Goal: Task Accomplishment & Management: Use online tool/utility

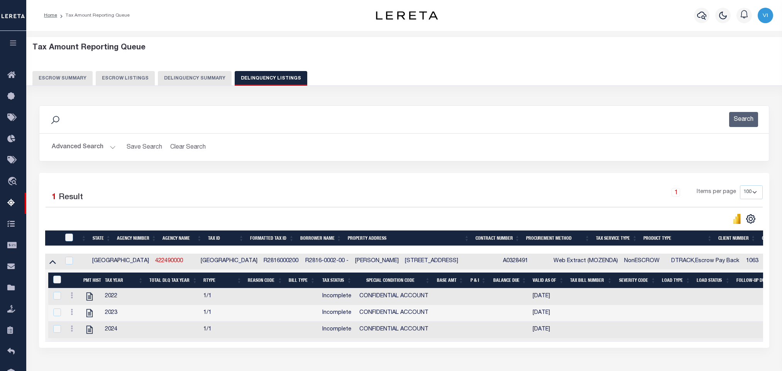
select select "100"
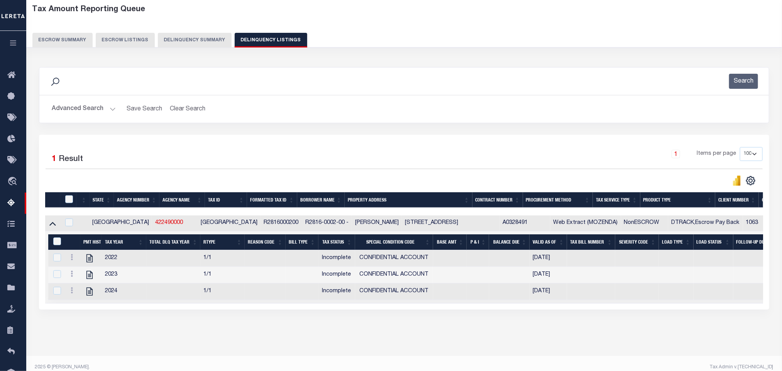
click at [109, 109] on button "Advanced Search" at bounding box center [84, 108] width 64 height 15
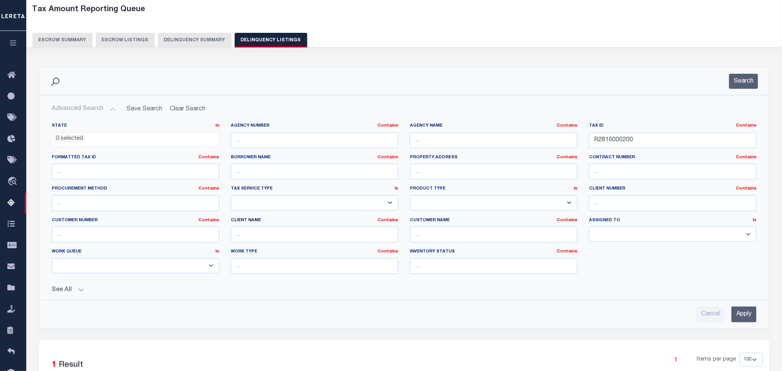
click at [105, 141] on ul "0 selected" at bounding box center [135, 138] width 167 height 10
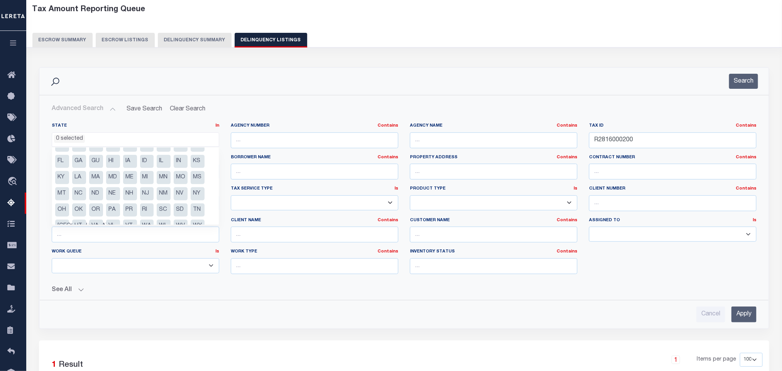
scroll to position [23, 0]
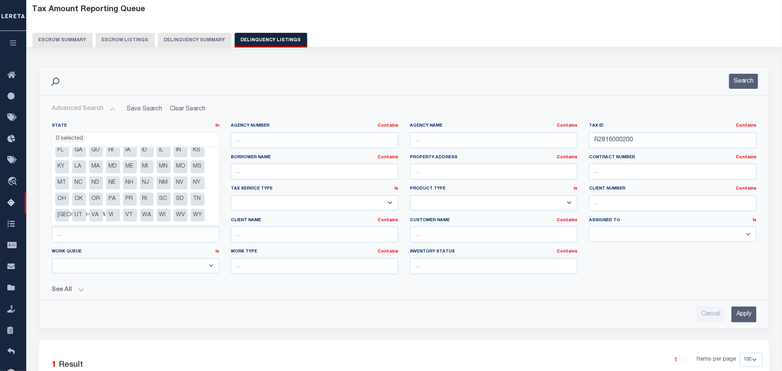
click at [93, 218] on li "VA" at bounding box center [96, 215] width 14 height 13
select select "VA"
click at [203, 321] on div "Cancel Apply" at bounding box center [404, 314] width 704 height 16
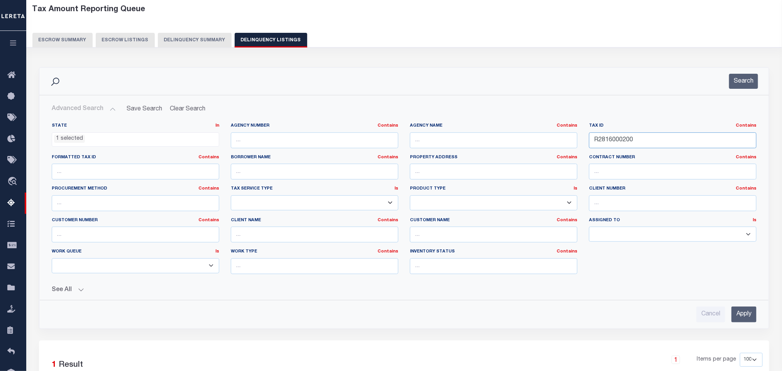
click at [648, 140] on input "R2816000200" at bounding box center [672, 140] width 167 height 16
paste input "1063 07 0004A"
type input "1063 07 0004A"
click at [740, 316] on input "Apply" at bounding box center [743, 314] width 25 height 16
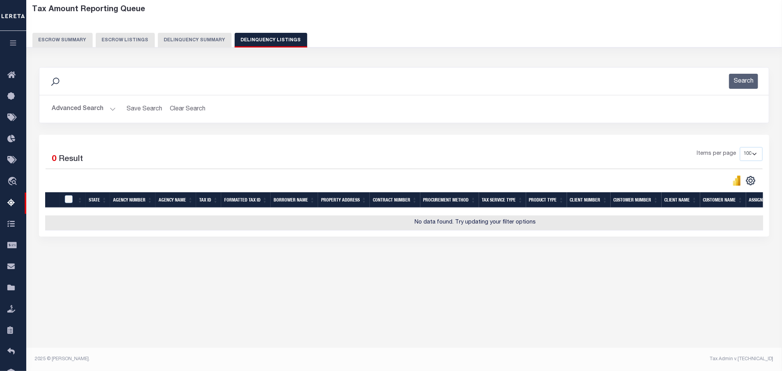
click at [88, 108] on button "Advanced Search" at bounding box center [84, 108] width 64 height 15
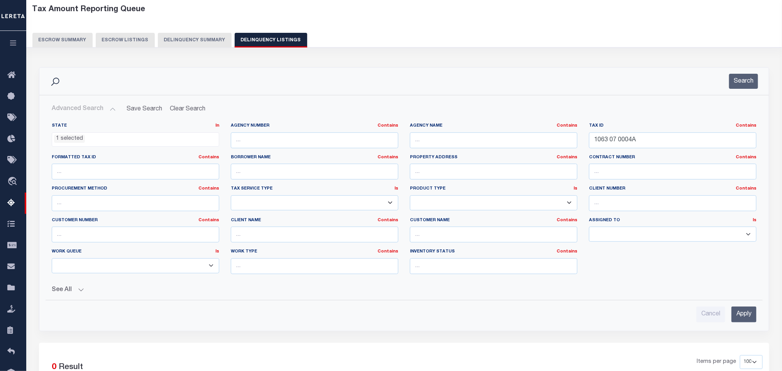
click at [92, 141] on ul "1 selected" at bounding box center [135, 138] width 167 height 10
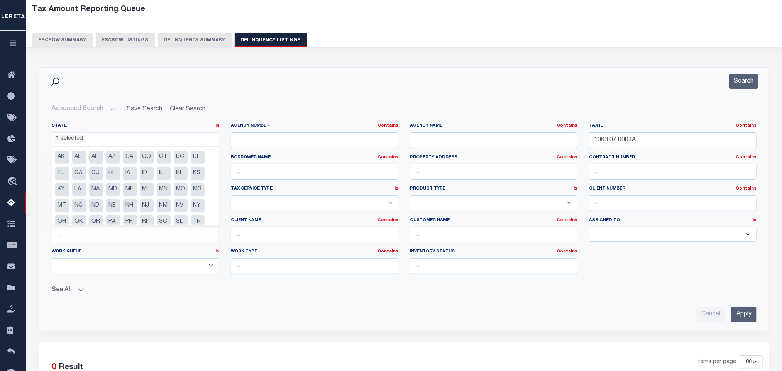
scroll to position [23, 0]
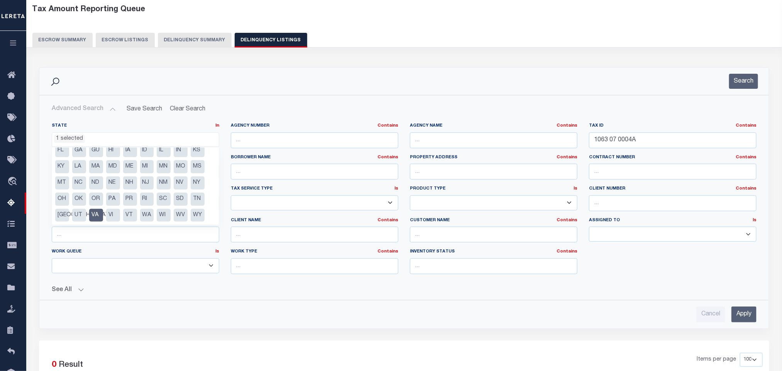
click at [92, 214] on li "VA" at bounding box center [96, 215] width 14 height 13
click at [62, 214] on li "[GEOGRAPHIC_DATA]" at bounding box center [62, 215] width 14 height 13
select select "[GEOGRAPHIC_DATA]"
click at [171, 294] on button "See All" at bounding box center [404, 289] width 704 height 7
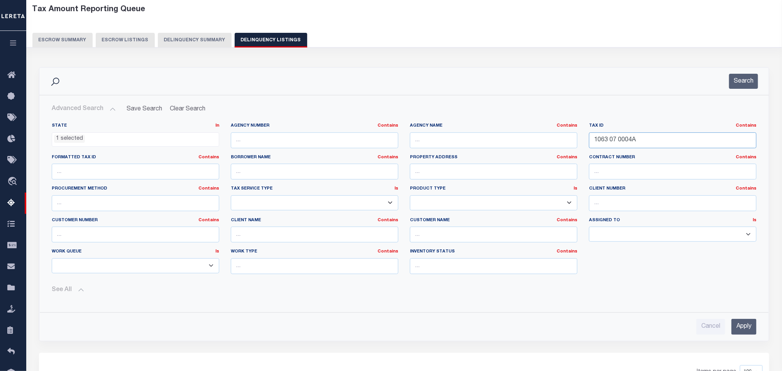
click at [665, 139] on input "1063 07 0004A" at bounding box center [672, 140] width 167 height 16
paste input "R000029945"
type input "R000029945"
click at [751, 332] on input "Apply" at bounding box center [743, 327] width 25 height 16
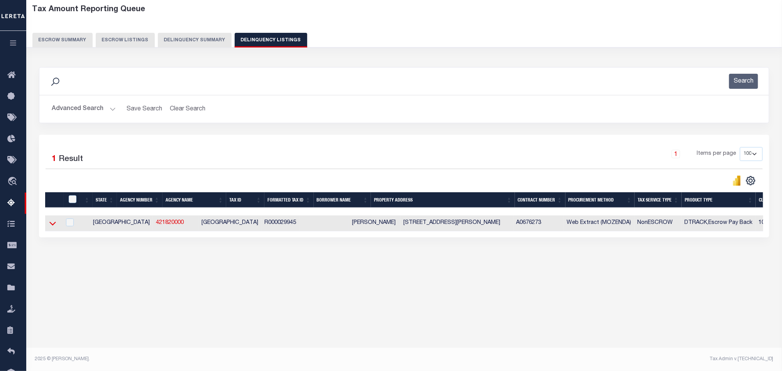
click at [51, 227] on icon at bounding box center [52, 223] width 7 height 8
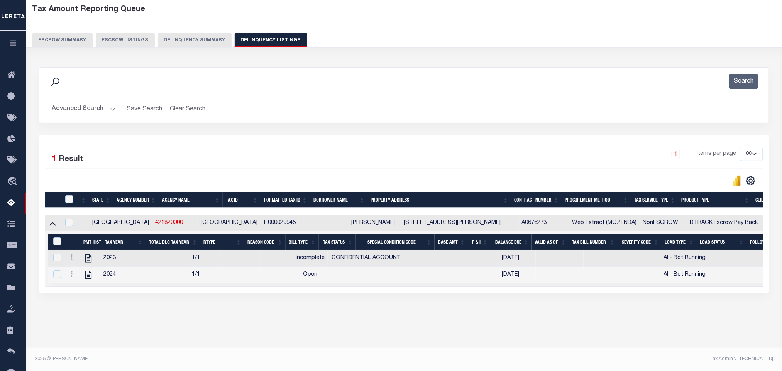
click at [94, 316] on div "Data sync process is currently running, you may face some response delays. Sear…" at bounding box center [404, 187] width 740 height 257
click at [88, 263] on icon "" at bounding box center [88, 258] width 10 height 10
checkbox input "true"
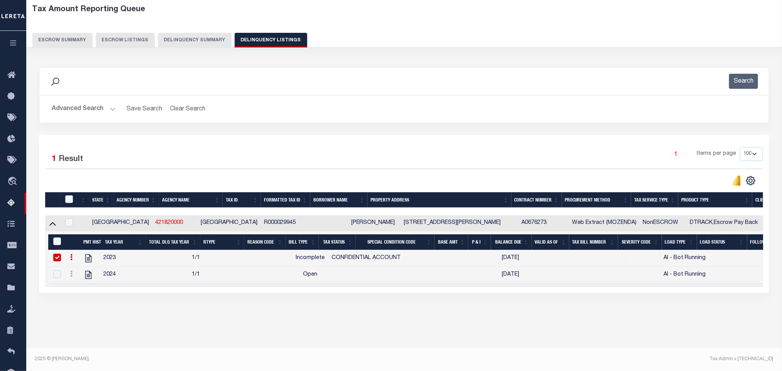
click at [93, 116] on button "Advanced Search" at bounding box center [84, 108] width 64 height 15
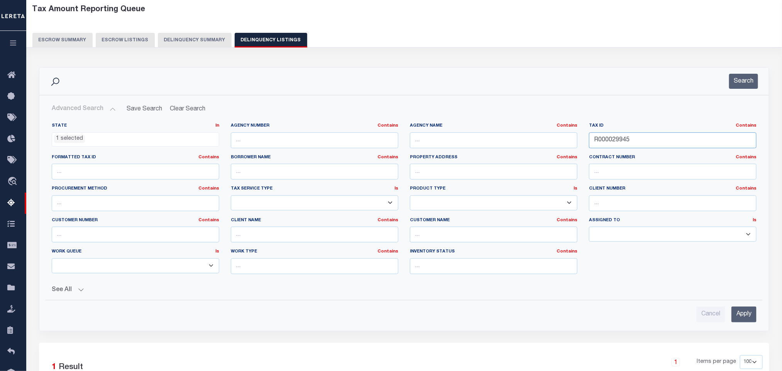
click at [676, 138] on input "R000029945" at bounding box center [672, 140] width 167 height 16
paste input "628600030030"
type input "628600030030"
click at [744, 317] on input "Apply" at bounding box center [743, 314] width 25 height 16
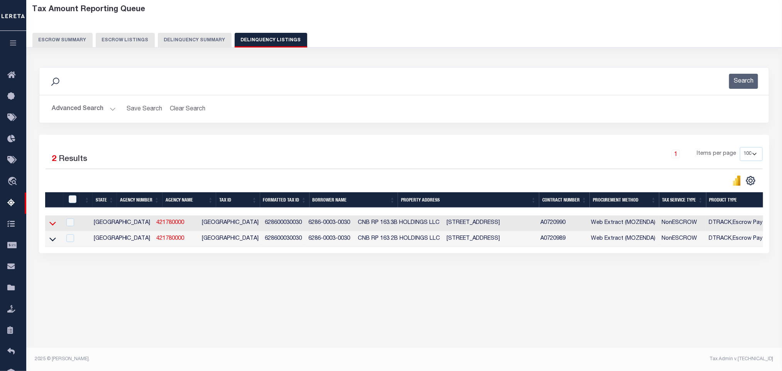
click at [51, 226] on icon at bounding box center [52, 224] width 7 height 4
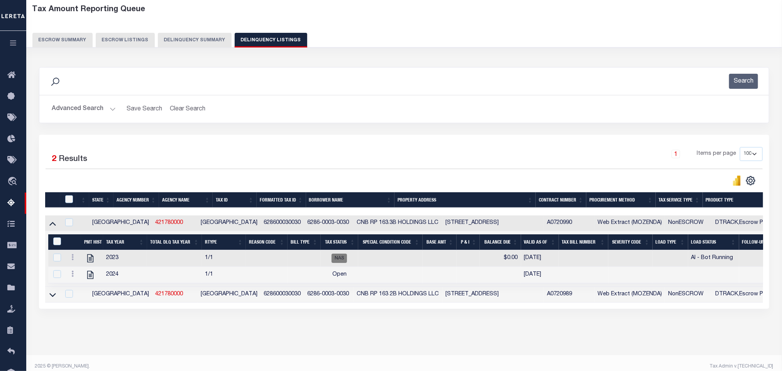
scroll to position [54, 0]
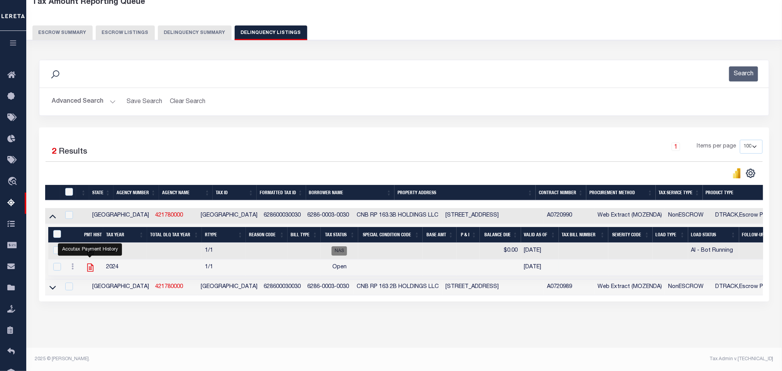
click at [89, 264] on icon "" at bounding box center [90, 267] width 10 height 10
checkbox input "true"
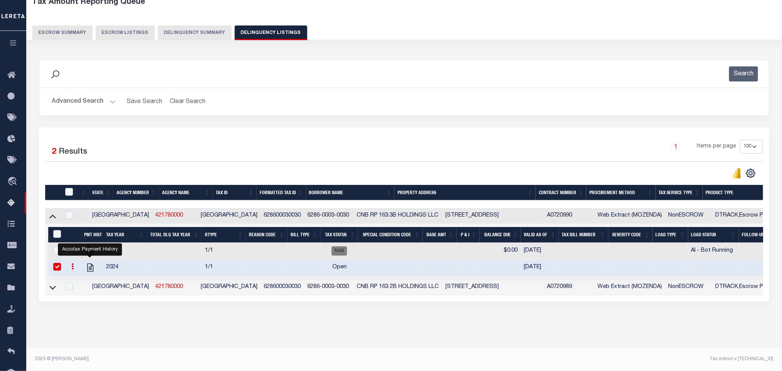
click at [68, 94] on button "Advanced Search" at bounding box center [84, 101] width 64 height 15
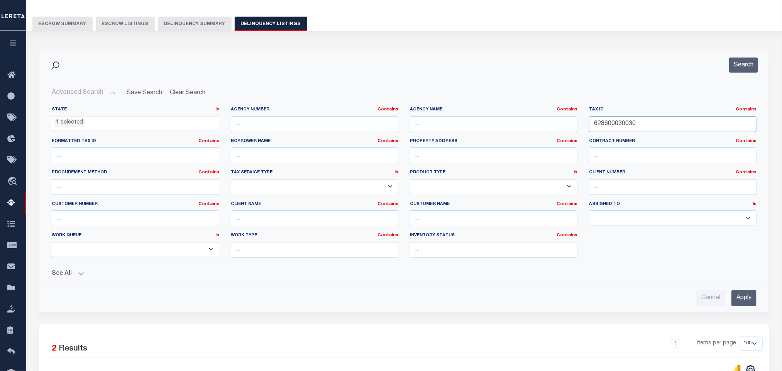
click at [680, 130] on input "628600030030" at bounding box center [672, 124] width 167 height 16
paste input "234010410"
click at [748, 305] on input "Apply" at bounding box center [743, 298] width 25 height 16
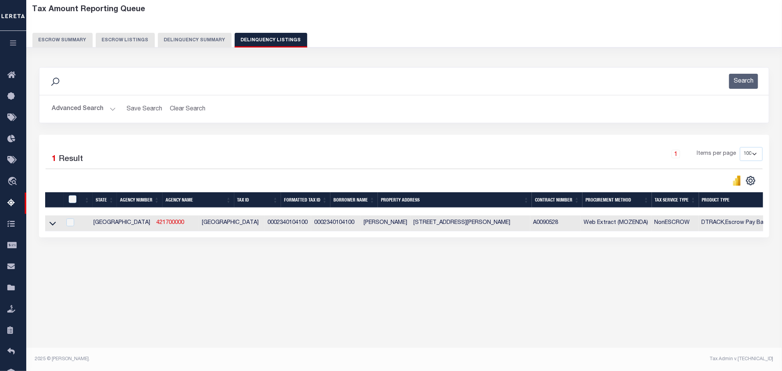
scroll to position [38, 0]
click at [52, 226] on icon at bounding box center [52, 223] width 7 height 8
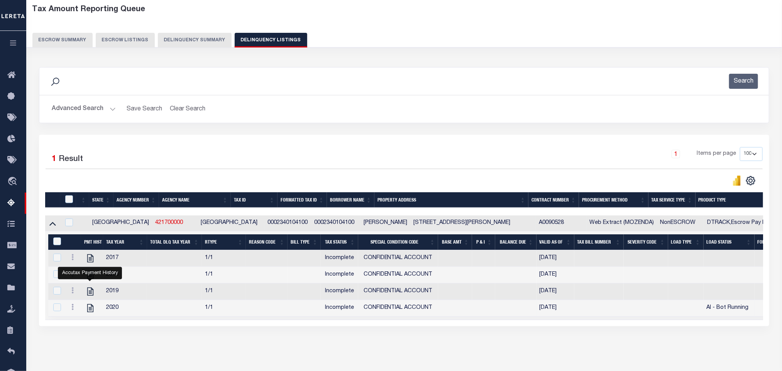
scroll to position [72, 0]
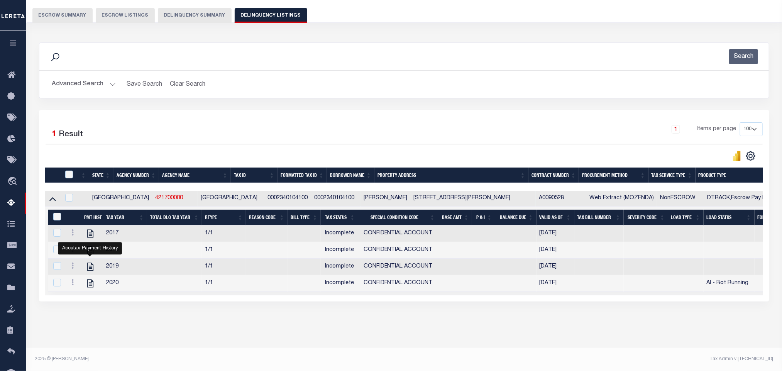
click at [231, 333] on div "Tax Amount Reporting Queue Escrow Summary Escrow Listings In" at bounding box center [404, 162] width 751 height 372
click at [98, 77] on button "Advanced Search" at bounding box center [84, 84] width 64 height 15
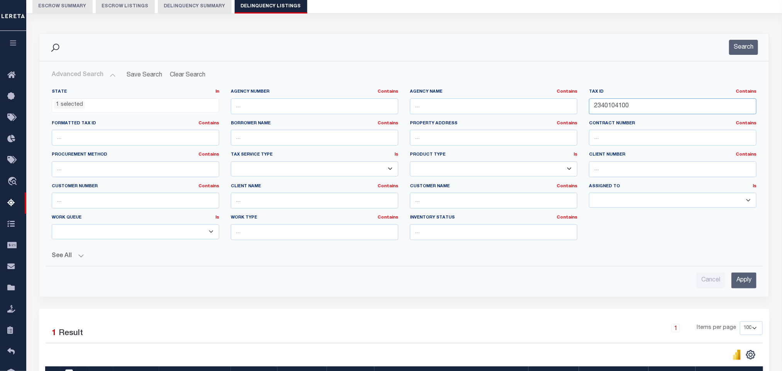
click at [625, 113] on input "2340104100" at bounding box center [672, 106] width 167 height 16
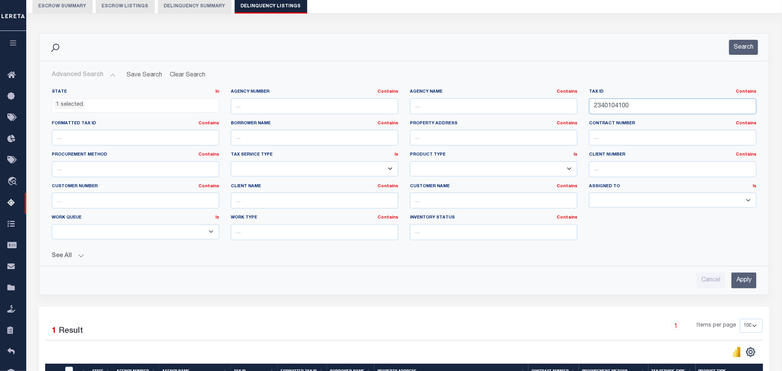
paste input "R11727"
click at [751, 285] on input "Apply" at bounding box center [743, 280] width 25 height 16
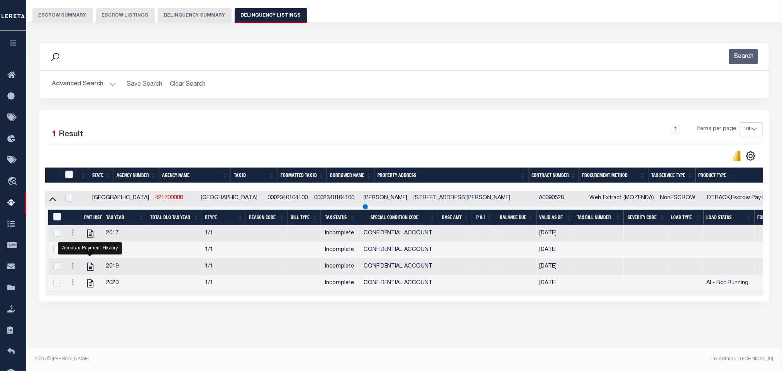
scroll to position [38, 0]
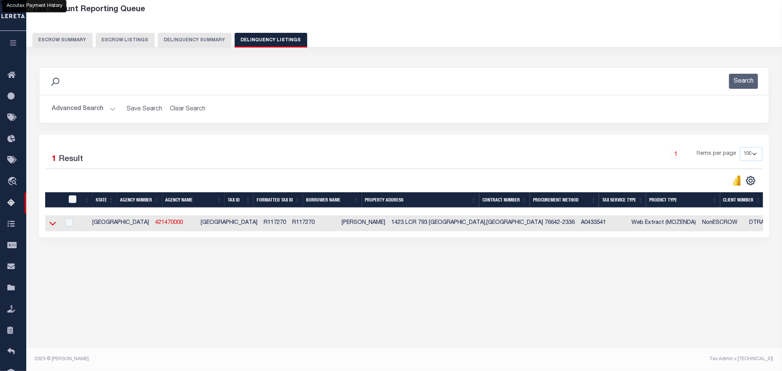
click at [51, 227] on icon at bounding box center [52, 223] width 7 height 8
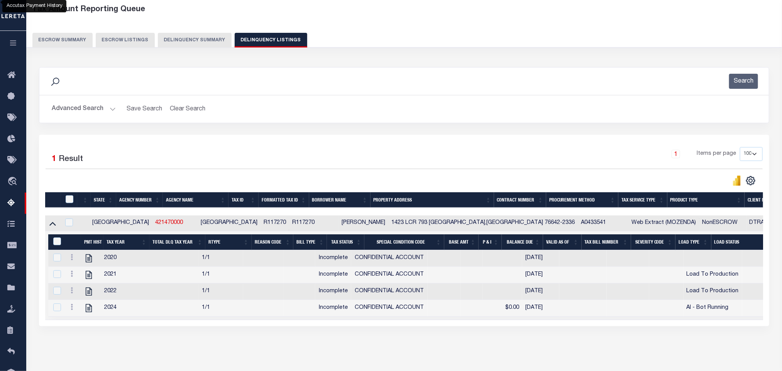
click at [196, 346] on div "Data sync process is currently running, you may face some response delays. Sear…" at bounding box center [404, 204] width 740 height 290
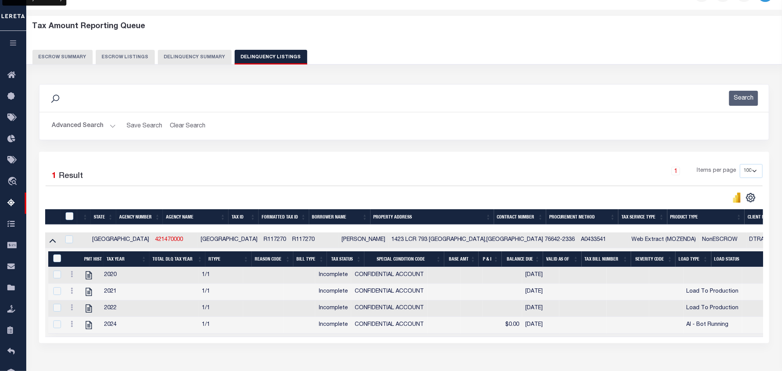
scroll to position [14, 0]
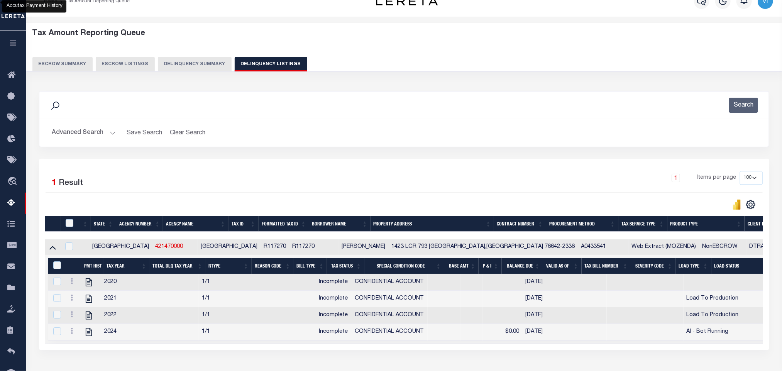
click at [82, 131] on button "Advanced Search" at bounding box center [84, 132] width 64 height 15
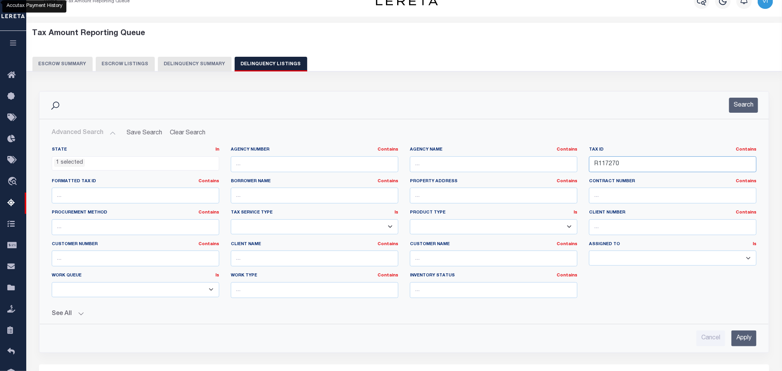
click at [633, 168] on input "R117270" at bounding box center [672, 164] width 167 height 16
paste input "617701"
type input "617701"
click at [737, 343] on input "Apply" at bounding box center [743, 338] width 25 height 16
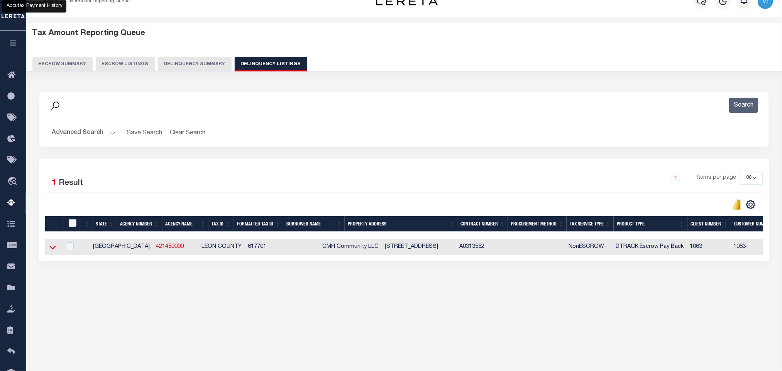
click at [53, 251] on icon at bounding box center [52, 247] width 7 height 8
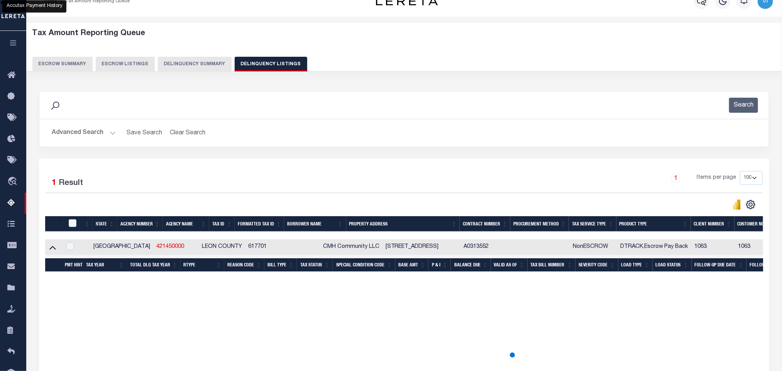
scroll to position [38, 0]
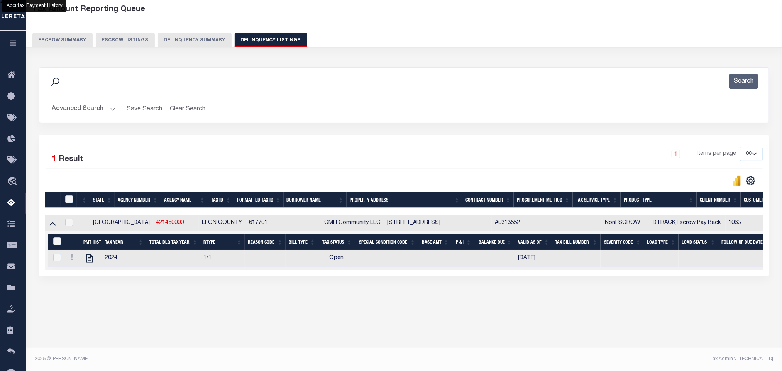
click at [241, 344] on div "Tax Amount Reporting Queue Escrow Summary Escrow Listings" at bounding box center [403, 169] width 755 height 353
click at [93, 263] on icon "" at bounding box center [89, 258] width 10 height 10
checkbox input "true"
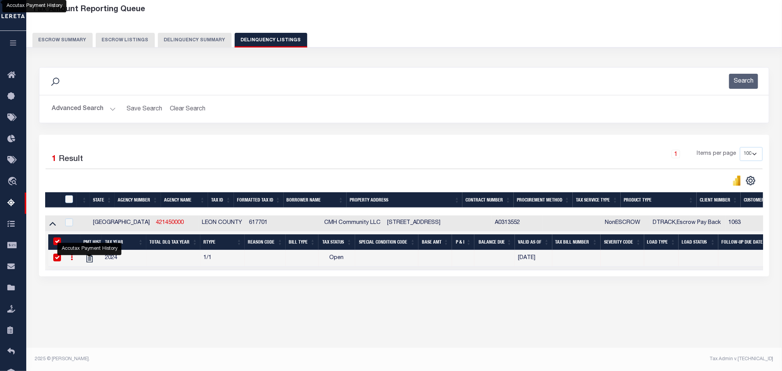
click at [79, 102] on button "Advanced Search" at bounding box center [84, 108] width 64 height 15
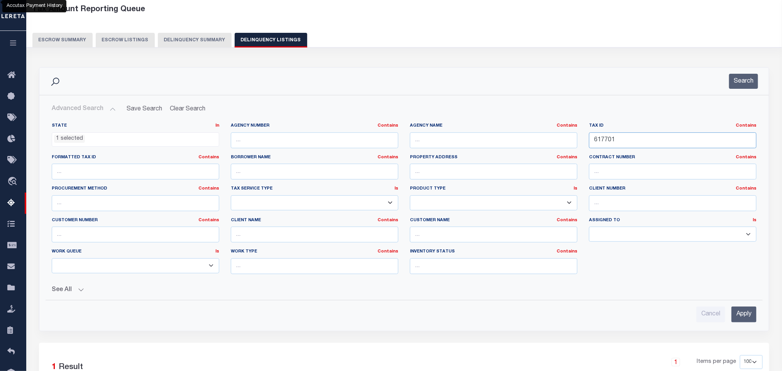
click at [667, 142] on input "617701" at bounding box center [672, 140] width 167 height 16
paste input "179595"
type input "179595"
click at [736, 319] on input "Apply" at bounding box center [743, 314] width 25 height 16
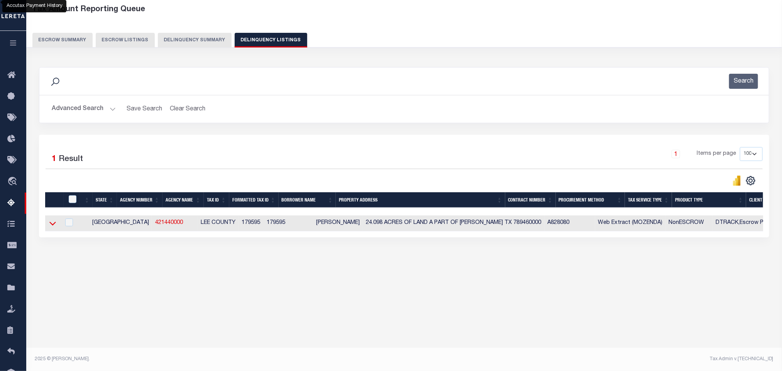
click at [51, 225] on icon at bounding box center [52, 223] width 7 height 8
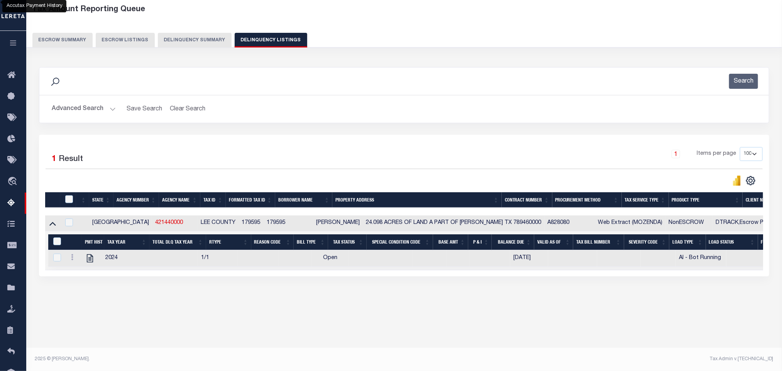
click at [150, 323] on div "Tax Amount Reporting Queue Escrow Summary Escrow Listings In" at bounding box center [404, 161] width 751 height 322
click at [91, 262] on icon "" at bounding box center [89, 258] width 6 height 8
checkbox input "true"
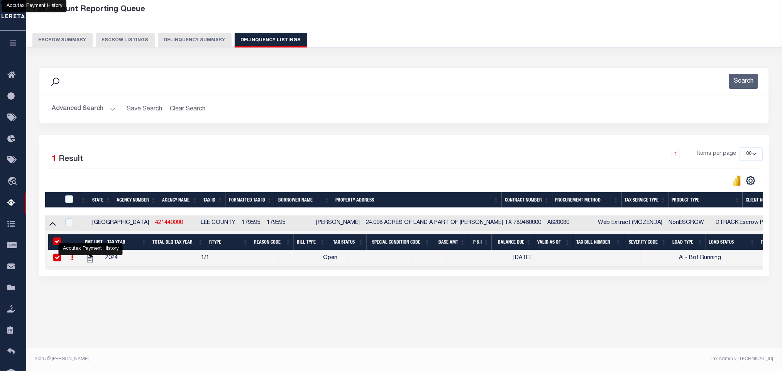
click at [73, 106] on button "Advanced Search" at bounding box center [84, 108] width 64 height 15
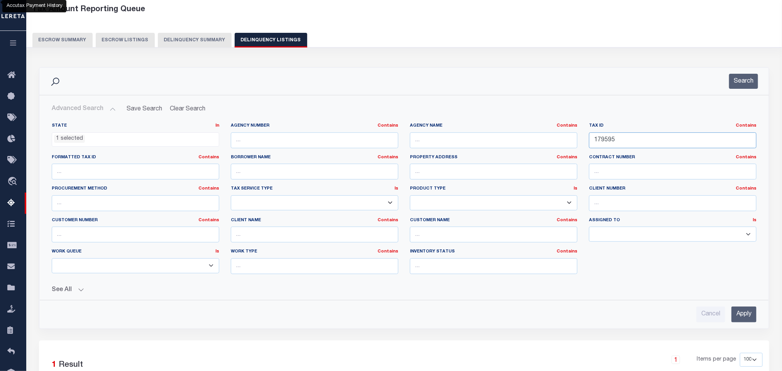
click at [643, 138] on input "179595" at bounding box center [672, 140] width 167 height 16
paste input "67504"
type input "67504"
click at [743, 320] on input "Apply" at bounding box center [743, 314] width 25 height 16
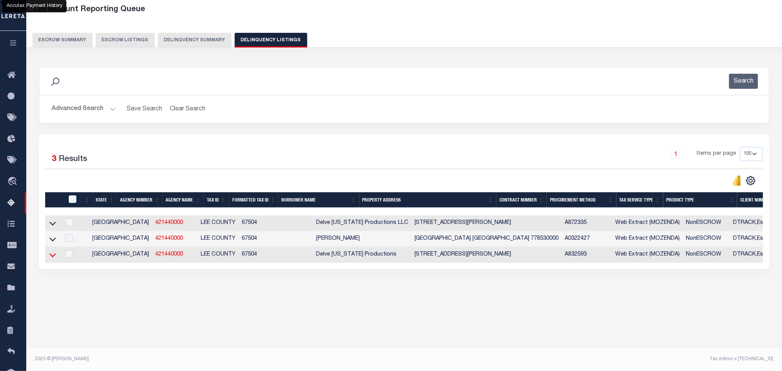
click at [51, 259] on icon at bounding box center [52, 255] width 7 height 8
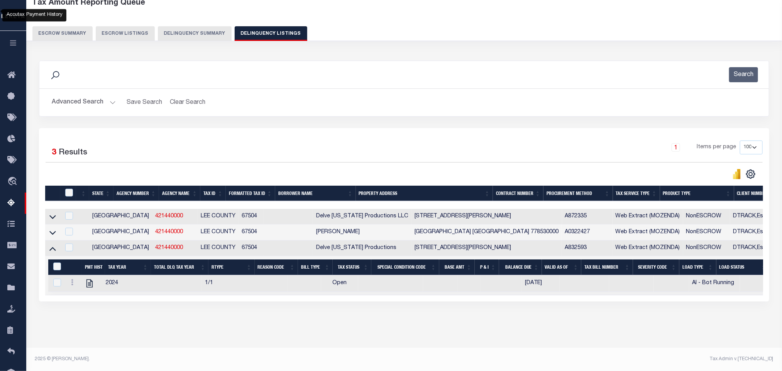
scroll to position [54, 0]
click at [125, 340] on div "Tax Amount Reporting Queue Escrow Summary Escrow Listings In" at bounding box center [404, 171] width 751 height 354
click at [90, 282] on icon "" at bounding box center [89, 283] width 10 height 10
checkbox input "true"
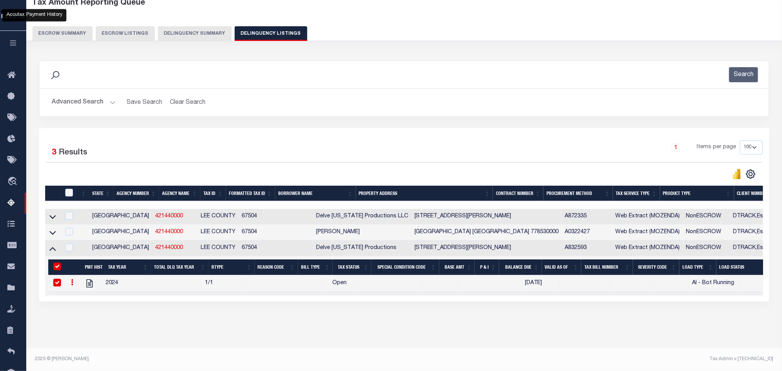
click at [62, 95] on button "Advanced Search" at bounding box center [84, 102] width 64 height 15
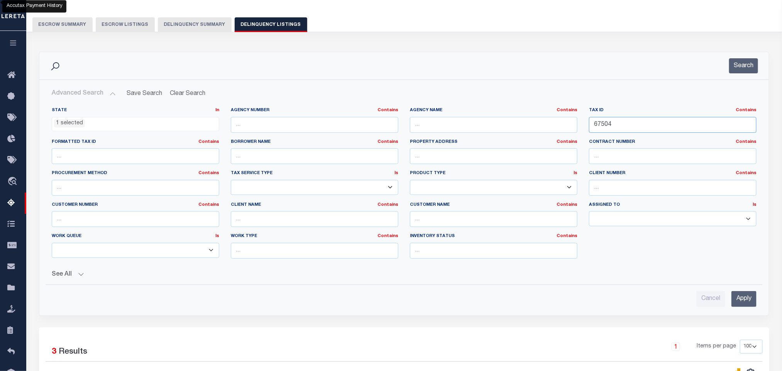
click at [652, 122] on input "67504" at bounding box center [672, 125] width 167 height 16
paste input "20572"
type input "20572"
click at [728, 304] on div "Cancel Apply" at bounding box center [404, 299] width 704 height 16
click at [765, 299] on div "Advanced Search Save Search Clear Search tblassign_wrapper_dynamictable_____Def…" at bounding box center [404, 196] width 728 height 221
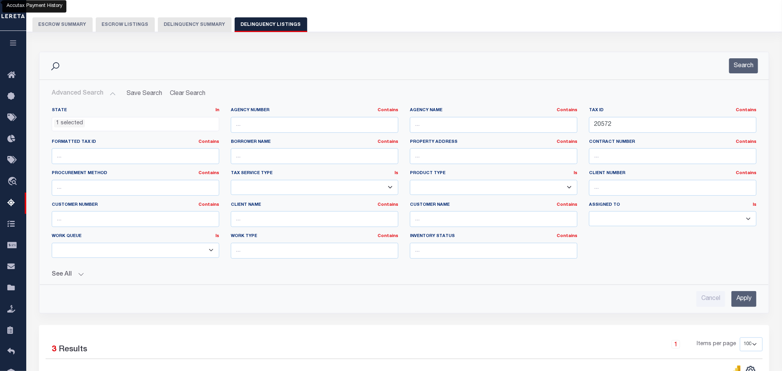
click at [748, 302] on input "Apply" at bounding box center [743, 299] width 25 height 16
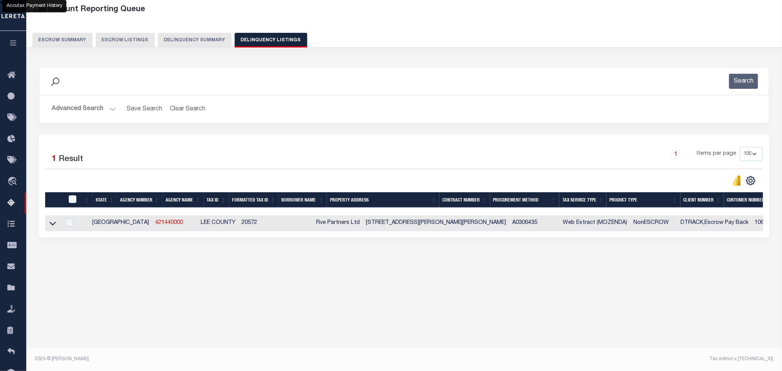
scroll to position [38, 0]
click at [52, 226] on icon at bounding box center [52, 224] width 7 height 4
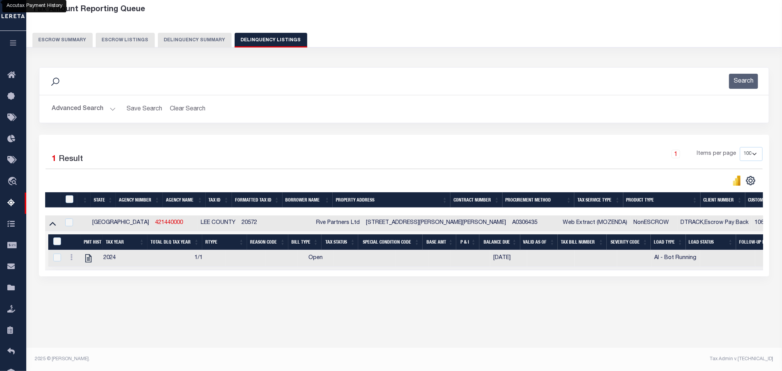
click at [183, 332] on div "Tax Amount Reporting Queue Escrow Summary Escrow Listings" at bounding box center [403, 169] width 755 height 353
click at [91, 262] on icon "" at bounding box center [88, 258] width 6 height 8
checkbox input "true"
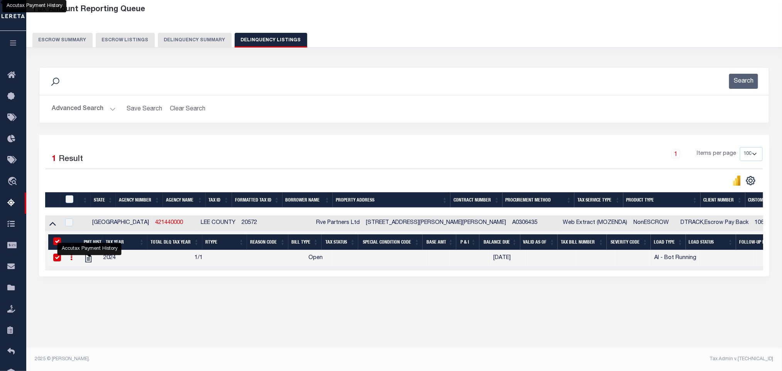
click at [88, 118] on div "Advanced Search Save Search Clear Search tblassign_wrapper_dynamictable_____Def…" at bounding box center [403, 108] width 729 height 27
click at [84, 116] on button "Advanced Search" at bounding box center [84, 108] width 64 height 15
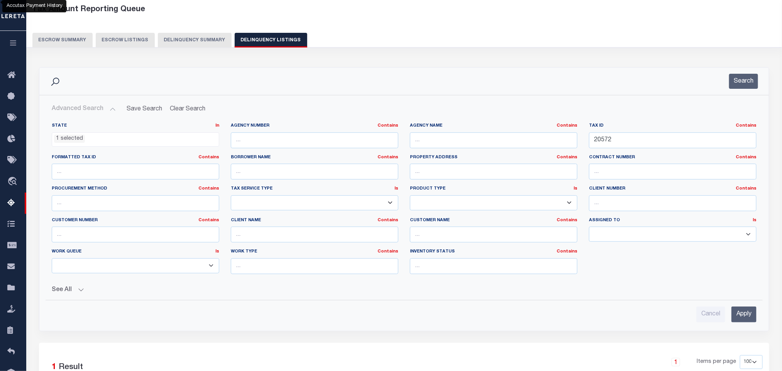
drag, startPoint x: 662, startPoint y: 150, endPoint x: 644, endPoint y: 140, distance: 20.4
click at [660, 150] on div "Tax ID Contains Contains Is 20572" at bounding box center [672, 139] width 179 height 32
click at [644, 140] on input "20572" at bounding box center [672, 140] width 167 height 16
paste input "1651"
type input "16512"
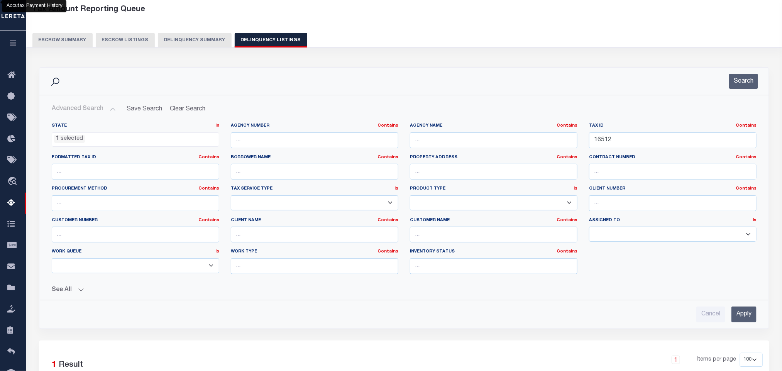
click at [731, 319] on input "Apply" at bounding box center [743, 314] width 25 height 16
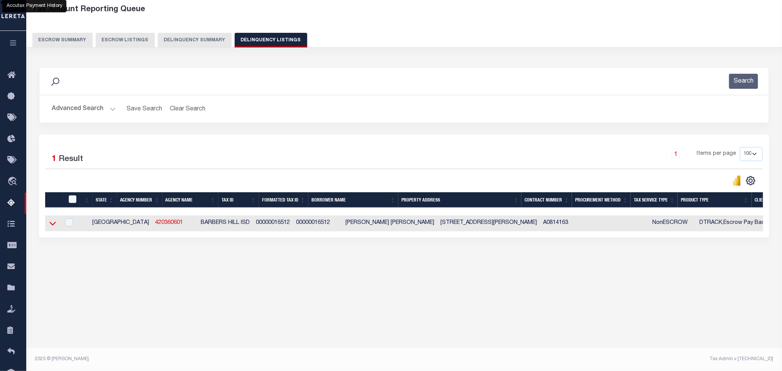
click at [51, 227] on icon at bounding box center [52, 223] width 7 height 8
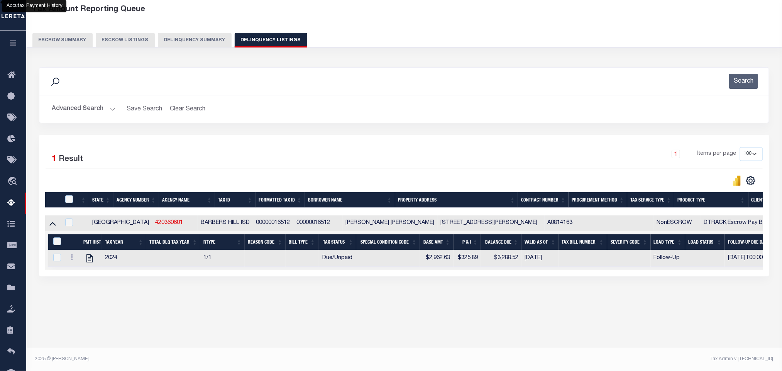
click at [245, 312] on div "Tax Amount Reporting Queue Escrow Summary Escrow Listings In" at bounding box center [404, 161] width 751 height 322
click at [88, 263] on icon "" at bounding box center [89, 258] width 10 height 10
checkbox input "true"
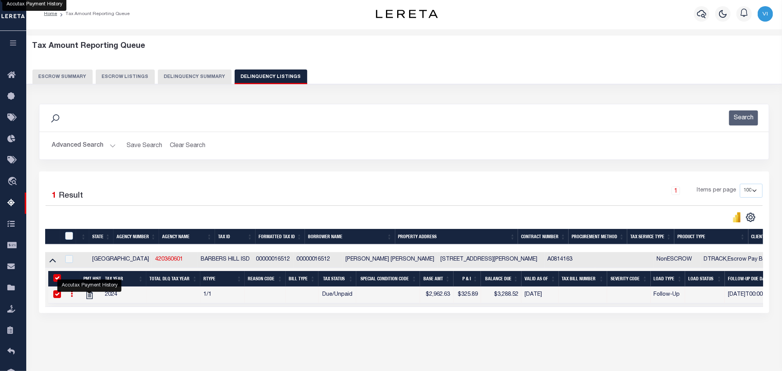
scroll to position [0, 0]
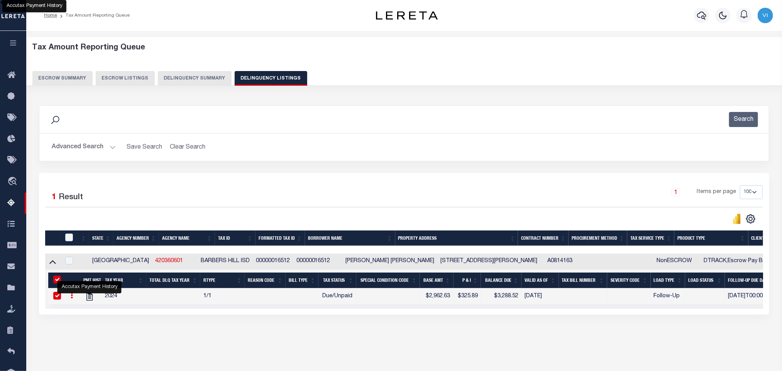
click at [82, 147] on button "Advanced Search" at bounding box center [84, 147] width 64 height 15
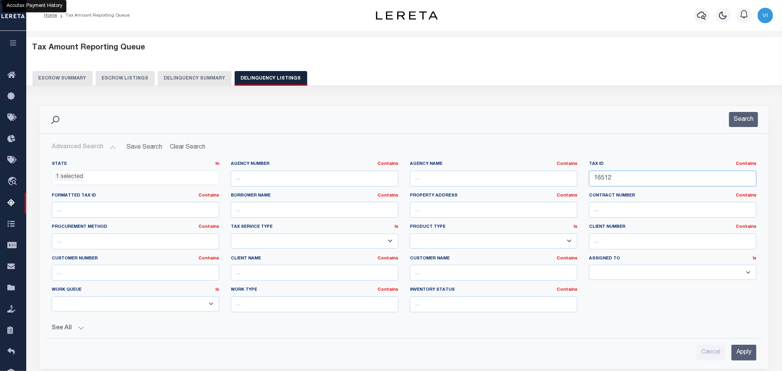
click at [636, 181] on input "16512" at bounding box center [672, 179] width 167 height 16
paste input "R87991"
type input "R87991"
click at [743, 351] on input "Apply" at bounding box center [743, 353] width 25 height 16
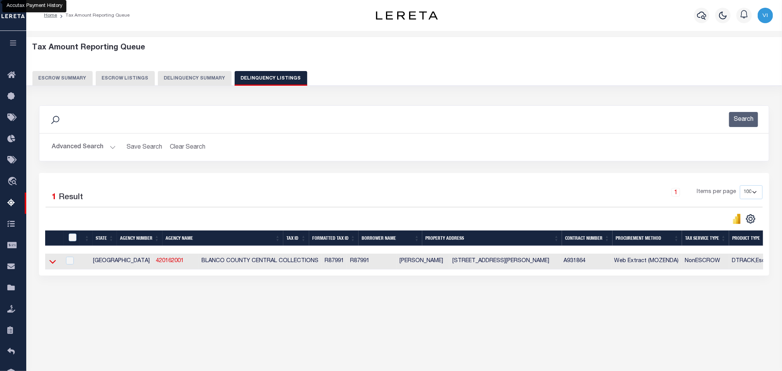
click at [50, 265] on icon at bounding box center [52, 261] width 7 height 8
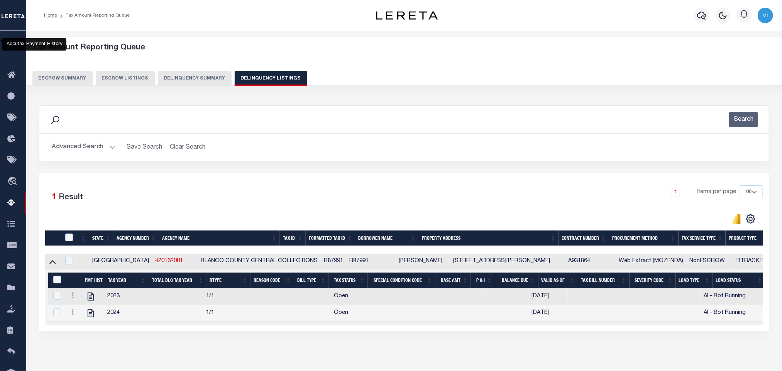
scroll to position [38, 0]
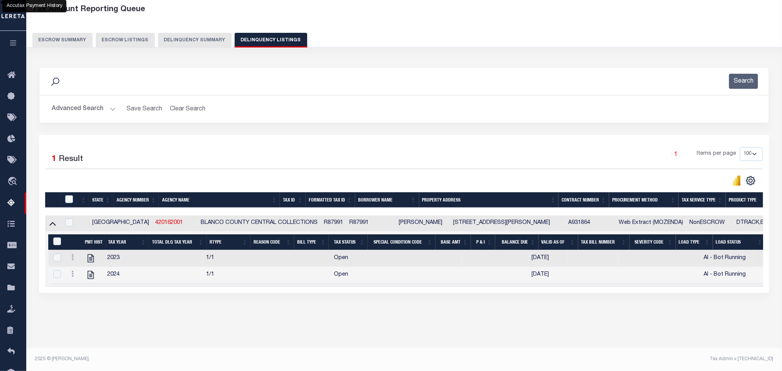
click at [162, 329] on div "Tax Amount Reporting Queue Escrow Summary Escrow Listings In" at bounding box center [404, 169] width 751 height 339
click at [89, 262] on icon "" at bounding box center [91, 258] width 10 height 10
checkbox input "false"
checkbox input "true"
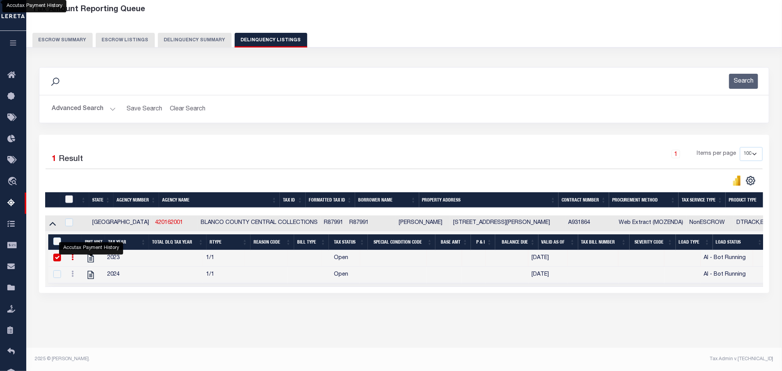
click at [72, 203] on input "checkbox" at bounding box center [69, 199] width 8 height 8
checkbox input "true"
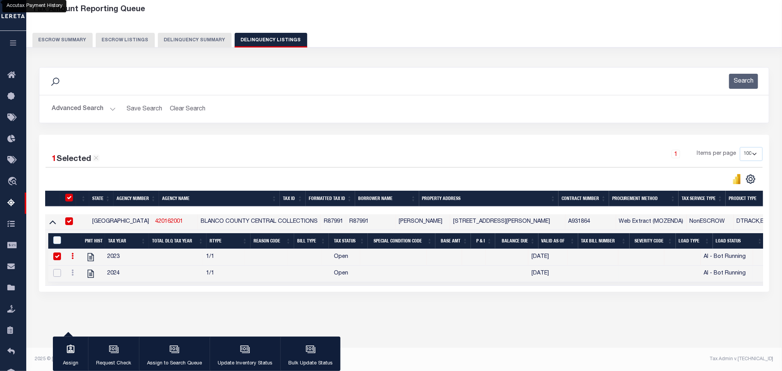
click at [57, 275] on input "checkbox" at bounding box center [57, 273] width 8 height 8
checkbox input "true"
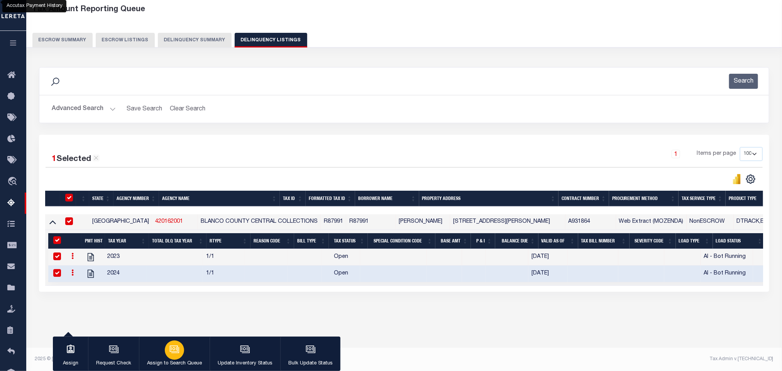
click at [167, 352] on div "button" at bounding box center [174, 349] width 19 height 19
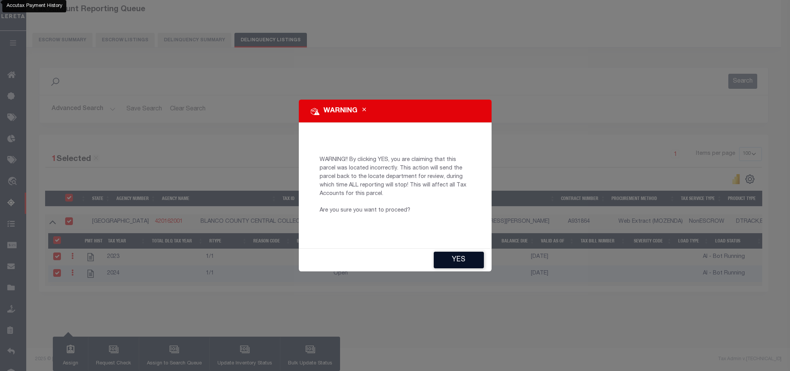
click at [458, 266] on button "YES" at bounding box center [459, 260] width 50 height 17
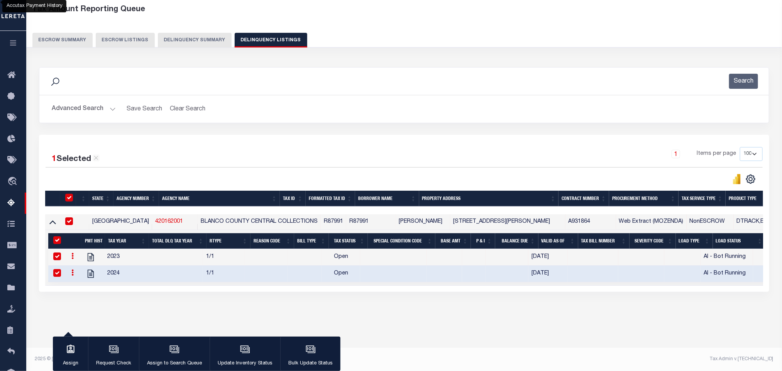
type input "Vinod.Kumar@accumatch.com"
type input "[DATE]"
type input "CP"
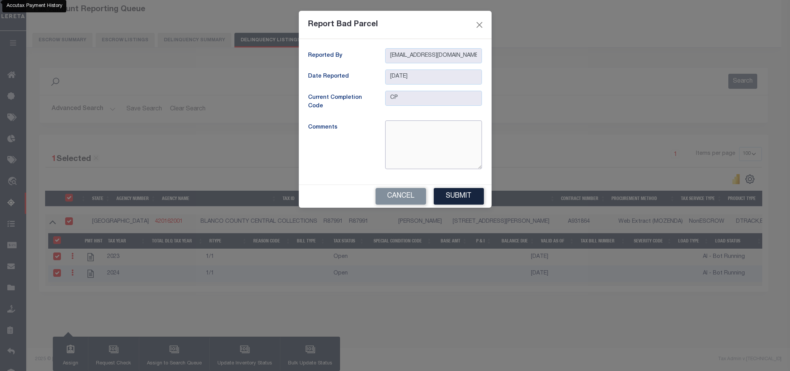
click at [448, 154] on textarea at bounding box center [433, 144] width 97 height 49
type textarea "Its a Parent Account Divided in to other Account"
click at [458, 200] on button "Submit" at bounding box center [459, 196] width 50 height 17
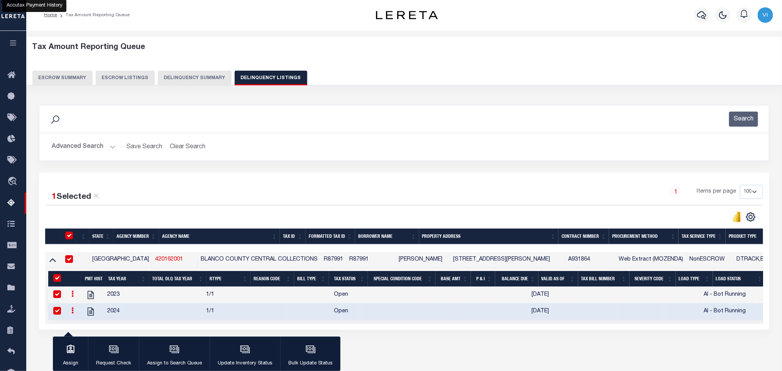
scroll to position [0, 0]
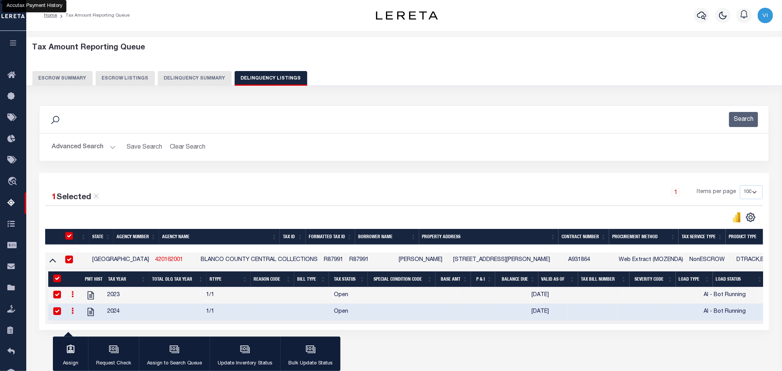
click at [76, 149] on button "Advanced Search" at bounding box center [84, 147] width 64 height 15
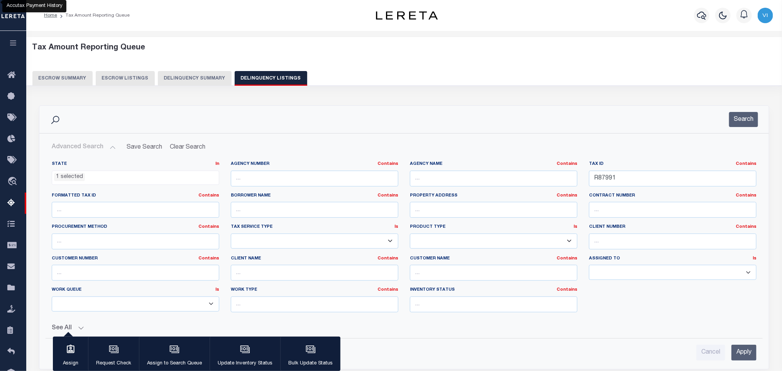
click at [636, 189] on div "Tax ID Contains Contains Is R87991" at bounding box center [672, 177] width 179 height 32
click at [632, 185] on input "R87991" at bounding box center [672, 179] width 167 height 16
paste input "0097-181-00210-000"
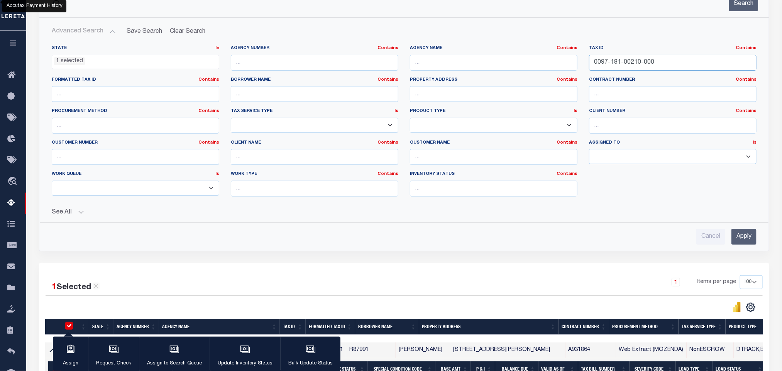
type input "0097-181-00210-000"
click at [734, 235] on input "Apply" at bounding box center [743, 237] width 25 height 16
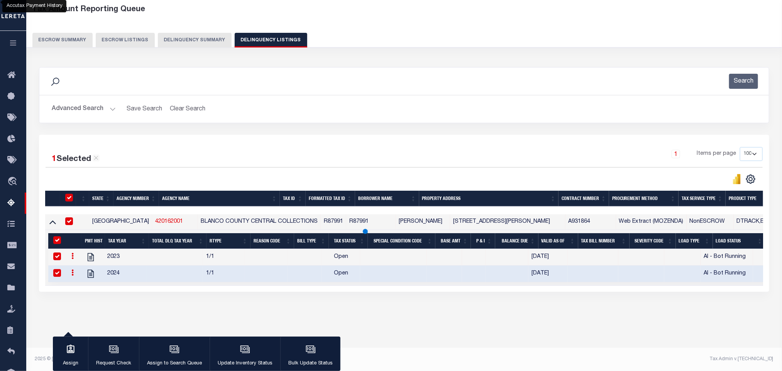
scroll to position [38, 0]
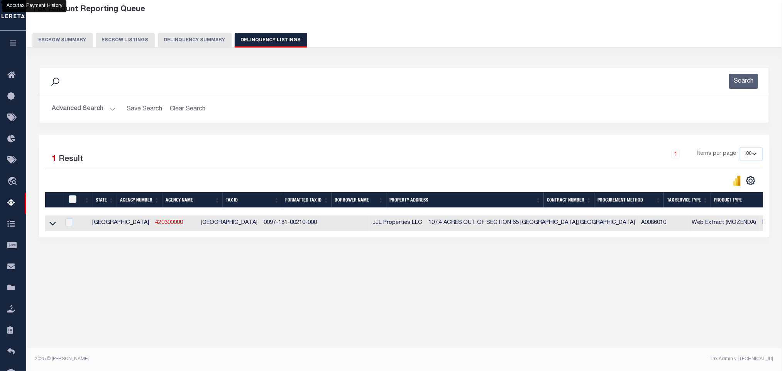
click at [323, 317] on div "Tax Amount Reporting Queue Escrow Summary Escrow Listings In" at bounding box center [403, 160] width 755 height 334
click at [54, 227] on icon at bounding box center [52, 223] width 7 height 8
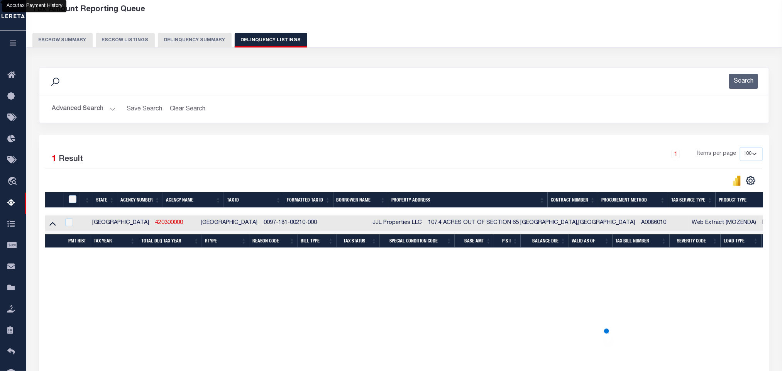
click at [209, 301] on div "Data sync process is currently running, you may face some response delays. Sear…" at bounding box center [404, 325] width 740 height 532
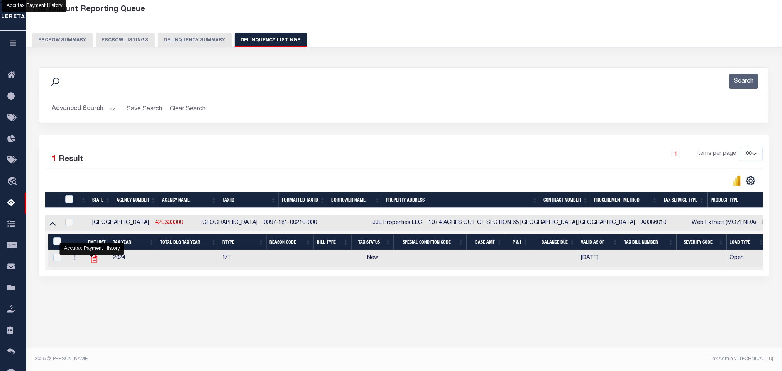
click at [93, 263] on icon "" at bounding box center [94, 258] width 10 height 10
checkbox input "true"
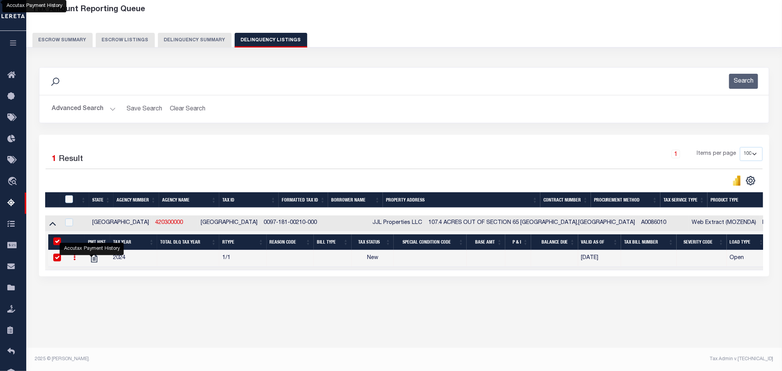
click at [72, 115] on button "Advanced Search" at bounding box center [84, 108] width 64 height 15
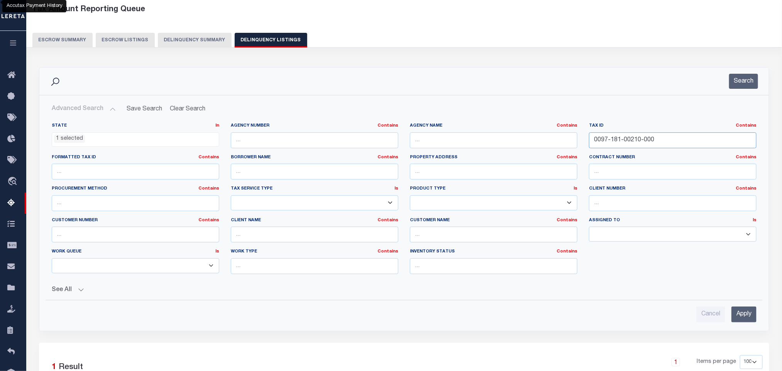
click at [694, 143] on input "0097-181-00210-000" at bounding box center [672, 140] width 167 height 16
click at [742, 316] on input "Apply" at bounding box center [743, 314] width 25 height 16
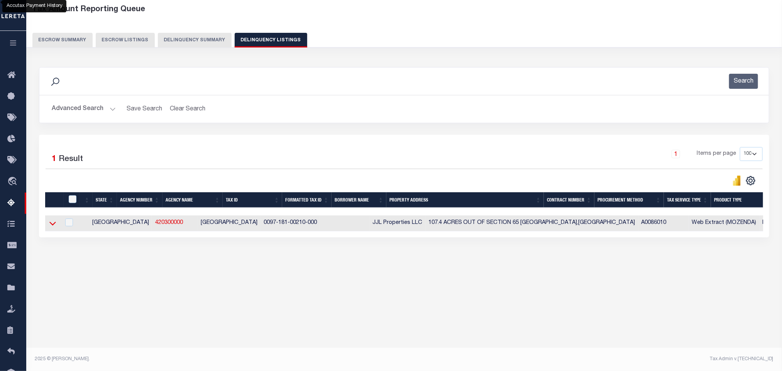
click at [50, 225] on icon at bounding box center [52, 223] width 7 height 8
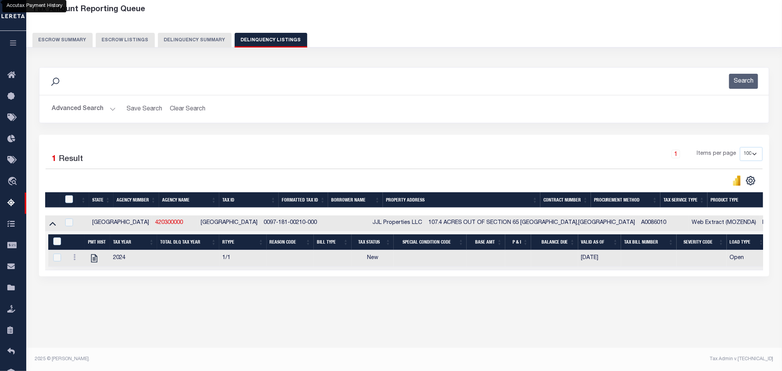
click at [277, 333] on div "Tax Amount Reporting Queue Escrow Summary Escrow Listings" at bounding box center [403, 169] width 755 height 353
click at [89, 263] on icon "" at bounding box center [94, 258] width 10 height 10
checkbox input "true"
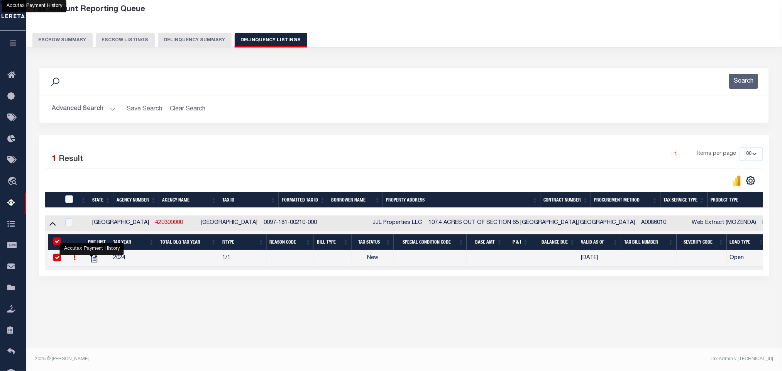
click at [86, 108] on button "Advanced Search" at bounding box center [84, 108] width 64 height 15
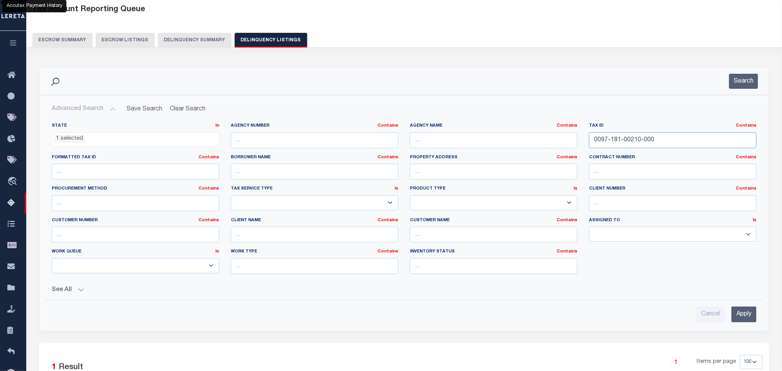
click at [669, 139] on input "0097-181-00210-000" at bounding box center [672, 140] width 167 height 16
paste input "109358A"
type input "109358A00"
click at [742, 319] on input "Apply" at bounding box center [743, 314] width 25 height 16
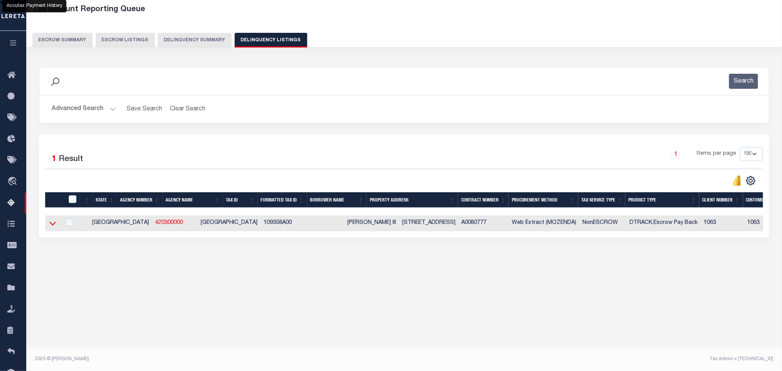
click at [52, 226] on icon at bounding box center [52, 224] width 7 height 4
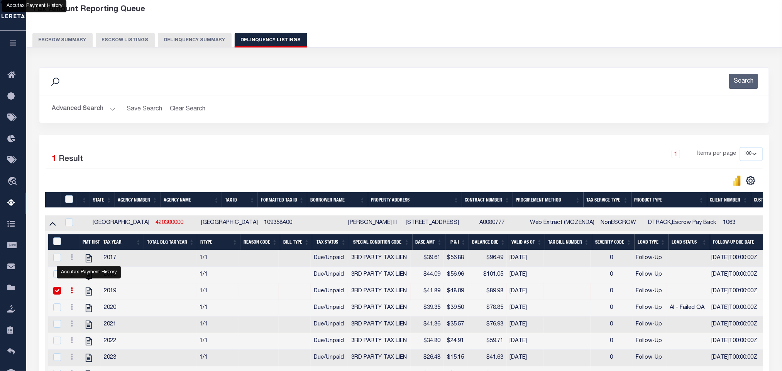
checkbox input "false"
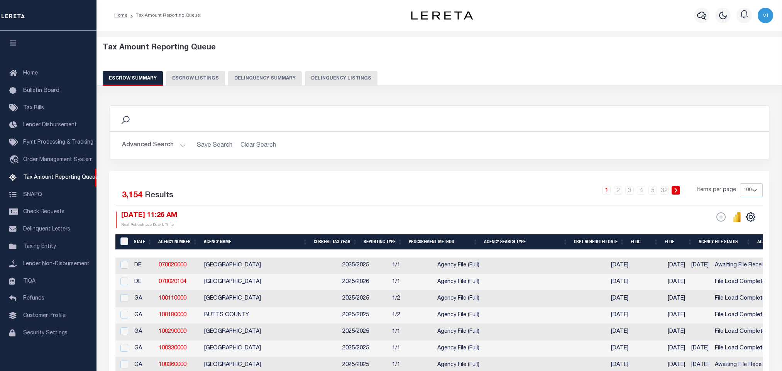
select select "100"
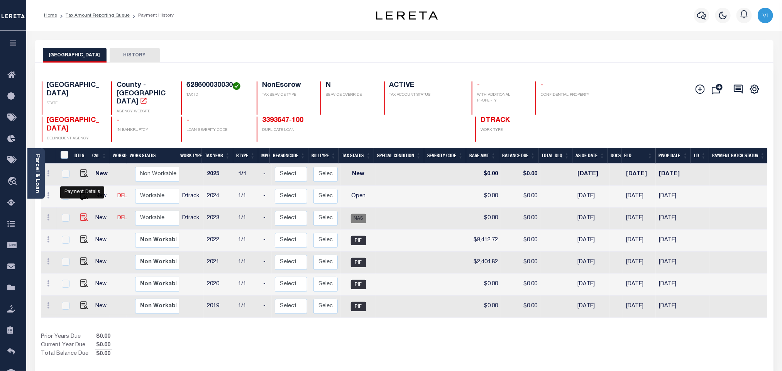
click at [84, 213] on img "" at bounding box center [84, 217] width 8 height 8
checkbox input "true"
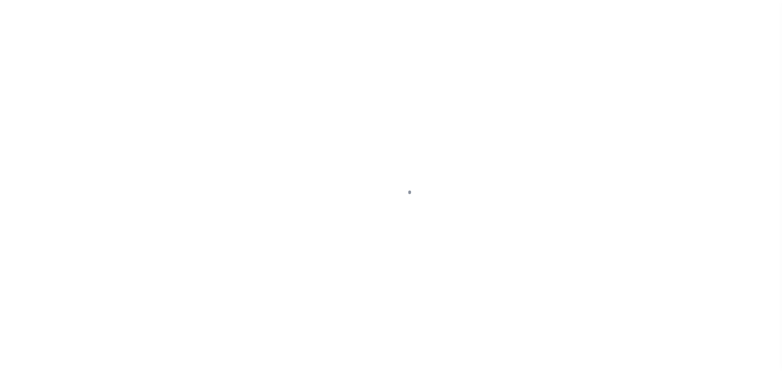
checkbox input "false"
type input "04/02/2024"
type input "$0"
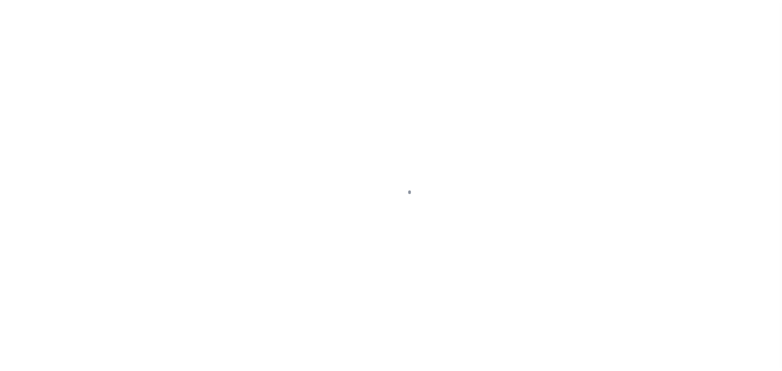
select select "NAS"
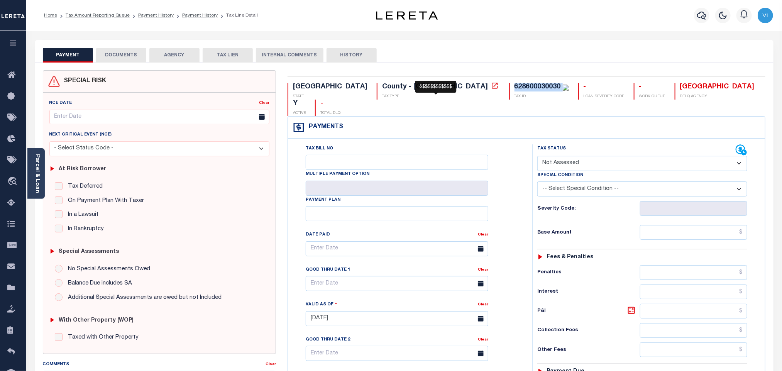
drag, startPoint x: 381, startPoint y: 86, endPoint x: 432, endPoint y: 89, distance: 51.4
click at [509, 89] on div "628600030030 TAX ID" at bounding box center [539, 91] width 60 height 17
copy div "628600030030"
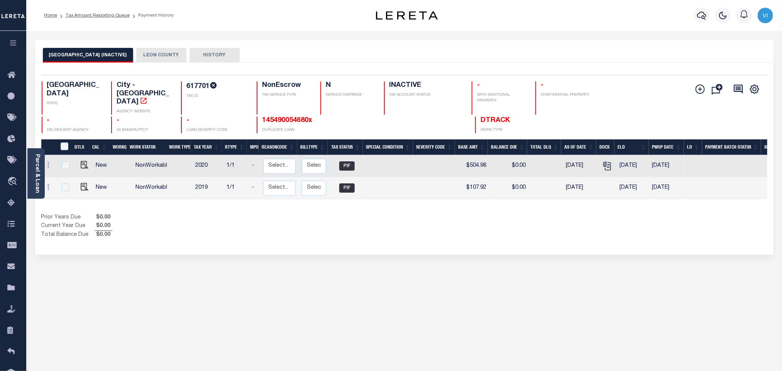
click at [150, 56] on button "LEON COUNTY" at bounding box center [161, 55] width 50 height 15
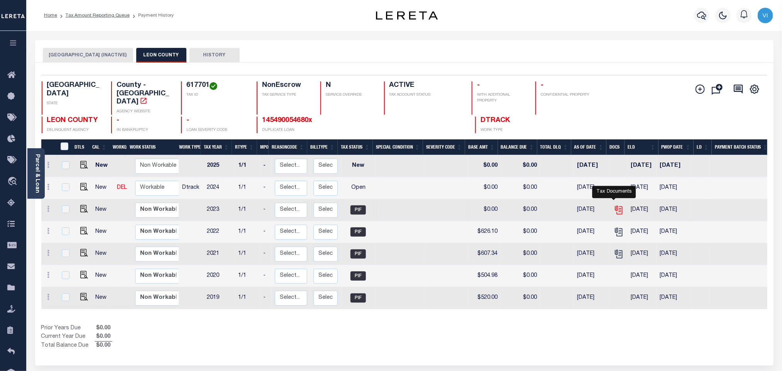
click at [613, 205] on icon "" at bounding box center [618, 210] width 10 height 10
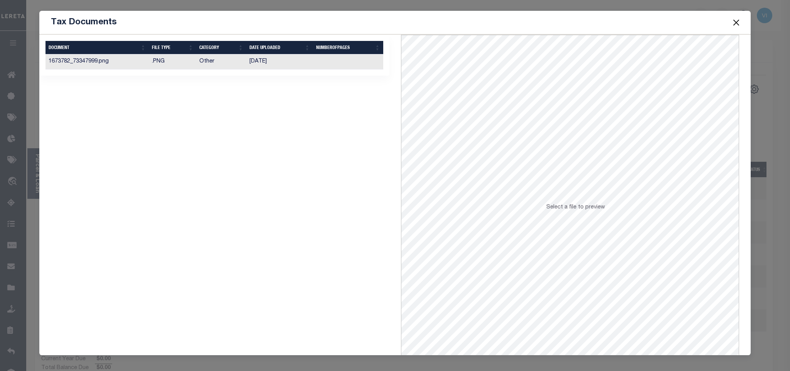
click at [205, 69] on td "Other" at bounding box center [221, 61] width 50 height 15
click at [735, 23] on button "Close" at bounding box center [736, 22] width 10 height 10
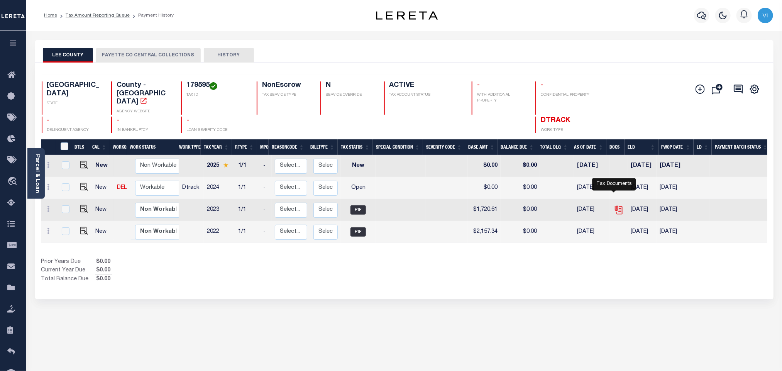
click at [615, 205] on icon "" at bounding box center [618, 210] width 10 height 10
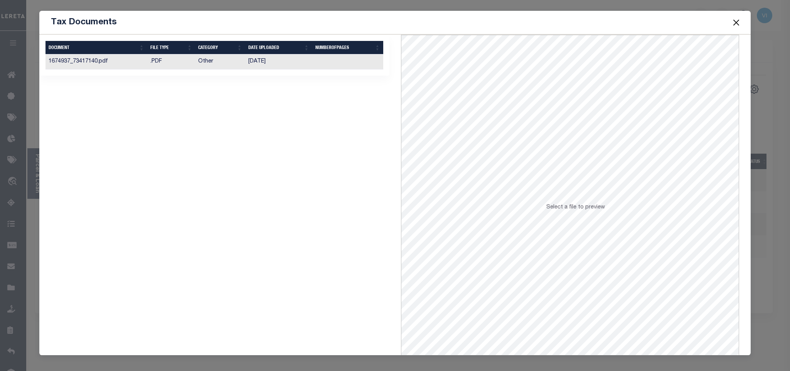
click at [343, 64] on td at bounding box center [347, 61] width 71 height 15
click at [740, 24] on button "Close" at bounding box center [736, 22] width 10 height 10
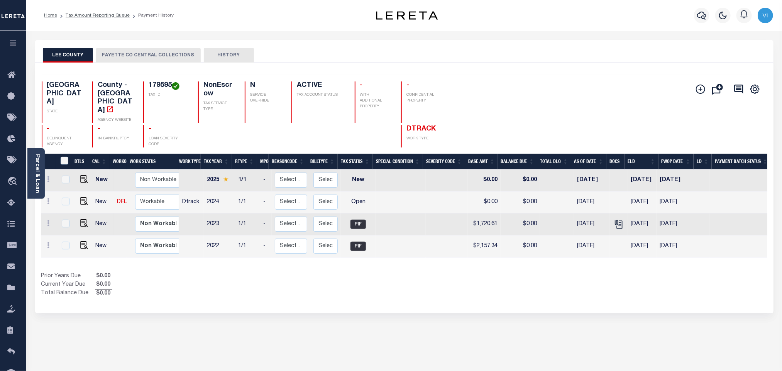
click at [129, 84] on div "TX STATE County - TX AGENCY WEBSITE 179595 TAX ID NonEscrow TAX SERVICE TYPE N …" at bounding box center [249, 102] width 415 height 42
copy h4 "179595"
click at [80, 197] on img "" at bounding box center [84, 201] width 8 height 8
checkbox input "true"
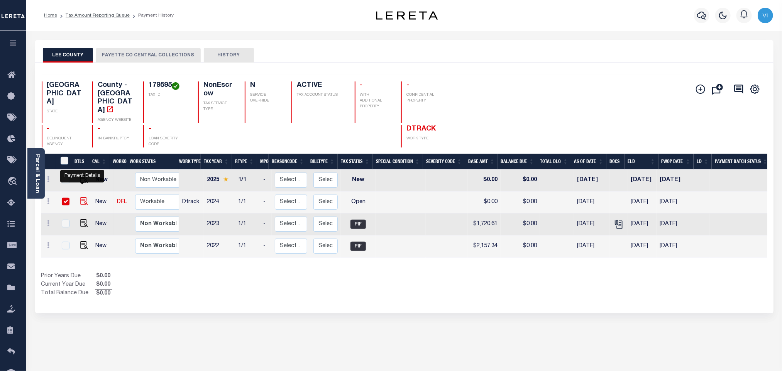
checkbox input "true"
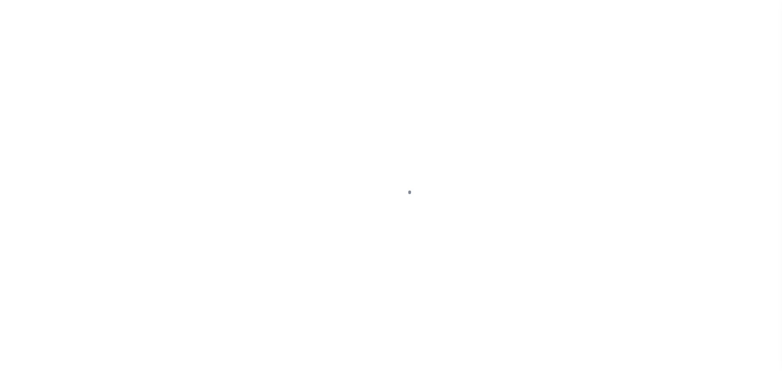
checkbox input "false"
type input "[DATE]"
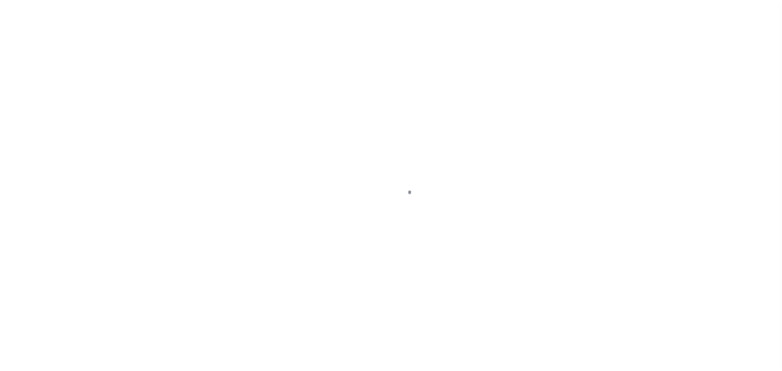
select select "OP2"
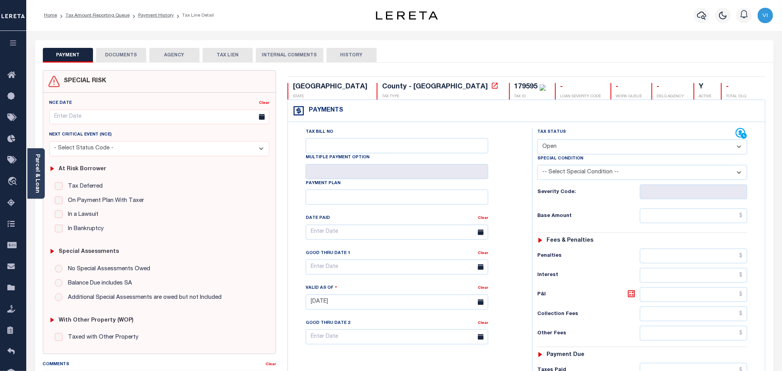
click at [128, 60] on button "DOCUMENTS" at bounding box center [121, 55] width 50 height 15
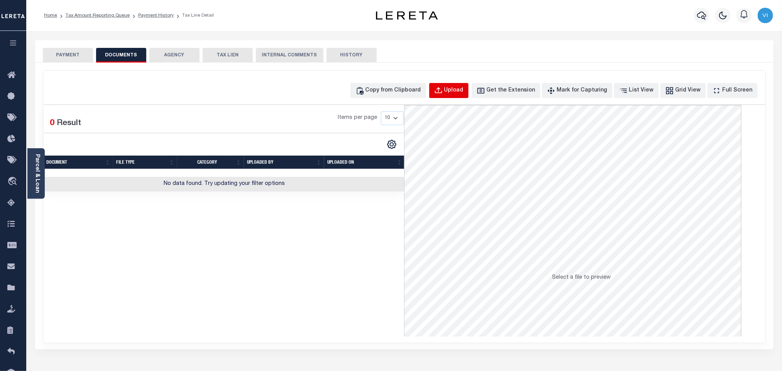
click at [463, 94] on div "Upload" at bounding box center [453, 90] width 19 height 8
select select "POP"
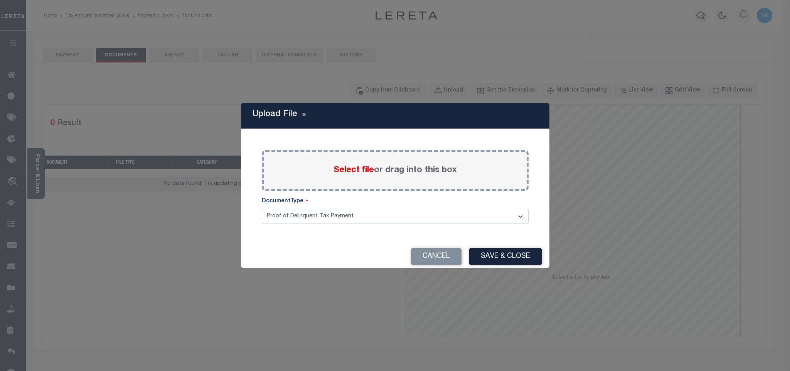
click at [352, 168] on span "Select file" at bounding box center [354, 170] width 41 height 8
click at [0, 0] on input "Select file or drag into this box" at bounding box center [0, 0] width 0 height 0
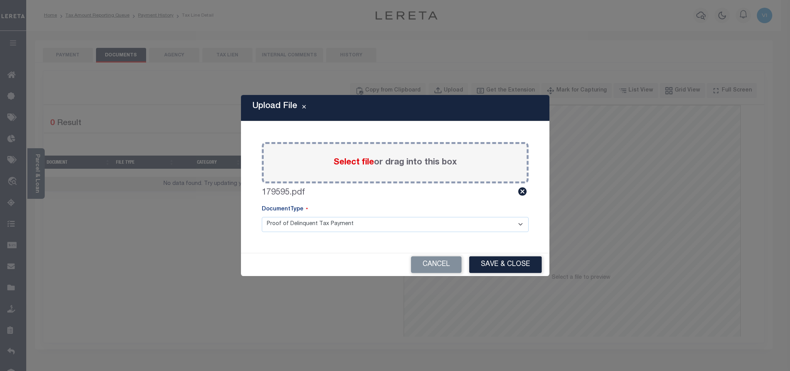
click at [277, 228] on select "Proof of Delinquent Tax Payment" at bounding box center [395, 224] width 267 height 15
click at [262, 217] on select "Proof of Delinquent Tax Payment" at bounding box center [395, 224] width 267 height 15
drag, startPoint x: 503, startPoint y: 275, endPoint x: 500, endPoint y: 269, distance: 7.0
click at [501, 275] on div "Cancel Save & Close" at bounding box center [395, 264] width 309 height 23
click at [500, 266] on button "Save & Close" at bounding box center [505, 264] width 73 height 17
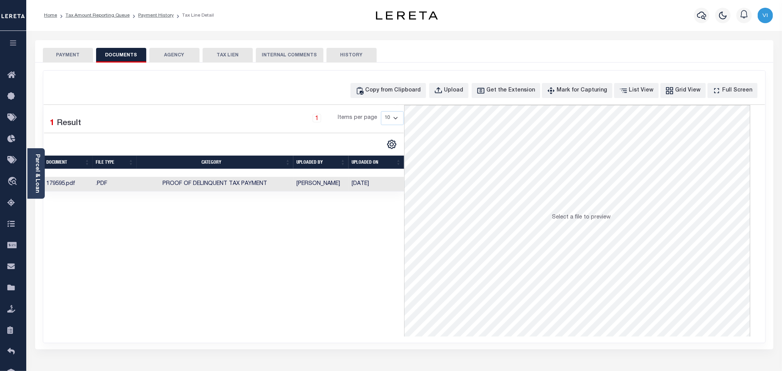
click at [86, 56] on button "PAYMENT" at bounding box center [68, 55] width 50 height 15
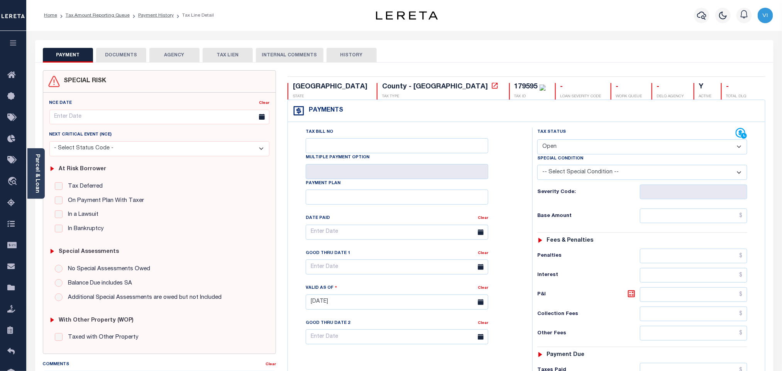
click at [564, 147] on select "- Select Status Code - Open Due/Unpaid Paid Incomplete No Tax Due Internal Refu…" at bounding box center [642, 146] width 210 height 15
select select "PYD"
click at [537, 140] on select "- Select Status Code - Open Due/Unpaid Paid Incomplete No Tax Due Internal Refu…" at bounding box center [642, 146] width 210 height 15
type input "[DATE]"
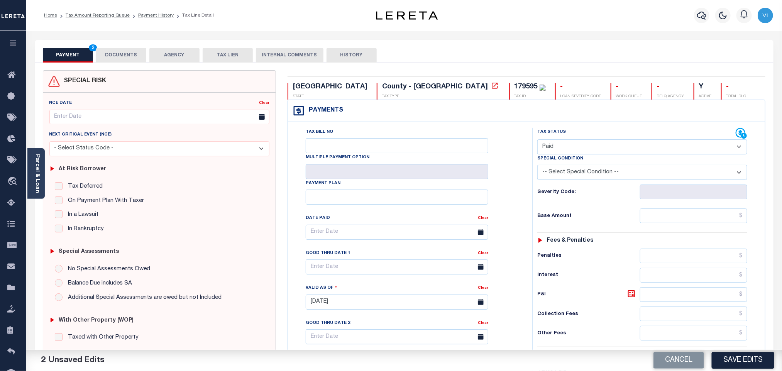
drag, startPoint x: 667, startPoint y: 229, endPoint x: 667, endPoint y: 222, distance: 7.0
click at [667, 228] on div "Tax Status Status - Select Status Code -" at bounding box center [644, 298] width 225 height 341
click at [667, 220] on input "text" at bounding box center [694, 215] width 108 height 15
paste input "1,630.35"
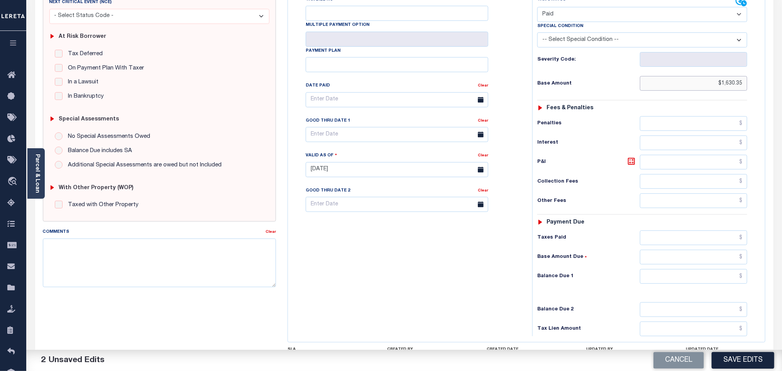
scroll to position [201, 0]
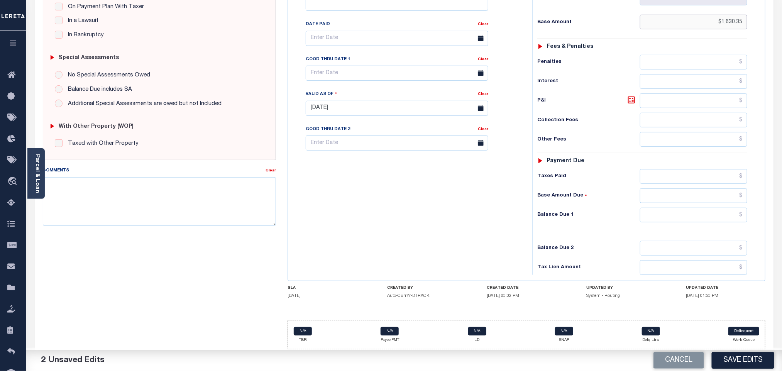
type input "$1,630.35"
click at [658, 182] on input "text" at bounding box center [694, 176] width 108 height 15
paste input "1,630.35"
type input "$1,630.35"
click at [662, 209] on input "text" at bounding box center [694, 215] width 108 height 15
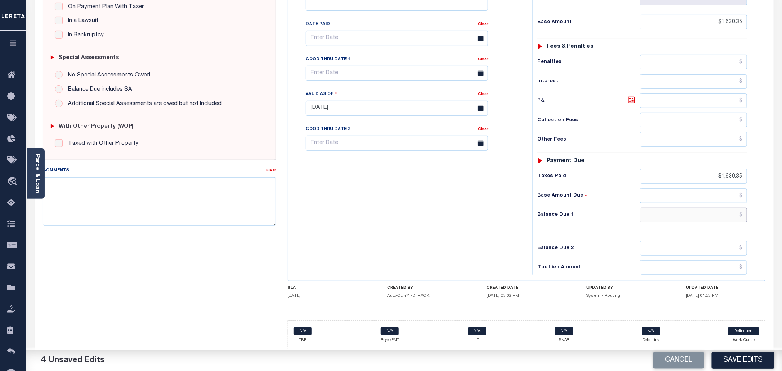
type input "$0.00"
click at [726, 359] on button "Save Edits" at bounding box center [742, 360] width 62 height 17
checkbox input "false"
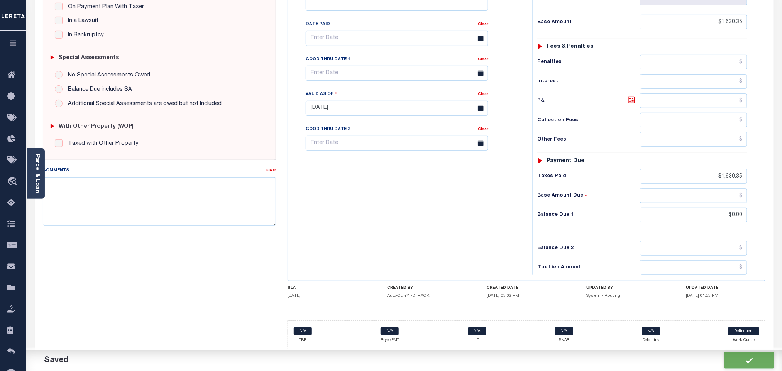
checkbox input "false"
type input "$1,630.35"
type input "$0"
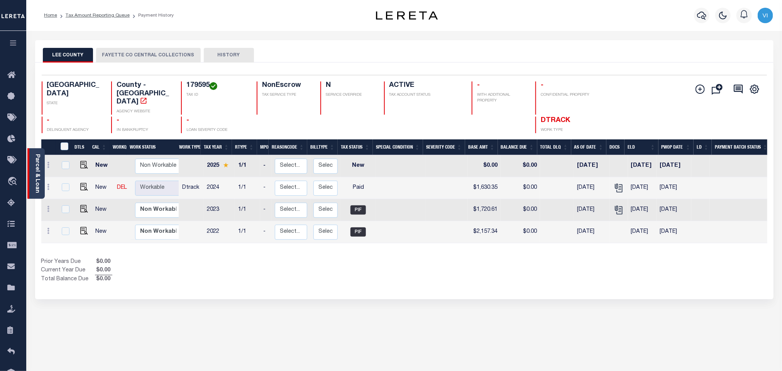
click at [37, 182] on link "Parcel & Loan" at bounding box center [36, 173] width 5 height 39
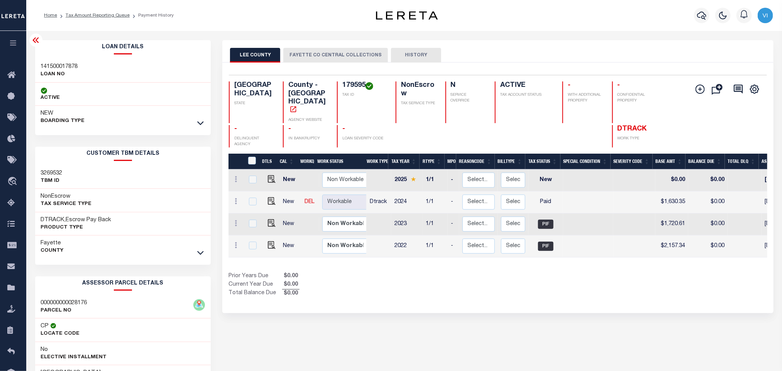
click at [37, 59] on div "141500017878 LOAN NO" at bounding box center [123, 71] width 176 height 24
copy h3 "141500017878"
drag, startPoint x: 340, startPoint y: 86, endPoint x: 366, endPoint y: 89, distance: 25.7
click at [366, 89] on div "179595 TAX ID" at bounding box center [361, 102] width 49 height 42
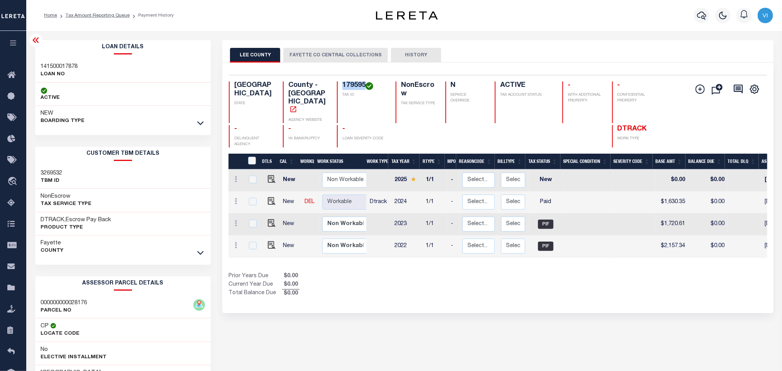
copy h4 "179595"
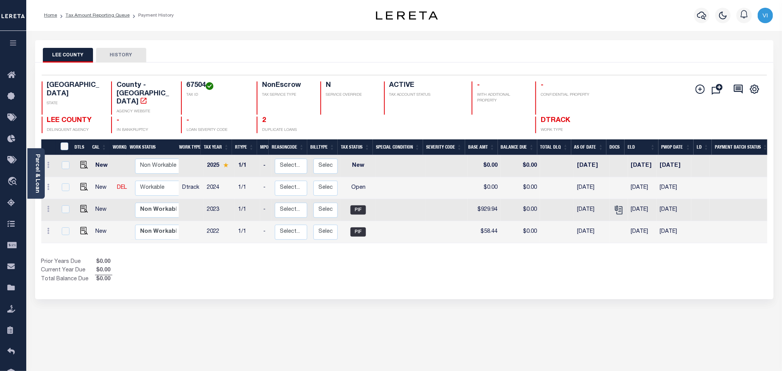
click at [190, 91] on div "67504 TAX ID" at bounding box center [214, 97] width 66 height 33
click at [190, 89] on h4 "67504" at bounding box center [216, 85] width 61 height 8
copy h4 "67504"
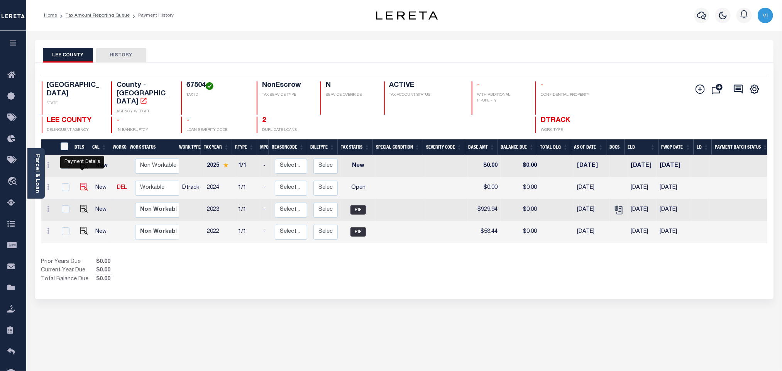
click at [80, 183] on img "" at bounding box center [84, 187] width 8 height 8
checkbox input "true"
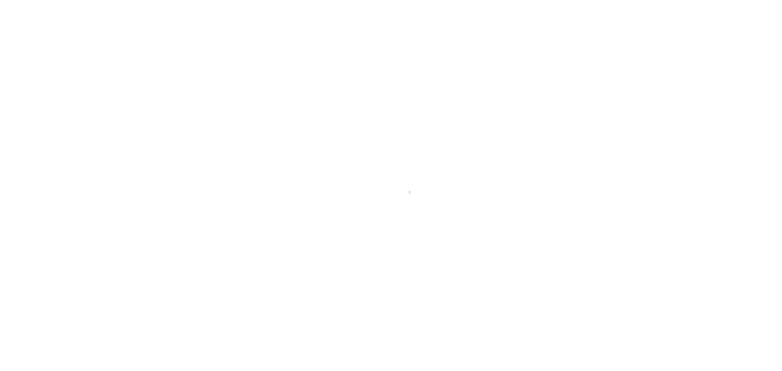
select select "OP2"
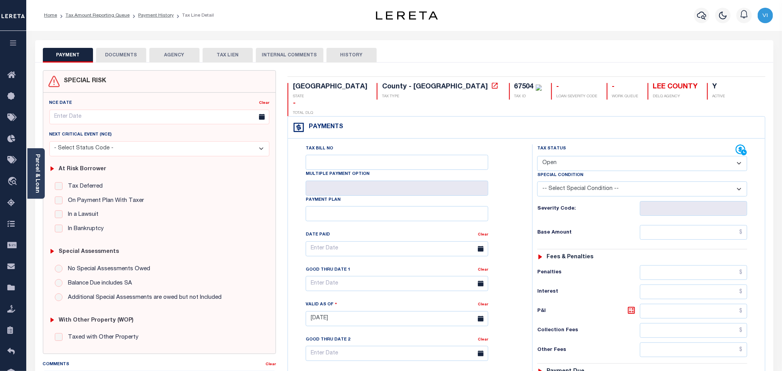
click at [135, 59] on button "DOCUMENTS" at bounding box center [121, 55] width 50 height 15
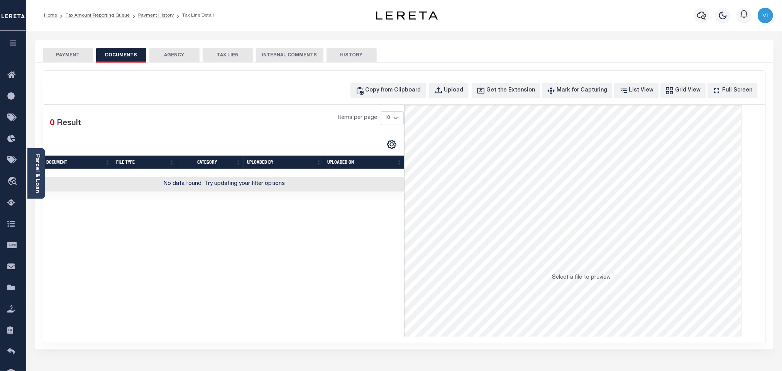
click at [440, 91] on div "Copy from Clipboard Upload Get the Extension Mark for Capturing Got it List Vie…" at bounding box center [554, 90] width 409 height 15
click at [446, 91] on button "Upload" at bounding box center [448, 90] width 39 height 15
select select "POP"
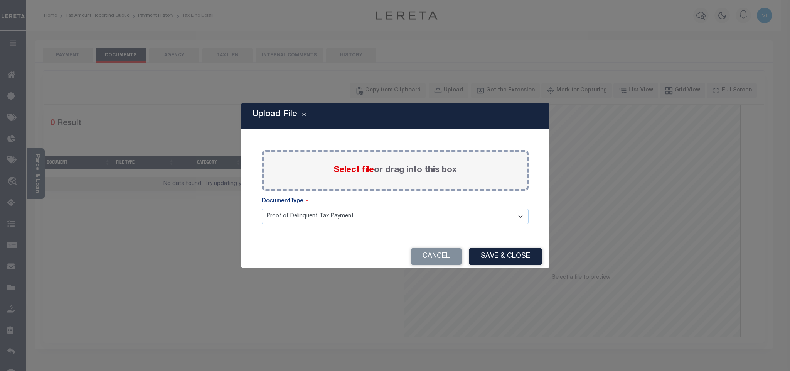
click at [351, 171] on span "Select file" at bounding box center [354, 170] width 41 height 8
click at [0, 0] on input "Select file or drag into this box" at bounding box center [0, 0] width 0 height 0
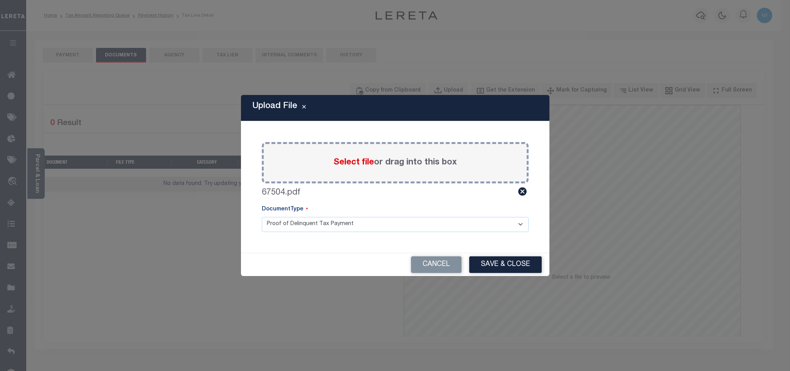
click at [272, 231] on select "Proof of Delinquent Tax Payment" at bounding box center [395, 224] width 267 height 15
click at [262, 217] on select "Proof of Delinquent Tax Payment" at bounding box center [395, 224] width 267 height 15
click at [477, 265] on button "Save & Close" at bounding box center [505, 264] width 73 height 17
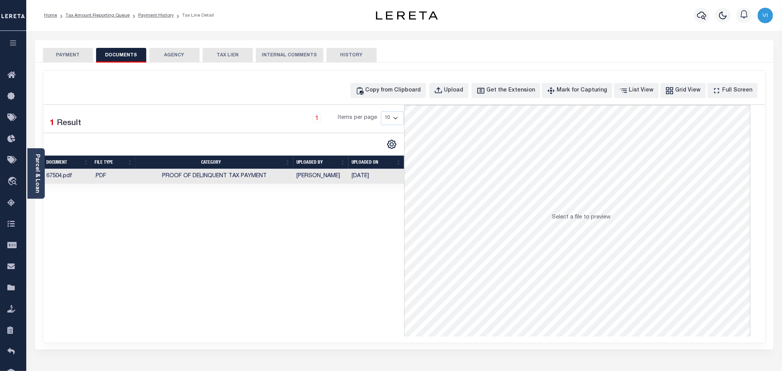
click at [72, 66] on div "SPECIAL RISK NCE Date Clear" at bounding box center [404, 205] width 738 height 287
click at [64, 57] on button "PAYMENT" at bounding box center [68, 55] width 50 height 15
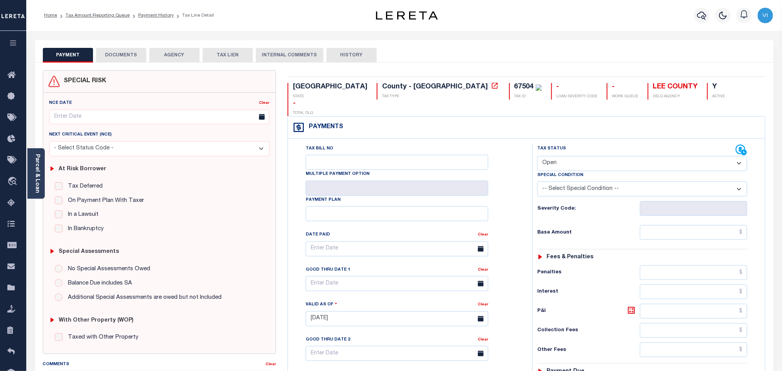
click at [567, 156] on select "- Select Status Code - Open Due/Unpaid Paid Incomplete No Tax Due Internal Refu…" at bounding box center [642, 163] width 210 height 15
select select "PYD"
click at [537, 156] on select "- Select Status Code - Open Due/Unpaid Paid Incomplete No Tax Due Internal Refu…" at bounding box center [642, 163] width 210 height 15
type input "[DATE]"
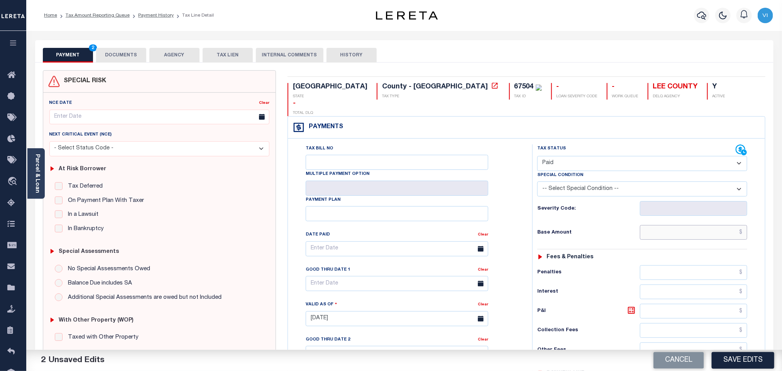
click at [665, 225] on input "text" at bounding box center [694, 232] width 108 height 15
paste input "7,172.16"
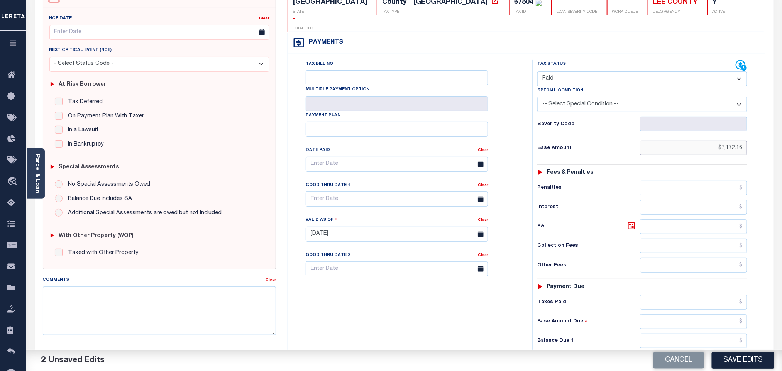
scroll to position [174, 0]
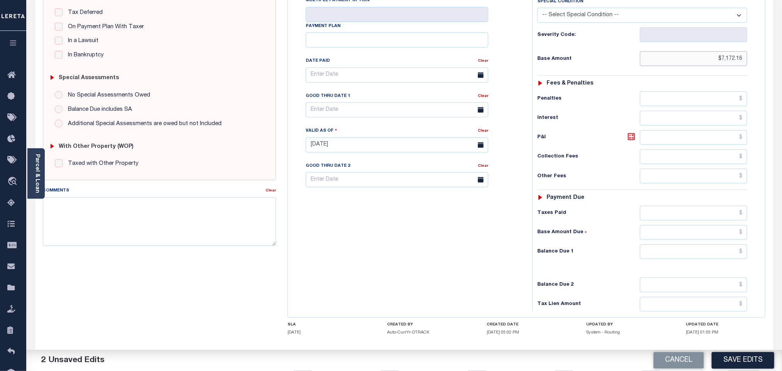
type input "$7,172.16"
click at [673, 206] on input "text" at bounding box center [694, 213] width 108 height 15
paste input "7,172.16"
type input "$7,172.16"
click at [682, 254] on div "Tax Status Status - Select Status Code -" at bounding box center [644, 141] width 225 height 341
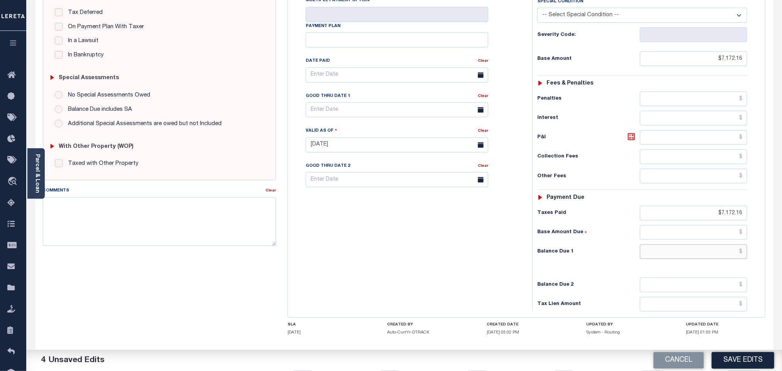
click at [669, 244] on input "text" at bounding box center [694, 251] width 108 height 15
type input "$0.00"
click at [610, 229] on h6 "Base Amount Due" at bounding box center [588, 232] width 103 height 6
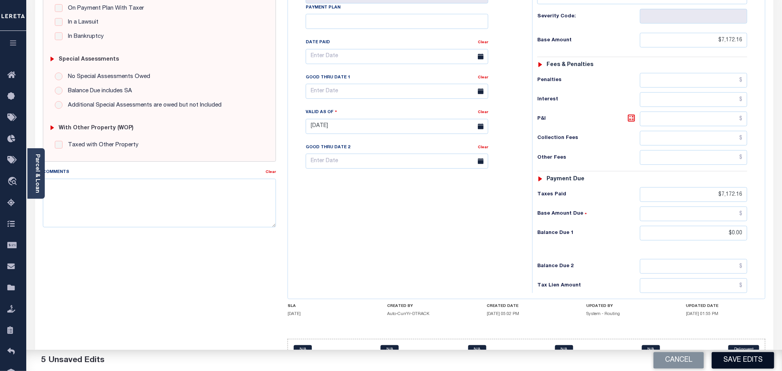
scroll to position [201, 0]
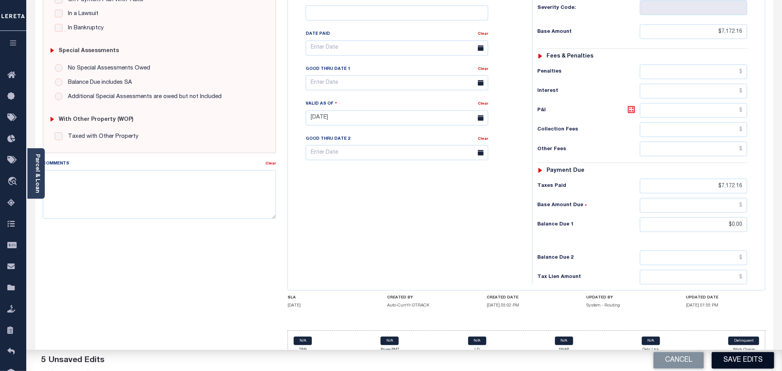
click at [755, 353] on button "Save Edits" at bounding box center [742, 360] width 62 height 17
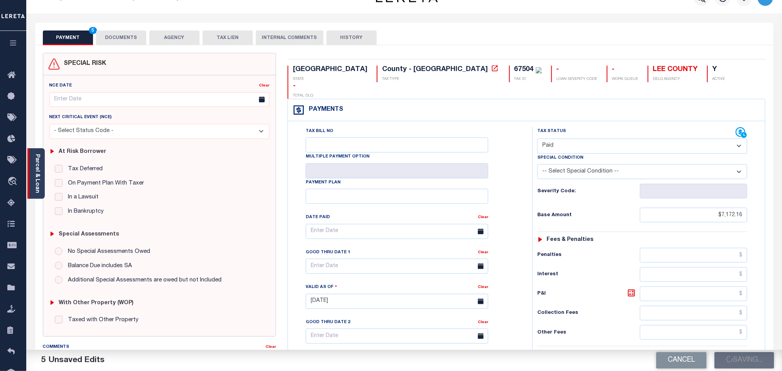
scroll to position [0, 0]
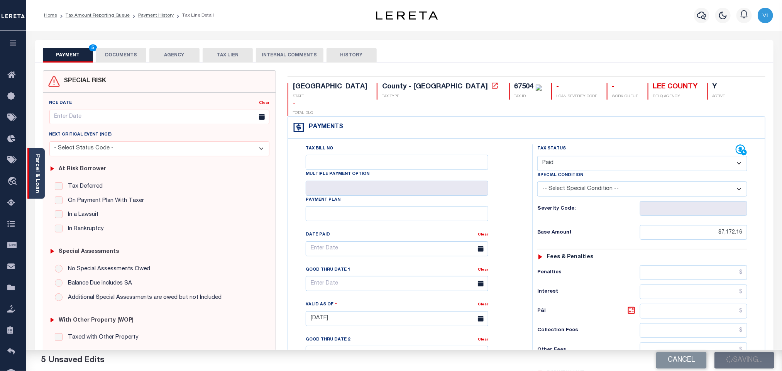
click at [30, 176] on div "Parcel & Loan" at bounding box center [35, 173] width 17 height 51
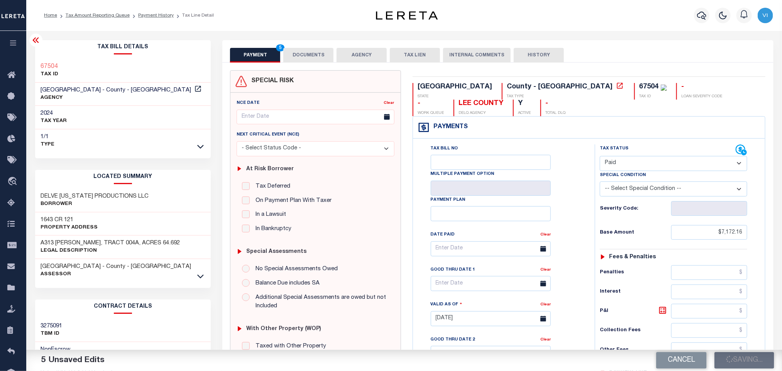
click at [39, 66] on div "67504 TAX ID" at bounding box center [123, 71] width 176 height 24
checkbox input "false"
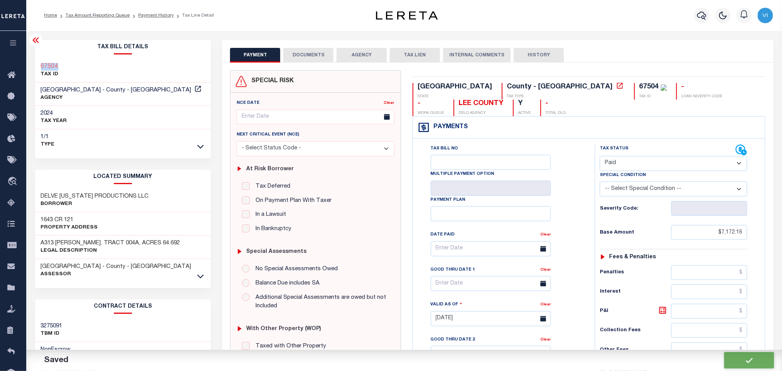
checkbox input "false"
type input "$7,172.16"
type input "$0"
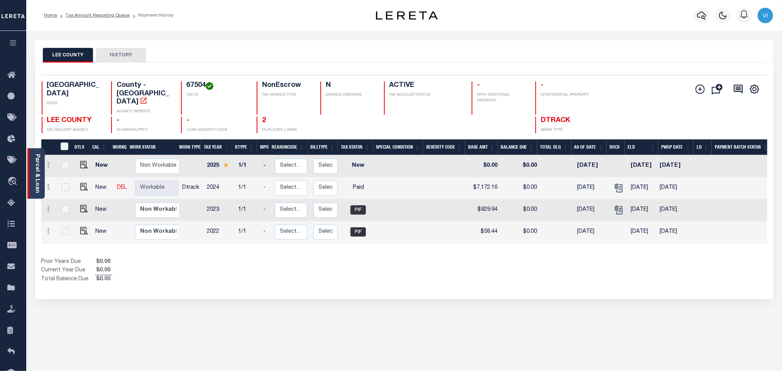
click at [41, 179] on div "Parcel & Loan" at bounding box center [35, 173] width 17 height 51
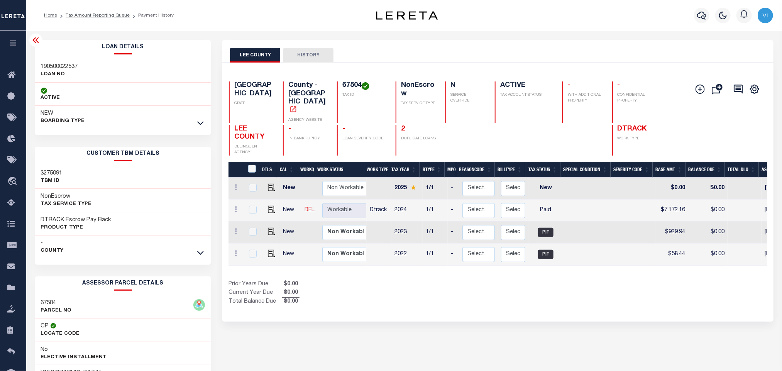
click at [38, 62] on div "190500022537 LOAN NO" at bounding box center [123, 71] width 176 height 24
copy h3 "190500022537"
click at [339, 88] on div "67504 TAX ID" at bounding box center [361, 102] width 49 height 42
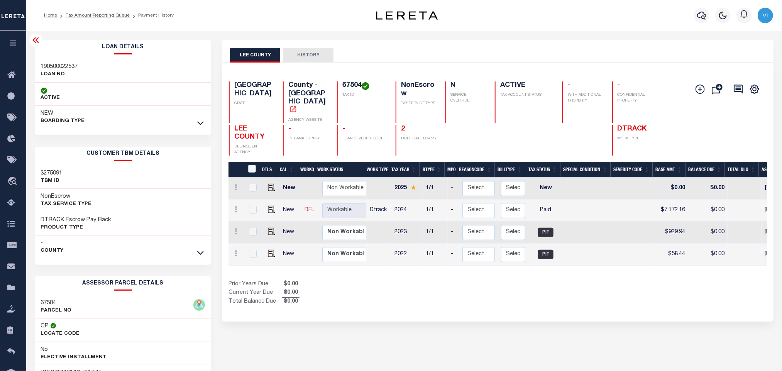
copy h4 "67504"
click at [698, 15] on icon "button" at bounding box center [701, 15] width 9 height 9
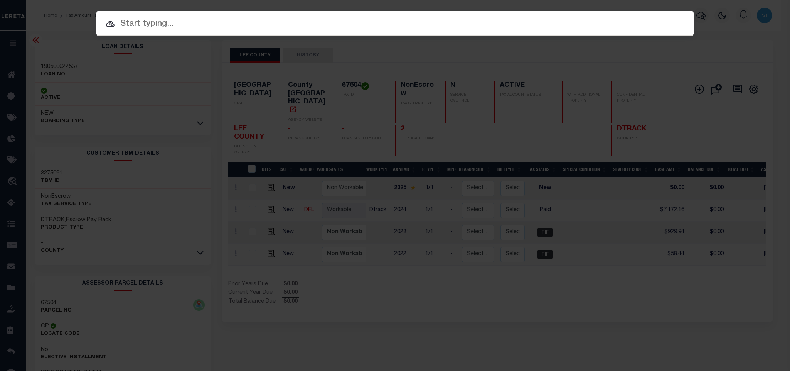
click at [621, 25] on input "text" at bounding box center [395, 24] width 598 height 14
paste input "190500012595"
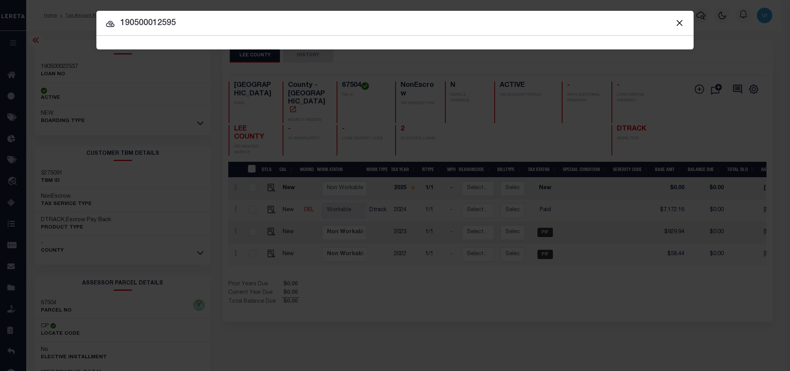
type input "190500012595"
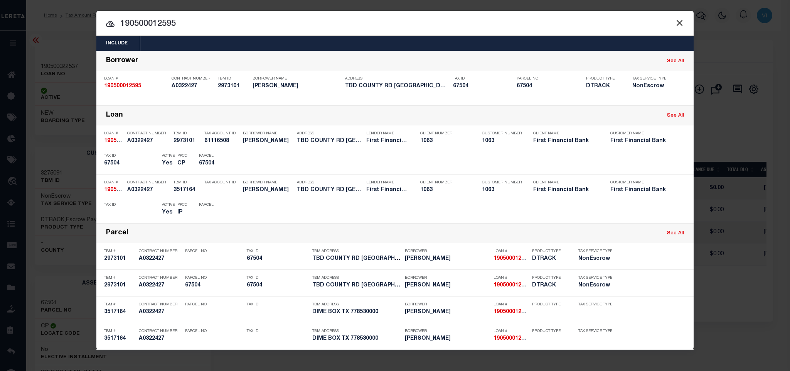
click at [351, 42] on div "Include Loans TBM Customers Borrowers Payments (Lender Non-Disb) Payments (Lend…" at bounding box center [395, 43] width 598 height 15
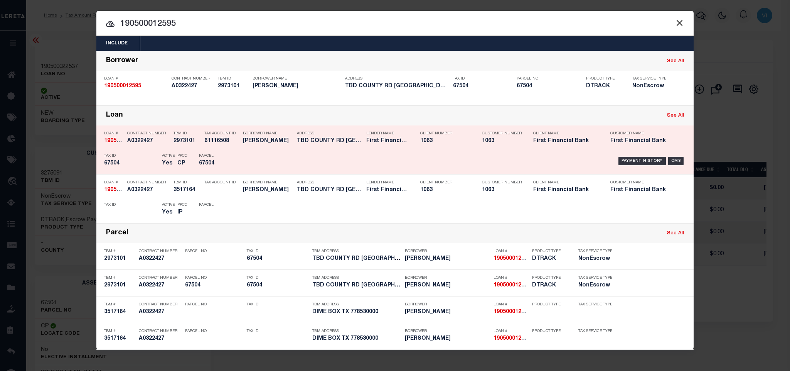
click at [246, 169] on div "Payment History OMS" at bounding box center [465, 161] width 441 height 22
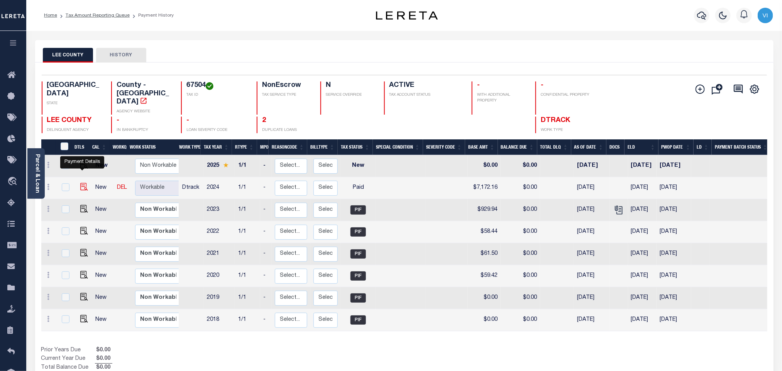
click at [83, 183] on img "" at bounding box center [84, 187] width 8 height 8
checkbox input "true"
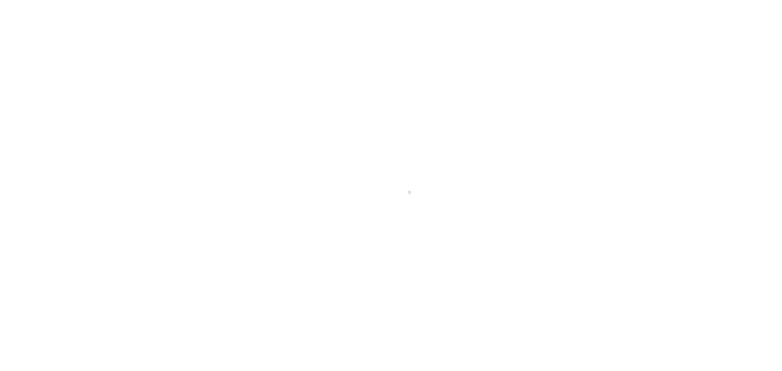
select select "PYD"
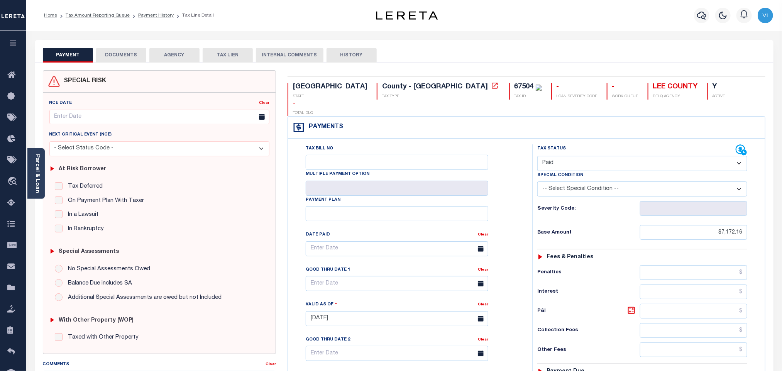
click at [126, 57] on button "DOCUMENTS" at bounding box center [121, 55] width 50 height 15
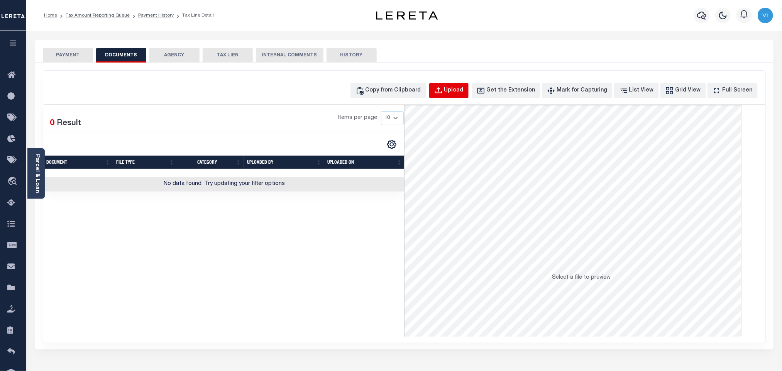
click at [464, 98] on button "Upload" at bounding box center [448, 90] width 39 height 15
select select "POP"
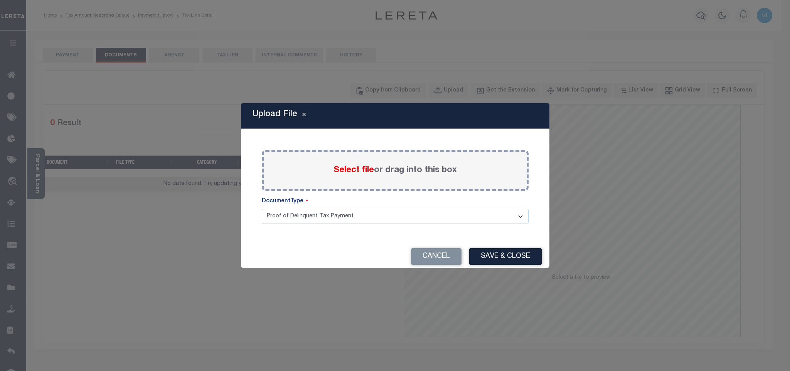
click at [367, 175] on label "Select file or drag into this box" at bounding box center [395, 170] width 123 height 13
click at [0, 0] on input "Select file or drag into this box" at bounding box center [0, 0] width 0 height 0
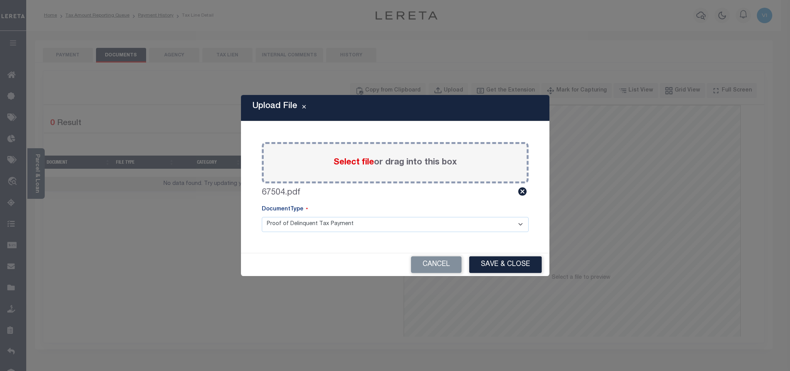
drag, startPoint x: 367, startPoint y: 175, endPoint x: 278, endPoint y: 230, distance: 104.8
click at [277, 231] on select "Proof of Delinquent Tax Payment" at bounding box center [395, 224] width 267 height 15
click at [262, 217] on select "Proof of Delinquent Tax Payment" at bounding box center [395, 224] width 267 height 15
click at [518, 266] on button "Save & Close" at bounding box center [505, 264] width 73 height 17
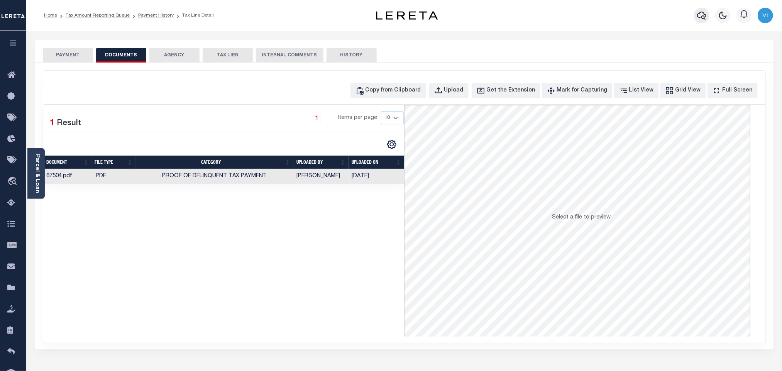
click at [699, 19] on icon "button" at bounding box center [701, 15] width 9 height 9
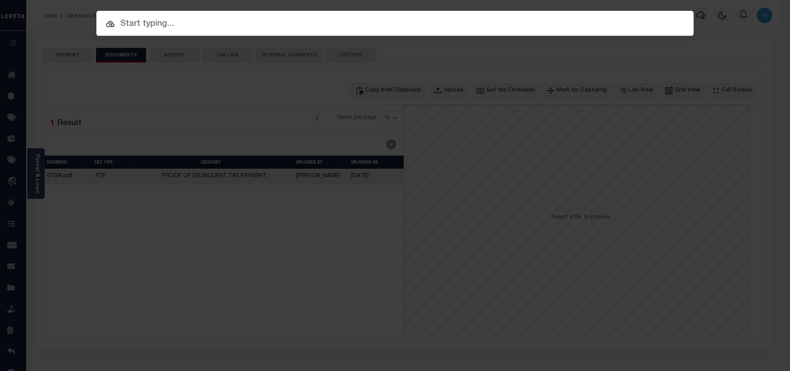
click at [635, 28] on input "text" at bounding box center [395, 24] width 598 height 14
paste input "190000008564"
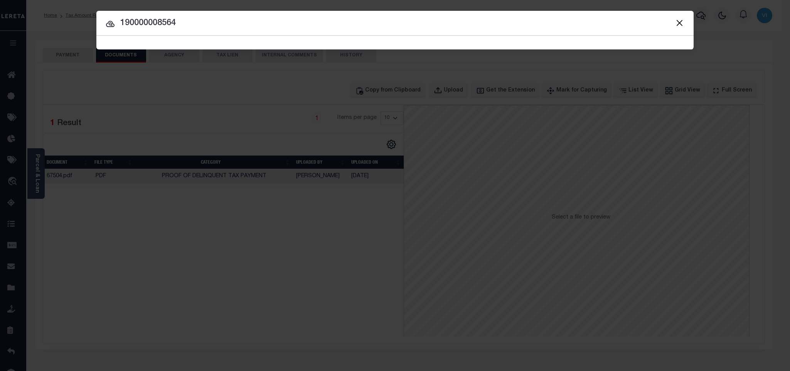
type input "190000008564"
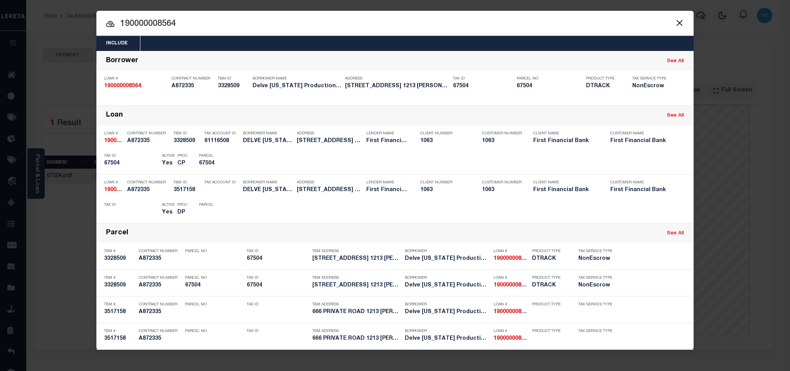
click at [390, 46] on div "Include Loans TBM Customers Borrowers Payments (Lender Non-Disb) Payments (Lend…" at bounding box center [395, 43] width 598 height 15
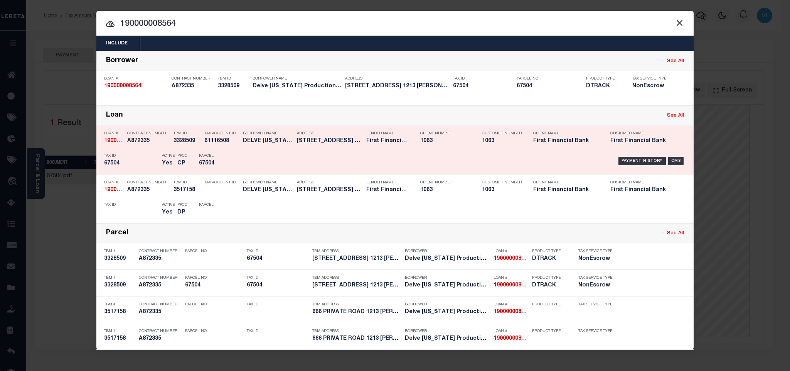
click at [274, 154] on div "Payment History OMS" at bounding box center [465, 161] width 441 height 22
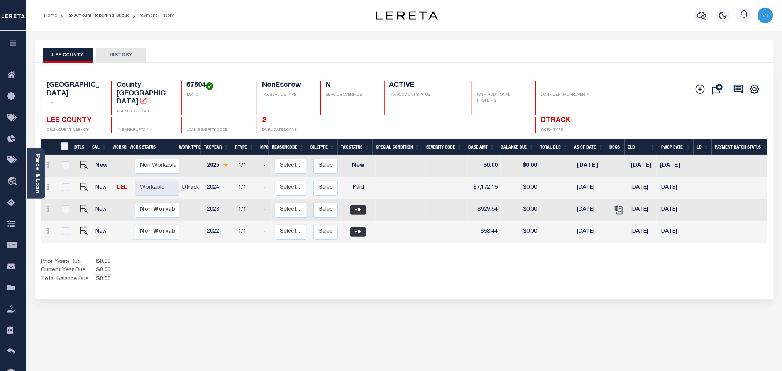
click at [186, 87] on h4 "67504" at bounding box center [216, 85] width 61 height 8
copy h4 "67504"
click at [80, 183] on img "" at bounding box center [84, 187] width 8 height 8
checkbox input "true"
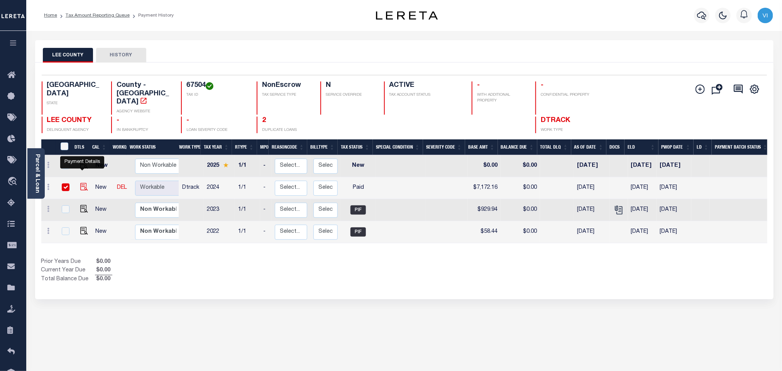
checkbox input "true"
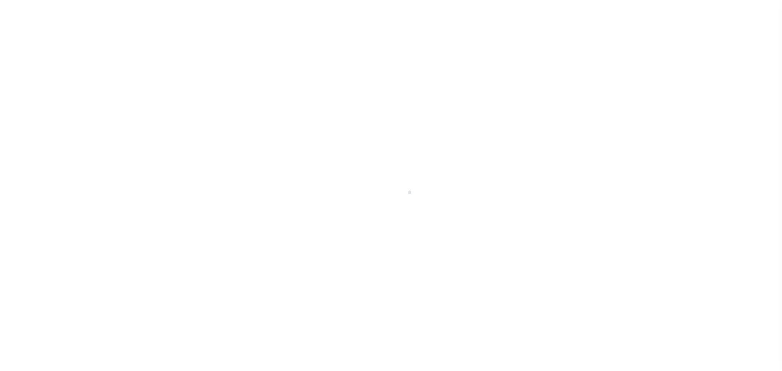
select select "PYD"
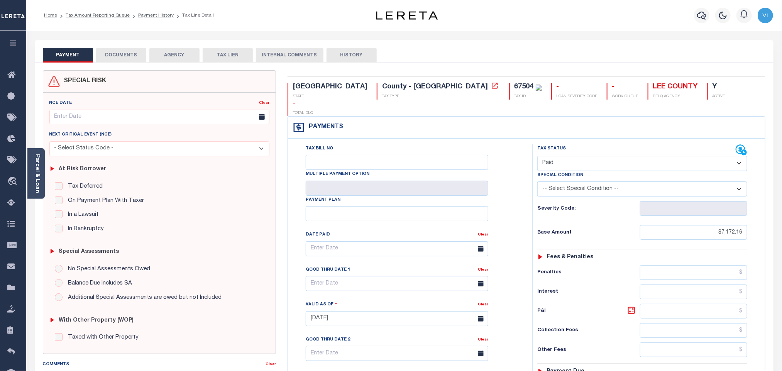
click at [131, 58] on div at bounding box center [391, 185] width 782 height 371
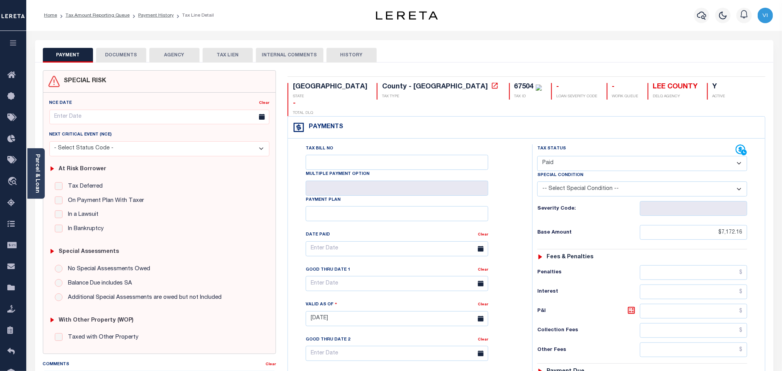
click at [124, 63] on div "SPECIAL RISK NCE Date Clear" at bounding box center [404, 316] width 738 height 509
click at [118, 54] on button "DOCUMENTS" at bounding box center [121, 55] width 50 height 15
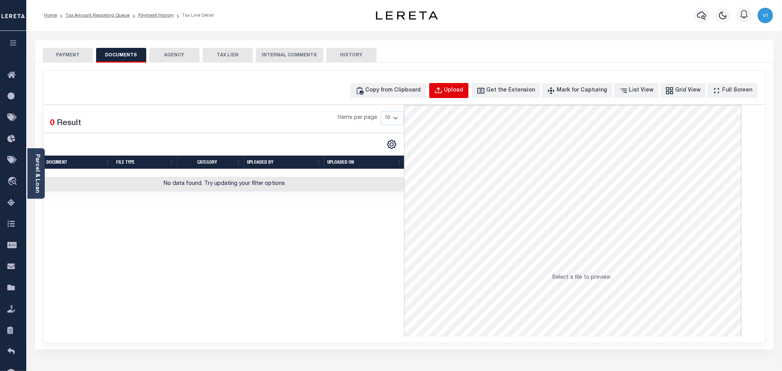
click at [463, 92] on div "Upload" at bounding box center [453, 90] width 19 height 8
select select "POP"
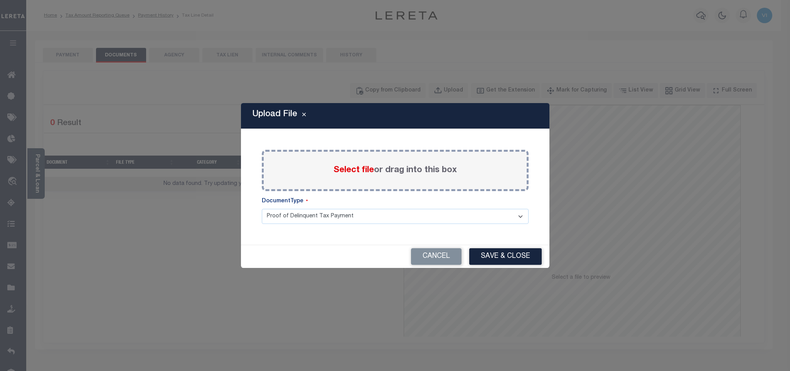
click at [358, 171] on span "Select file" at bounding box center [354, 170] width 41 height 8
click at [0, 0] on input "Select file or drag into this box" at bounding box center [0, 0] width 0 height 0
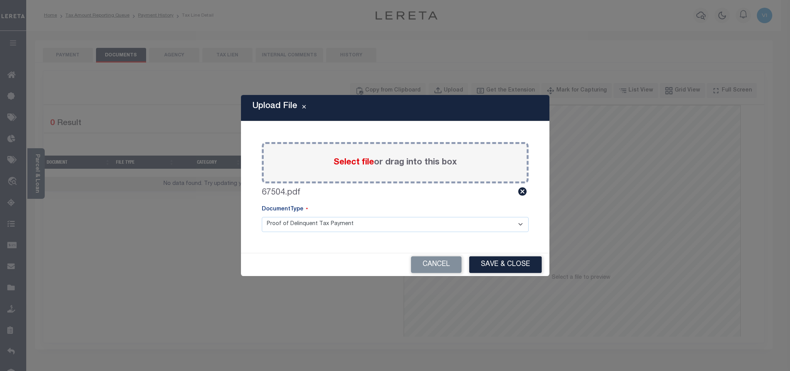
click at [252, 227] on div "Paste copied image or file into this box Select file or drag into this box 6750…" at bounding box center [395, 186] width 290 height 113
click at [287, 226] on select "Proof of Delinquent Tax Payment" at bounding box center [395, 224] width 267 height 15
click at [262, 217] on select "Proof of Delinquent Tax Payment" at bounding box center [395, 224] width 267 height 15
click at [522, 267] on button "Save & Close" at bounding box center [505, 264] width 73 height 17
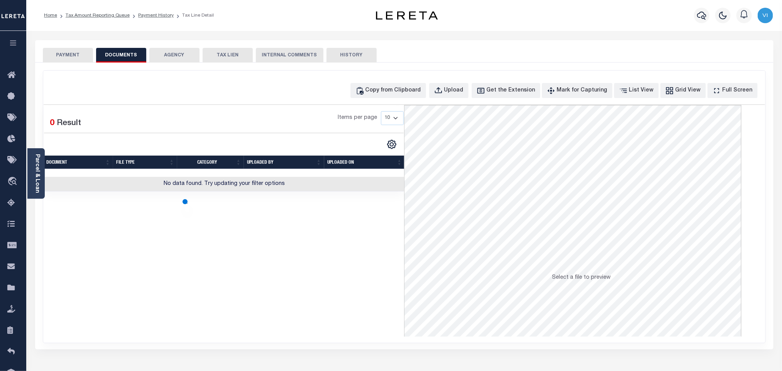
click at [89, 61] on button "PAYMENT" at bounding box center [68, 55] width 50 height 15
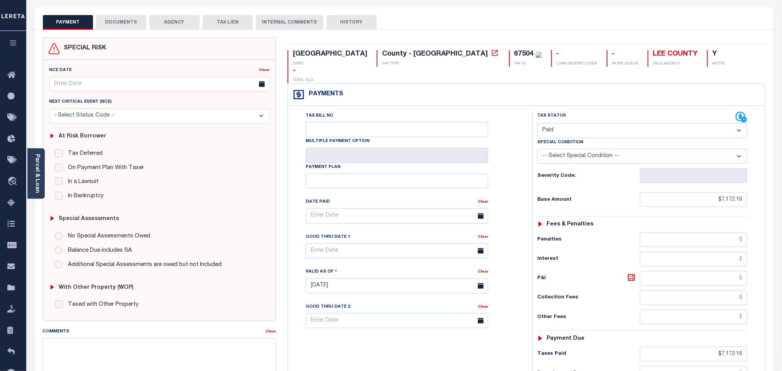
scroll to position [27, 0]
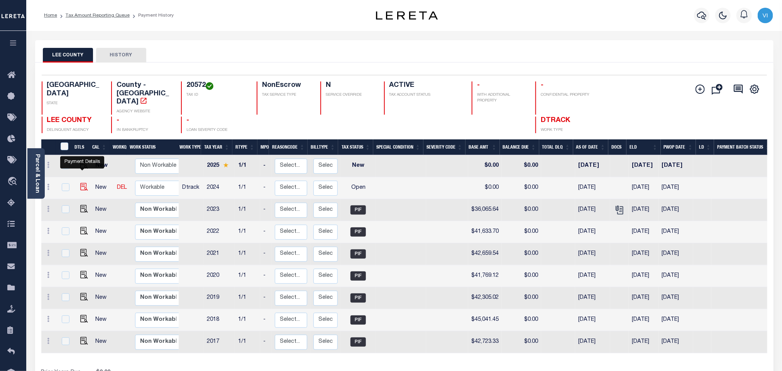
click at [84, 183] on img "" at bounding box center [84, 187] width 8 height 8
checkbox input "true"
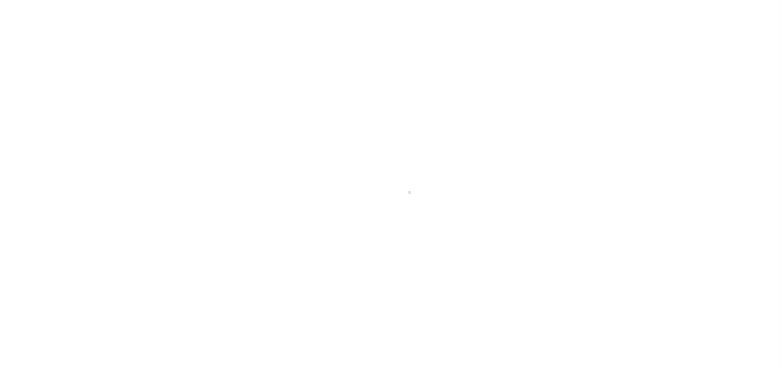
select select "OP2"
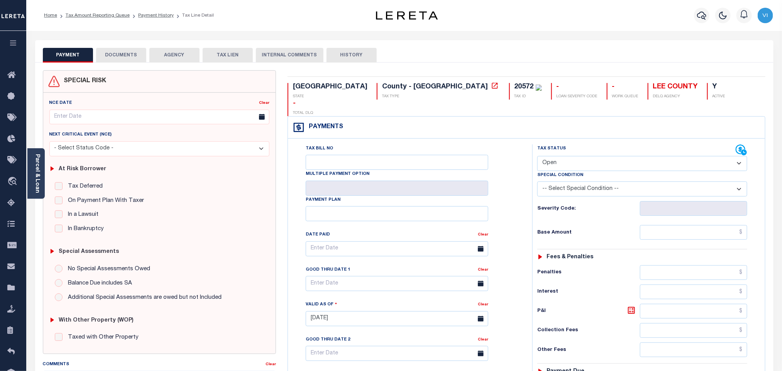
click at [127, 68] on div "SPECIAL RISK NCE Date Clear" at bounding box center [404, 316] width 738 height 509
click at [129, 53] on button "DOCUMENTS" at bounding box center [121, 55] width 50 height 15
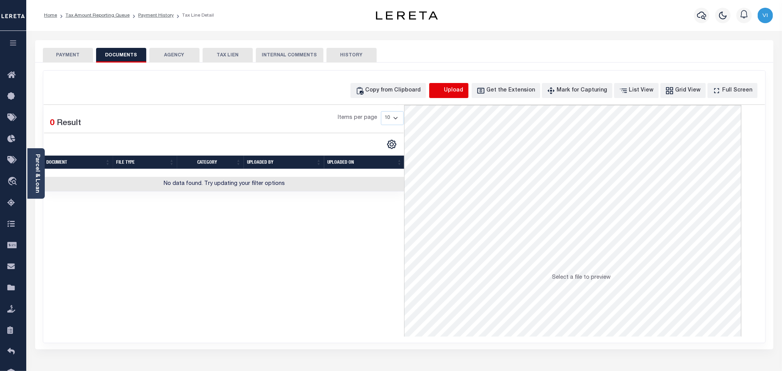
click at [442, 93] on icon "button" at bounding box center [438, 90] width 8 height 8
select select "POP"
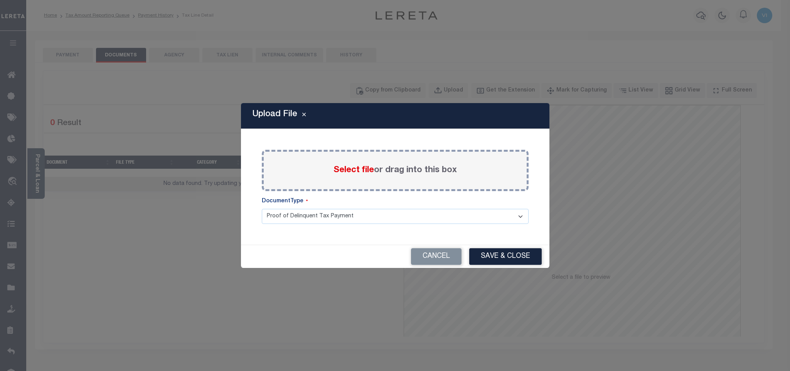
click at [353, 169] on span "Select file" at bounding box center [354, 170] width 41 height 8
click at [0, 0] on input "Select file or drag into this box" at bounding box center [0, 0] width 0 height 0
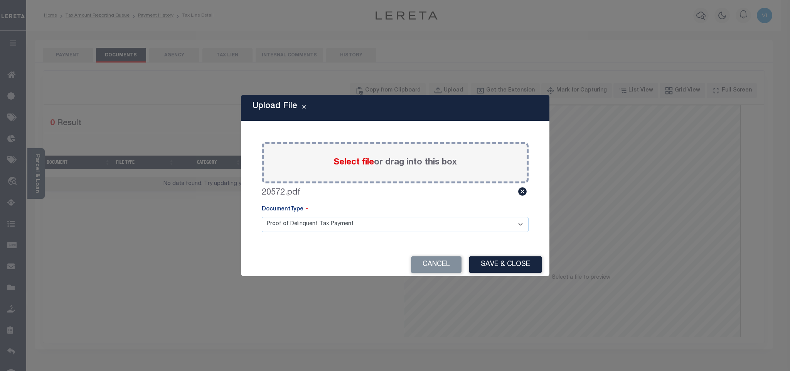
click at [277, 226] on select "Proof of Delinquent Tax Payment" at bounding box center [395, 224] width 267 height 15
click at [262, 217] on select "Proof of Delinquent Tax Payment" at bounding box center [395, 224] width 267 height 15
click at [549, 266] on div "Cancel Save & Close" at bounding box center [395, 264] width 309 height 23
click at [527, 266] on button "Save & Close" at bounding box center [505, 264] width 73 height 17
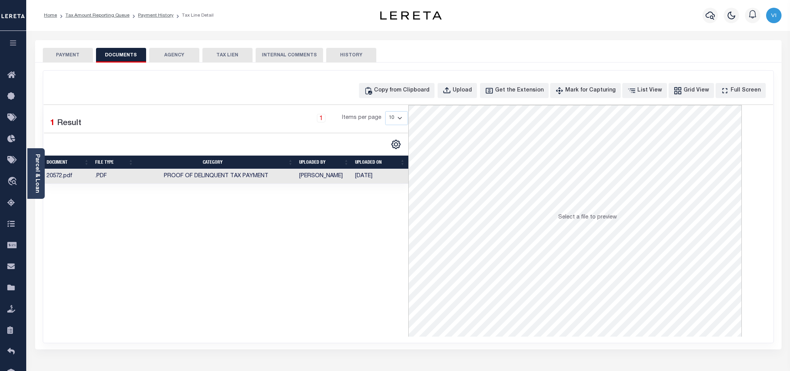
click at [76, 59] on button "PAYMENT" at bounding box center [68, 55] width 50 height 15
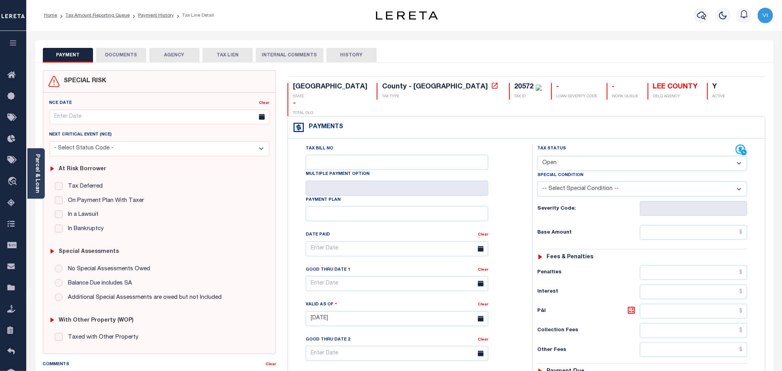
click at [565, 156] on select "- Select Status Code - Open Due/Unpaid Paid Incomplete No Tax Due Internal Refu…" at bounding box center [642, 163] width 210 height 15
select select "PYD"
click at [537, 156] on select "- Select Status Code - Open Due/Unpaid Paid Incomplete No Tax Due Internal Refu…" at bounding box center [642, 163] width 210 height 15
type input "09/29/2025"
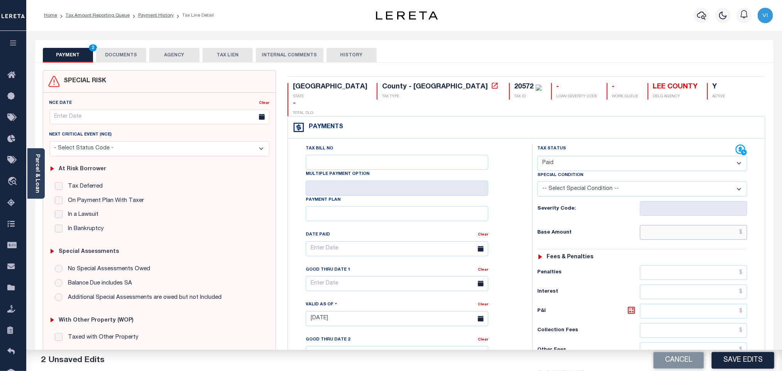
click at [675, 225] on input "text" at bounding box center [694, 232] width 108 height 15
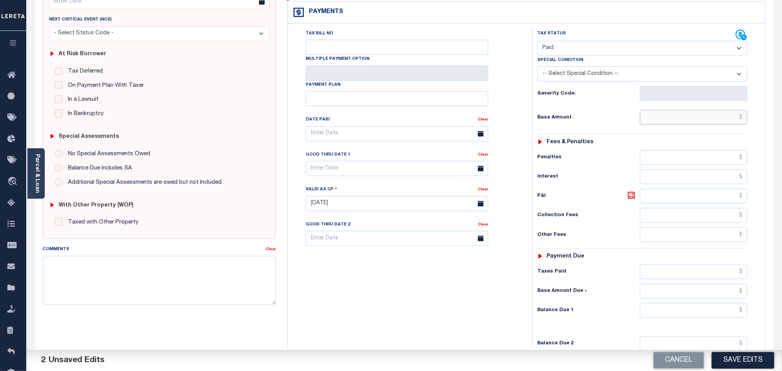
scroll to position [116, 0]
click at [665, 109] on input "text" at bounding box center [694, 116] width 108 height 15
paste input "38,043.70"
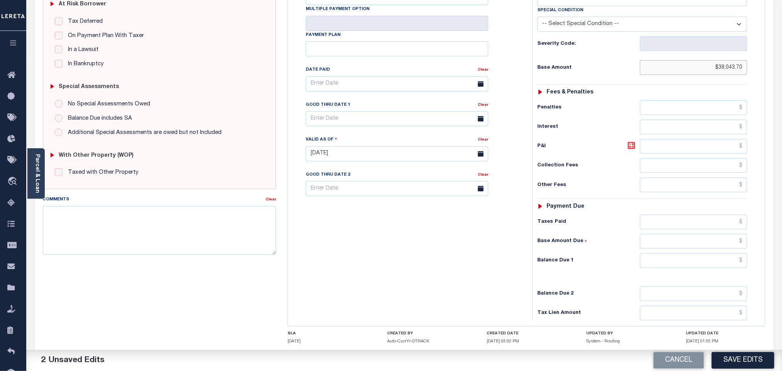
scroll to position [201, 0]
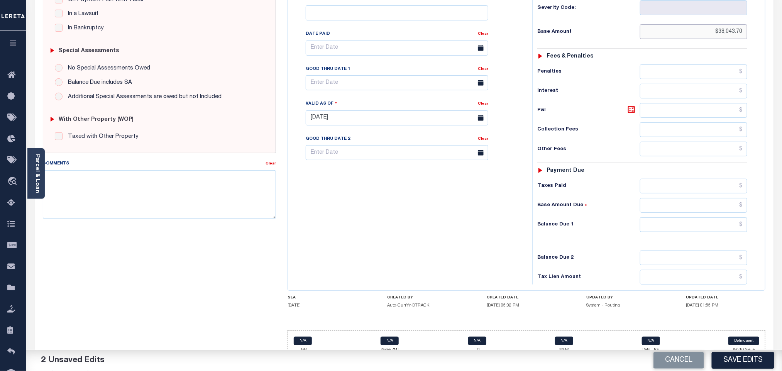
type input "$38,043.70"
click at [660, 179] on input "text" at bounding box center [694, 186] width 108 height 15
paste input "38,043.70"
type input "$38,043.70"
click at [676, 220] on input "text" at bounding box center [694, 224] width 108 height 15
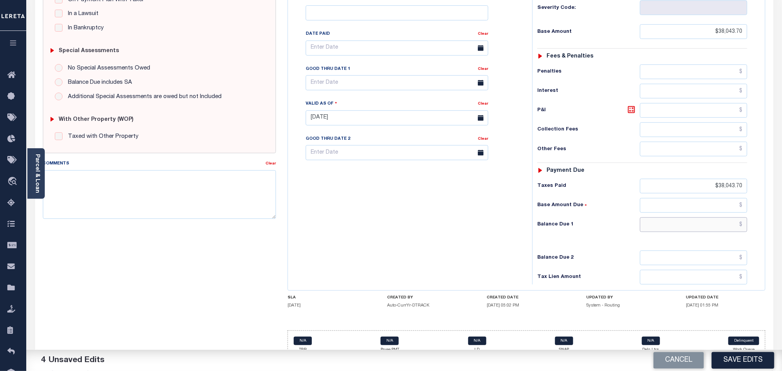
type input "$0.00"
click at [737, 363] on button "Save Edits" at bounding box center [742, 360] width 62 height 17
checkbox input "false"
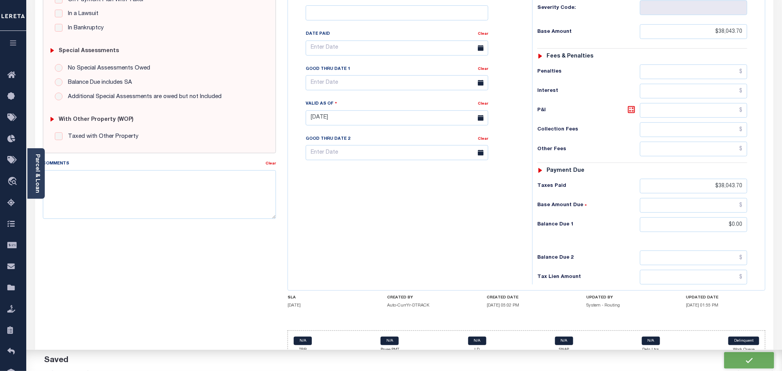
checkbox input "false"
type input "$38,043.7"
type input "$0"
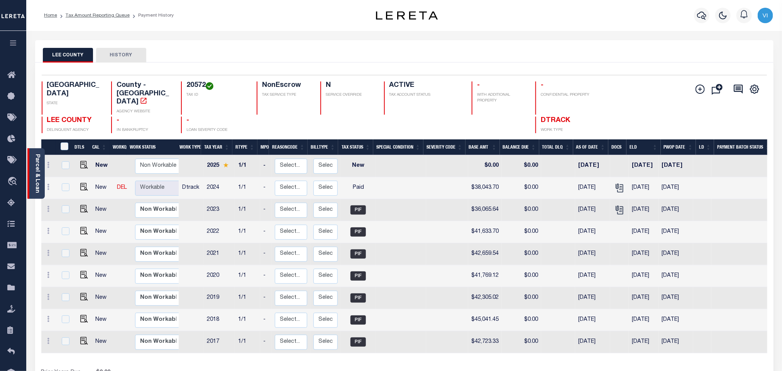
click at [34, 182] on link "Parcel & Loan" at bounding box center [36, 173] width 5 height 39
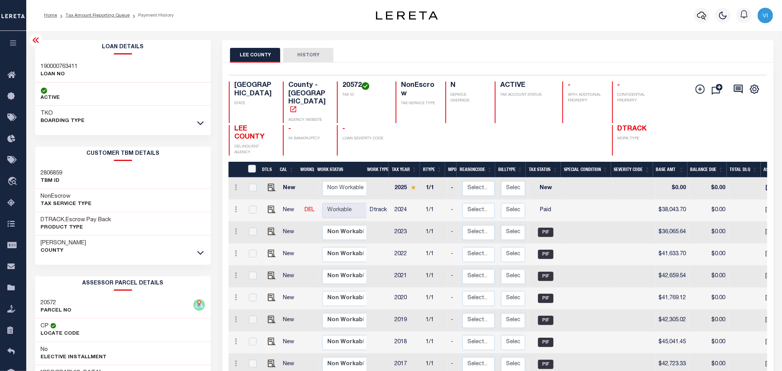
click at [39, 62] on div "190000763411 LOAN NO" at bounding box center [123, 71] width 176 height 24
copy h3 "190000763411"
click at [348, 84] on h4 "20572" at bounding box center [364, 85] width 44 height 8
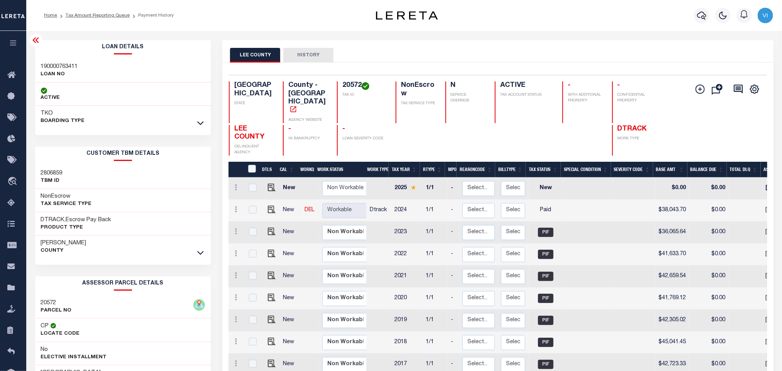
copy h4 "20572"
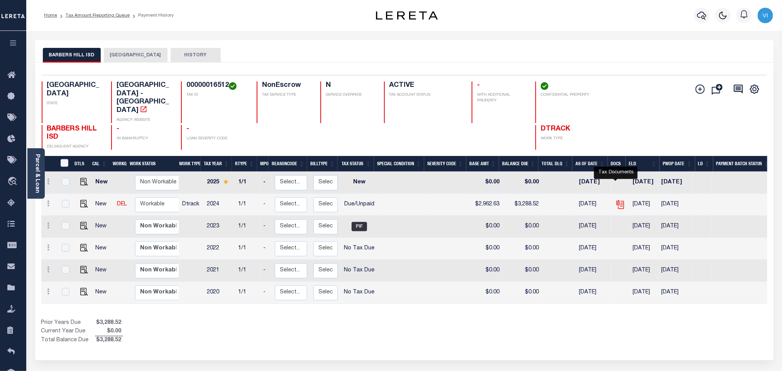
click at [615, 199] on icon "" at bounding box center [620, 204] width 10 height 10
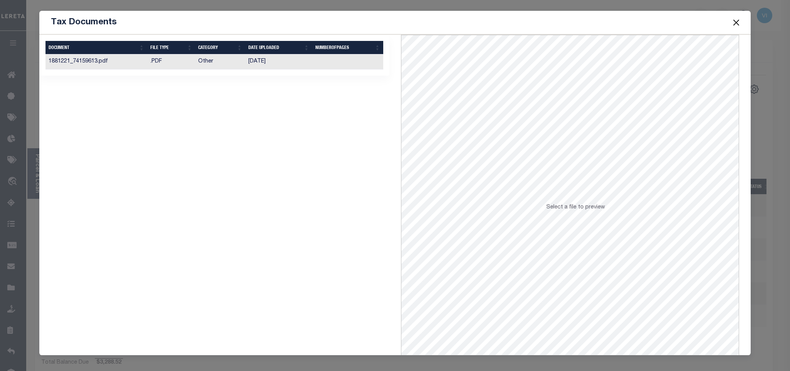
click at [294, 63] on td "[DATE]" at bounding box center [278, 61] width 67 height 15
click at [736, 26] on button "Close" at bounding box center [736, 22] width 10 height 10
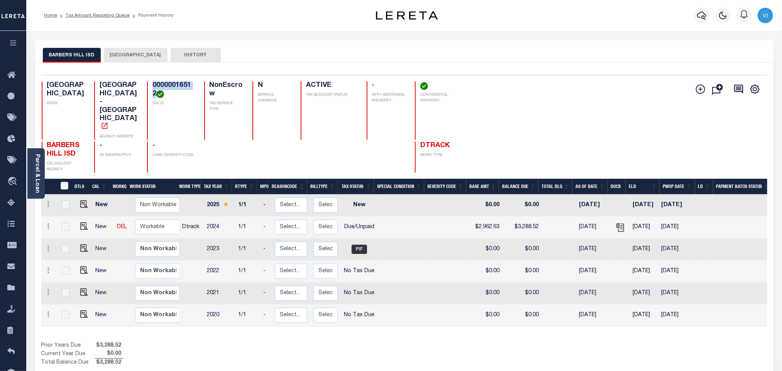
drag, startPoint x: 149, startPoint y: 94, endPoint x: 132, endPoint y: 85, distance: 19.2
click at [147, 85] on div "00000016512 TAX ID" at bounding box center [171, 110] width 48 height 58
copy h4 "00000016512"
click at [617, 222] on icon "" at bounding box center [620, 227] width 10 height 10
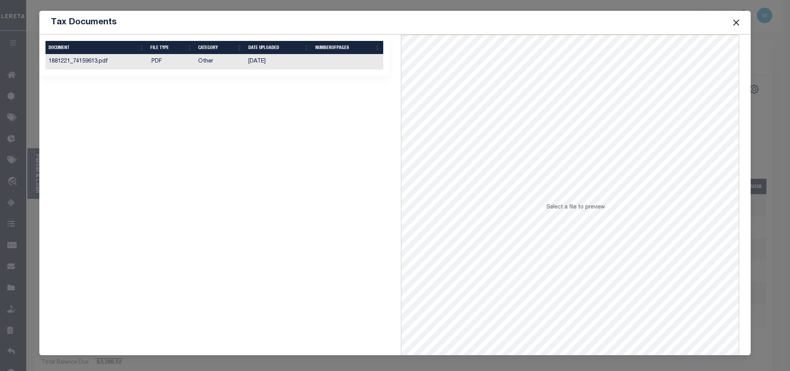
click at [342, 68] on td at bounding box center [347, 61] width 71 height 15
click at [735, 25] on button "Close" at bounding box center [736, 22] width 10 height 10
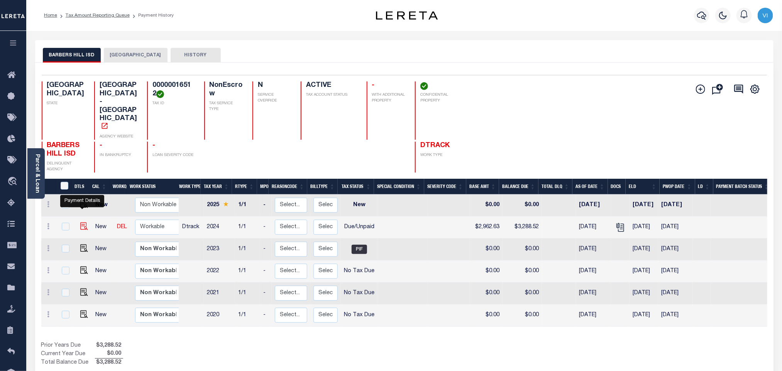
click at [82, 222] on img "" at bounding box center [84, 226] width 8 height 8
checkbox input "true"
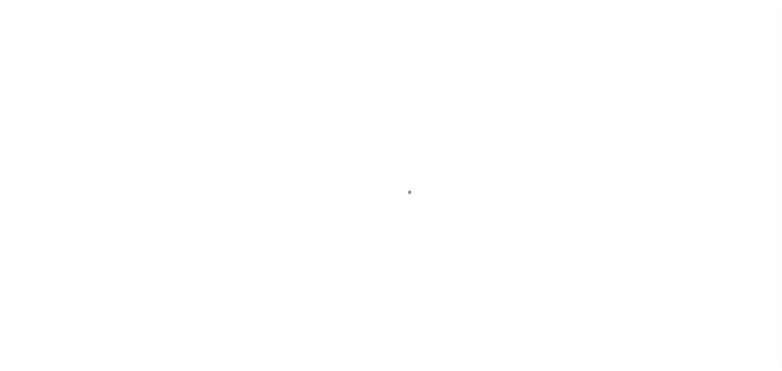
checkbox input "false"
type textarea "Information taken verbally."
type input "04/30/2025"
type input "05/02/2025"
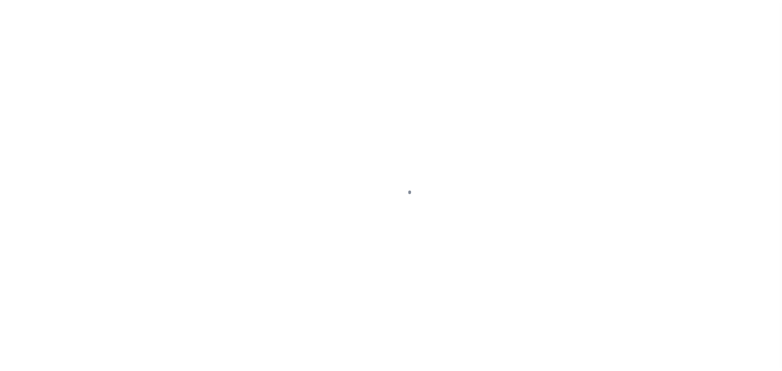
select select "DUE"
type input "$2,962.63"
type input "$325.89"
type input "$3,288.52"
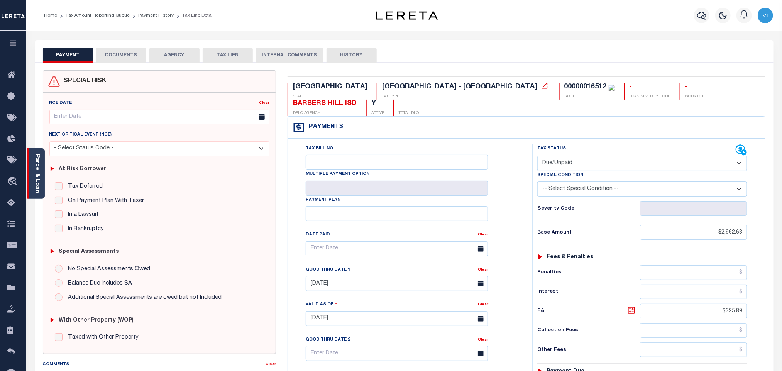
click at [40, 161] on link "Parcel & Loan" at bounding box center [36, 173] width 5 height 39
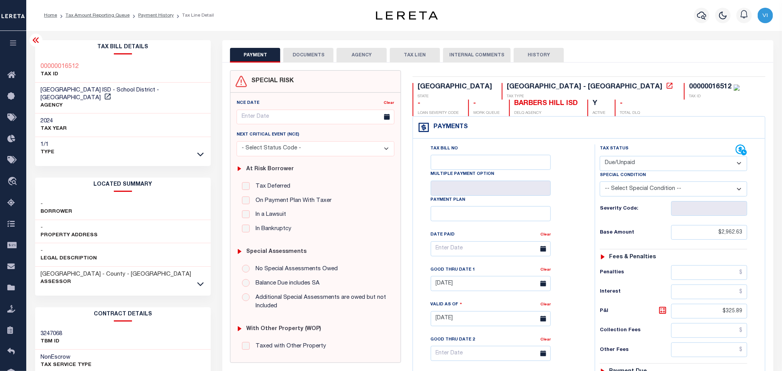
click at [199, 151] on div "1/1 Type" at bounding box center [123, 148] width 176 height 23
click at [199, 150] on icon at bounding box center [200, 154] width 7 height 8
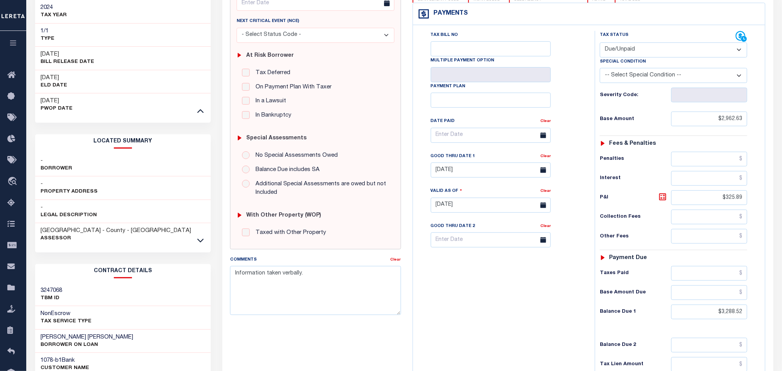
scroll to position [116, 0]
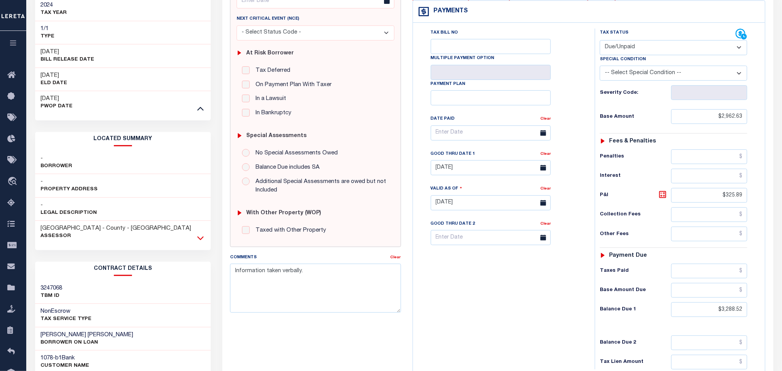
click at [199, 234] on icon at bounding box center [200, 238] width 7 height 8
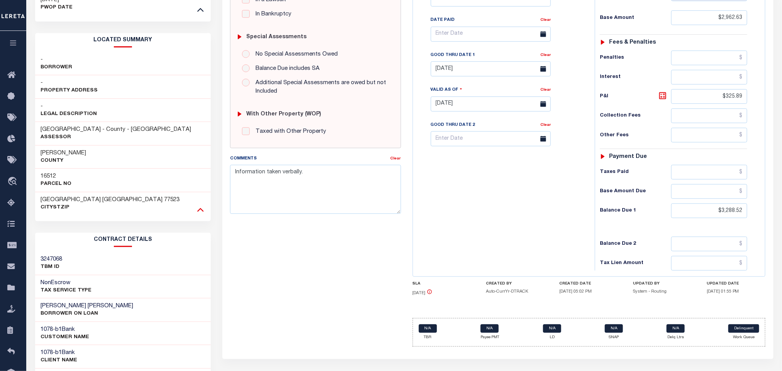
scroll to position [294, 0]
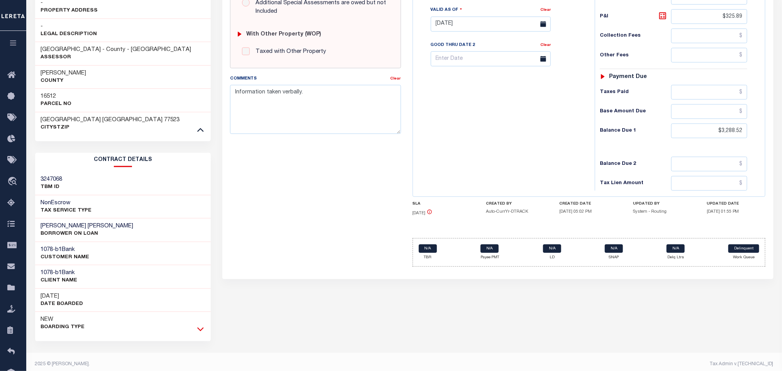
click at [202, 328] on icon at bounding box center [200, 330] width 7 height 4
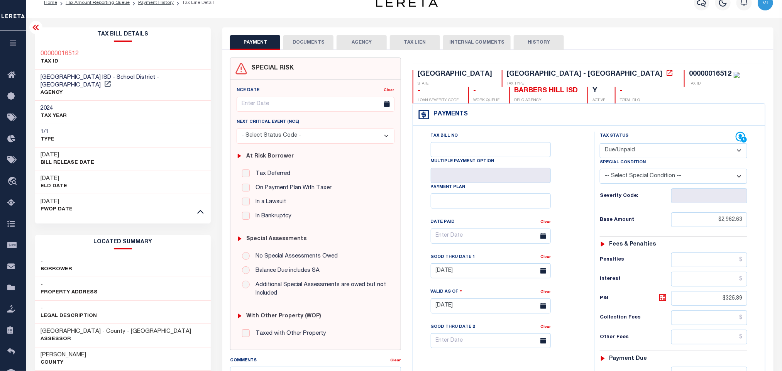
scroll to position [0, 0]
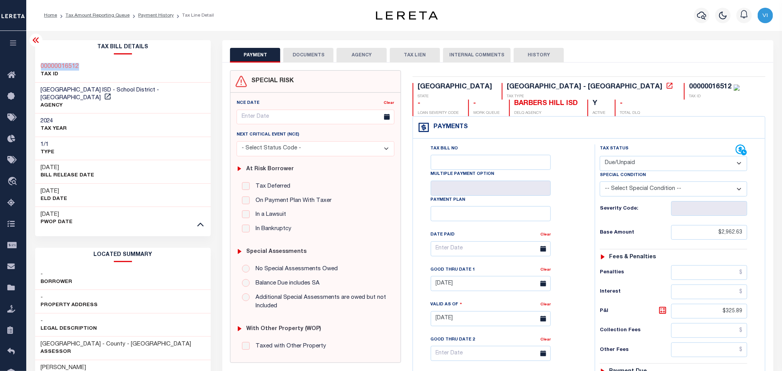
drag, startPoint x: 34, startPoint y: 64, endPoint x: 88, endPoint y: 62, distance: 54.4
copy h3 "00000016512"
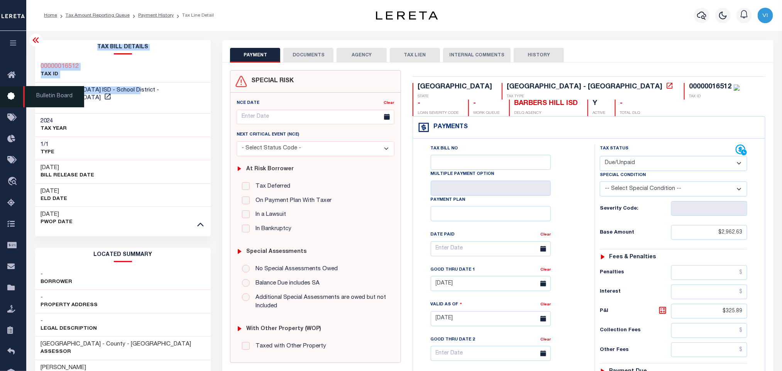
drag, startPoint x: 97, startPoint y: 88, endPoint x: 26, endPoint y: 89, distance: 71.4
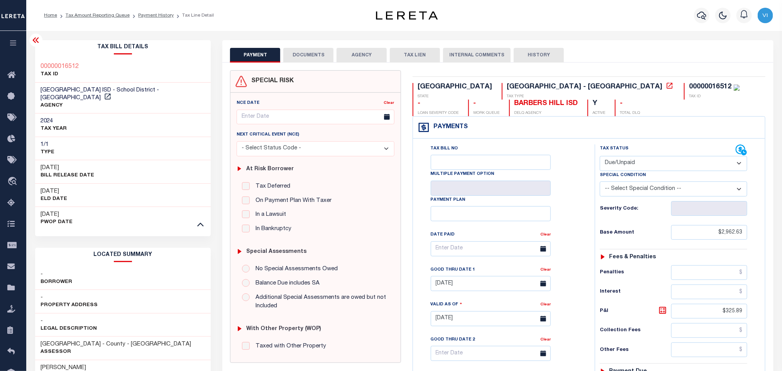
click at [145, 113] on div "2024 TAX YEAR" at bounding box center [123, 125] width 176 height 24
drag, startPoint x: 137, startPoint y: 91, endPoint x: 37, endPoint y: 90, distance: 99.9
click at [37, 90] on div "BARBERS HILL ISD - School District - TX AGENCY" at bounding box center [123, 98] width 176 height 31
copy span "BARBERS HILL ISD - School District"
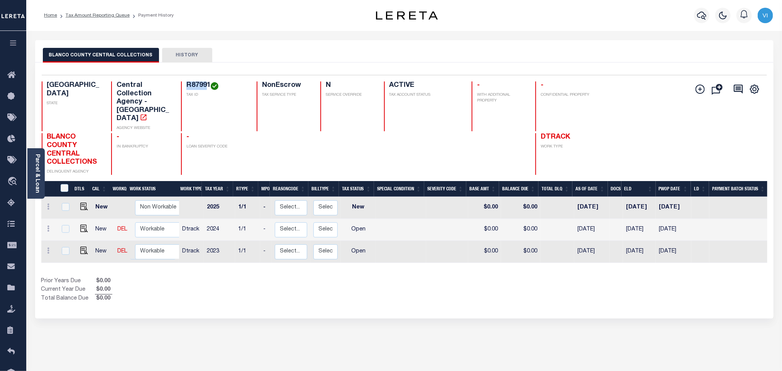
drag, startPoint x: 183, startPoint y: 86, endPoint x: 208, endPoint y: 87, distance: 24.7
click at [208, 87] on div "R87991 TAX ID" at bounding box center [214, 106] width 66 height 50
click at [238, 133] on h4 "-" at bounding box center [216, 137] width 61 height 8
drag, startPoint x: 209, startPoint y: 86, endPoint x: 186, endPoint y: 86, distance: 23.1
click at [186, 86] on h4 "R87991" at bounding box center [216, 85] width 61 height 8
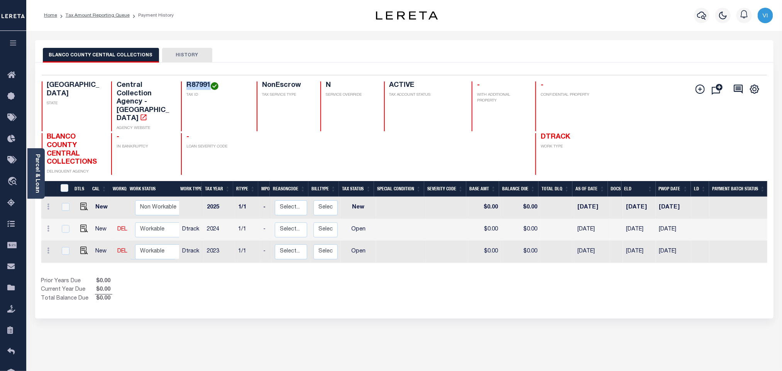
copy h4 "R87991"
click at [83, 247] on img "" at bounding box center [84, 251] width 8 height 8
checkbox input "true"
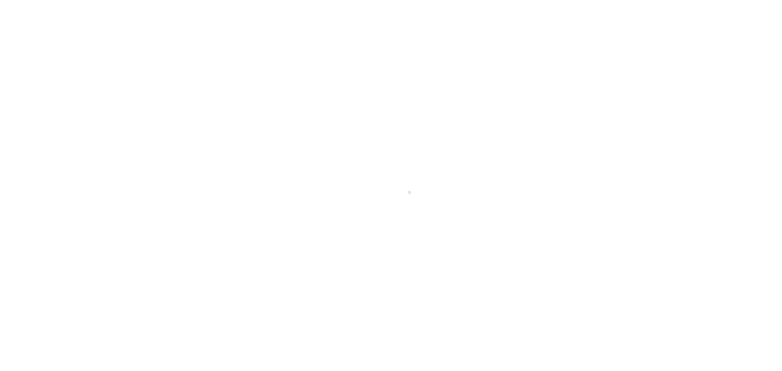
select select "OP2"
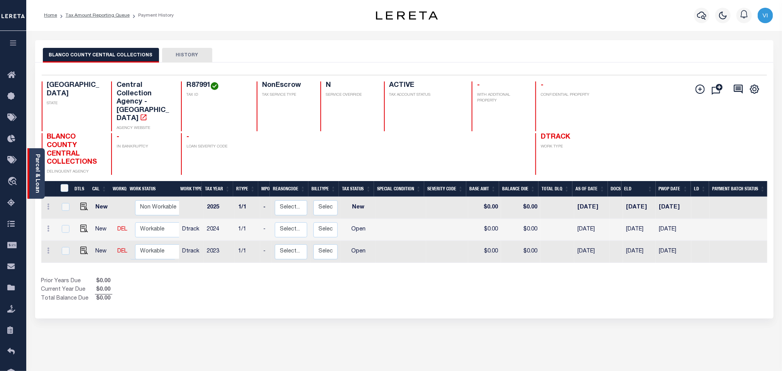
click at [41, 180] on div "Parcel & Loan" at bounding box center [35, 173] width 17 height 51
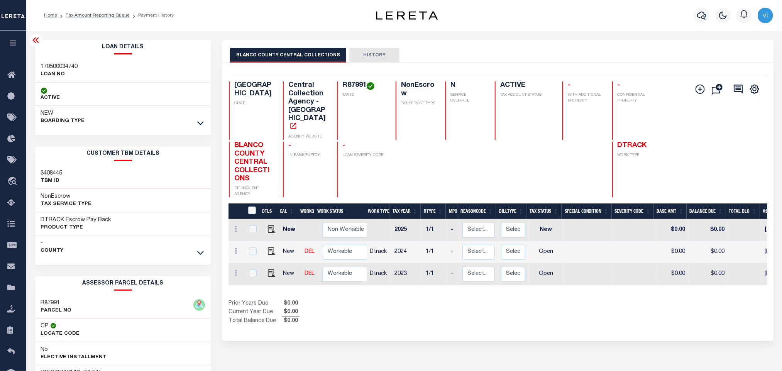
click at [39, 68] on div "170500034740 LOAN NO" at bounding box center [123, 71] width 176 height 24
copy h3 "170500034740"
drag, startPoint x: 367, startPoint y: 87, endPoint x: 336, endPoint y: 86, distance: 30.9
click at [336, 86] on div "TX STATE Central Collection Agency - TX AGENCY WEBSITE R87991 TAX ID NonEscrow …" at bounding box center [453, 110] width 448 height 58
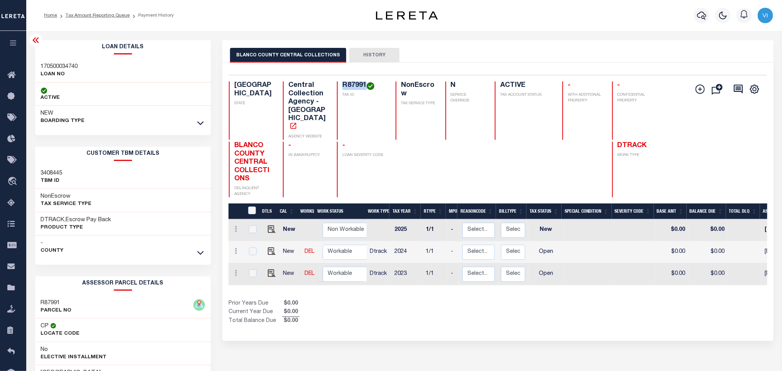
copy h4 "R87991"
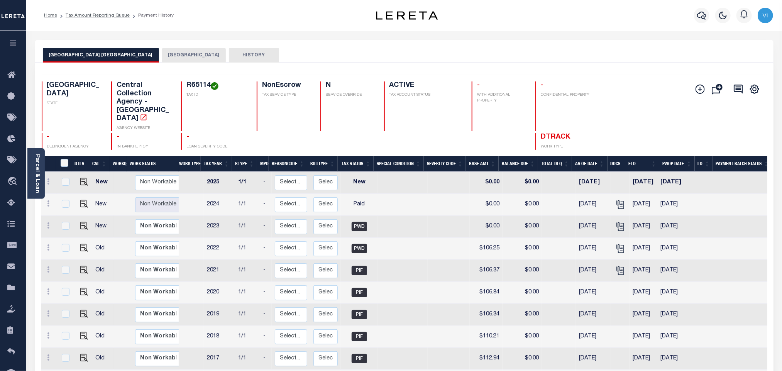
click at [144, 66] on div "Selected 12 Results 1 Items per page 25 50 100 [GEOGRAPHIC_DATA]" at bounding box center [404, 277] width 738 height 430
click at [163, 56] on button "[GEOGRAPHIC_DATA]" at bounding box center [194, 55] width 64 height 15
click at [171, 54] on button "[GEOGRAPHIC_DATA]" at bounding box center [194, 55] width 64 height 15
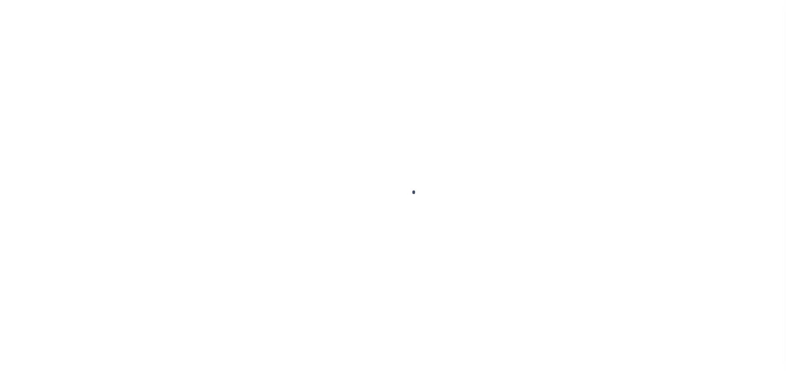
scroll to position [6, 0]
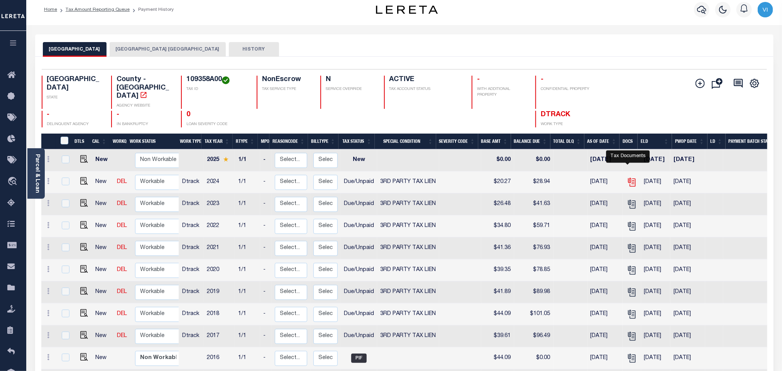
click at [628, 177] on icon "" at bounding box center [632, 182] width 10 height 10
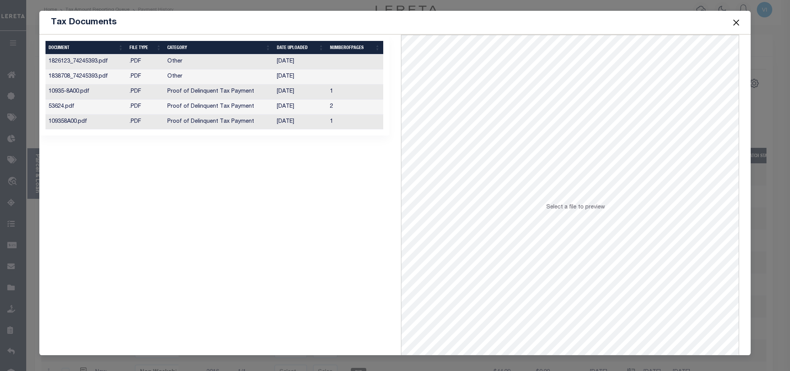
click at [243, 125] on td "Proof of Delinquent Tax Payment" at bounding box center [219, 122] width 110 height 15
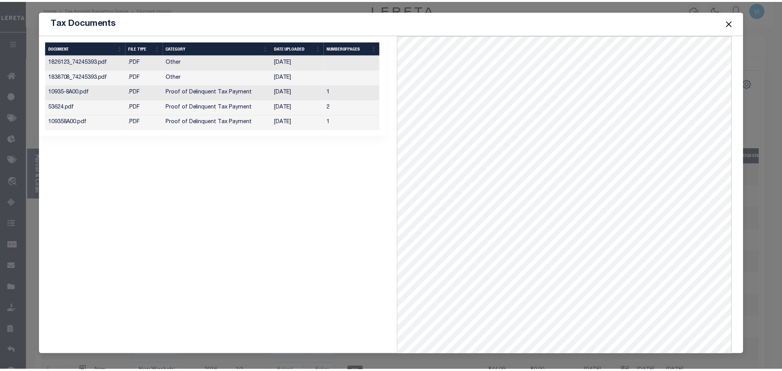
scroll to position [2, 0]
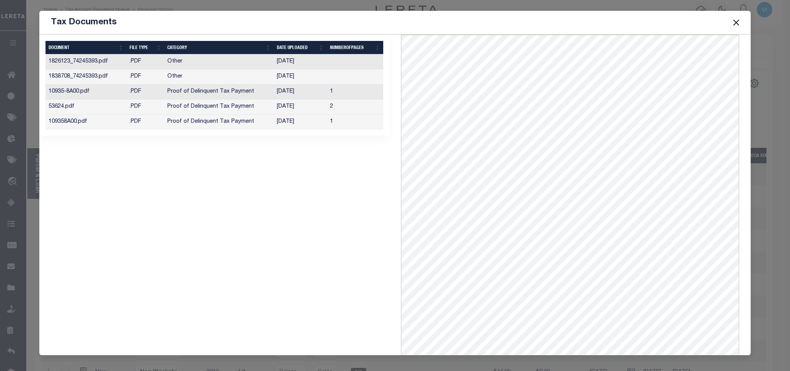
click at [737, 25] on button "Close" at bounding box center [736, 22] width 10 height 10
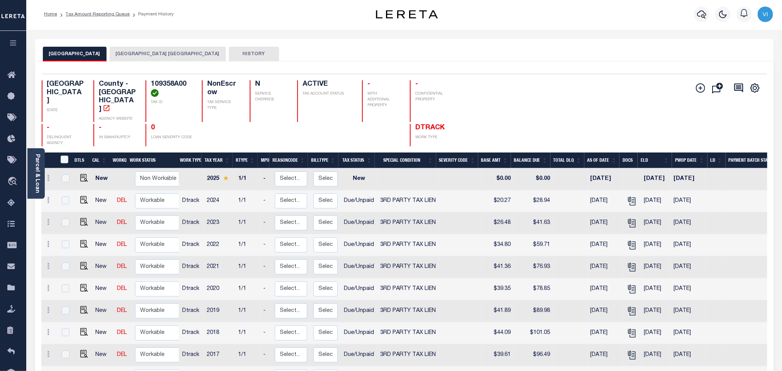
scroll to position [0, 0]
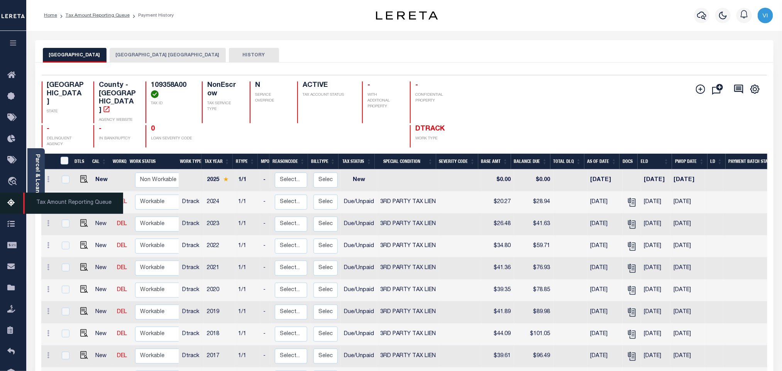
click at [12, 205] on icon at bounding box center [13, 203] width 12 height 10
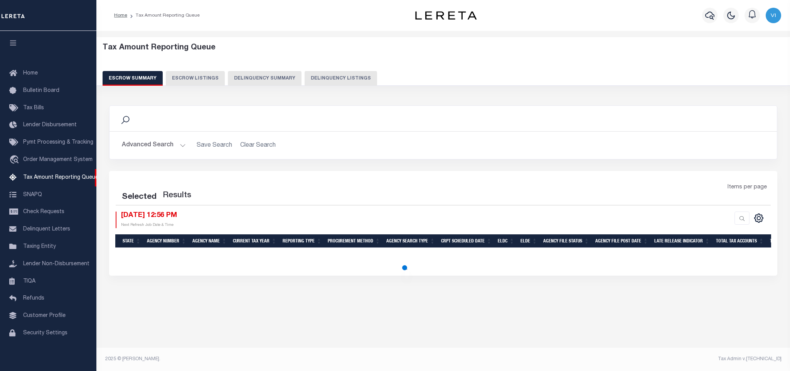
select select "100"
click at [35, 178] on span "Tax Amount Reporting Queue" at bounding box center [60, 177] width 75 height 5
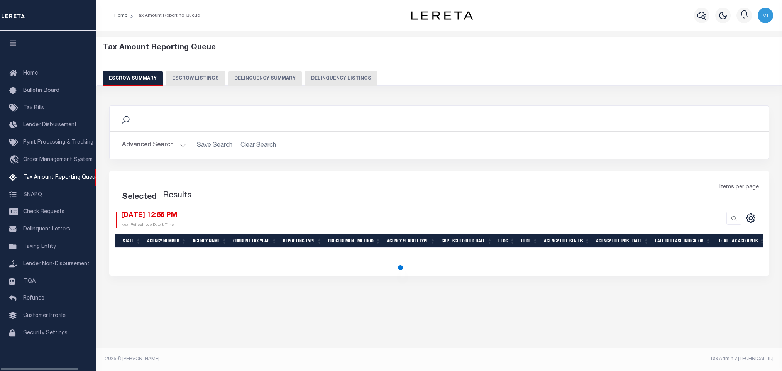
click at [330, 78] on button "Delinquency Listings" at bounding box center [341, 78] width 73 height 15
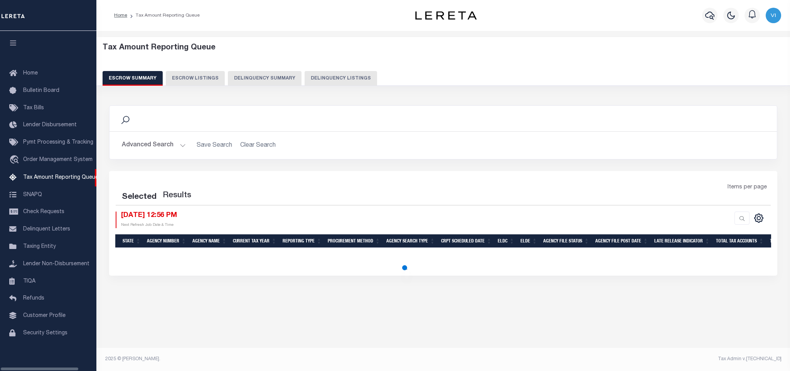
select select "[GEOGRAPHIC_DATA]"
select select "100"
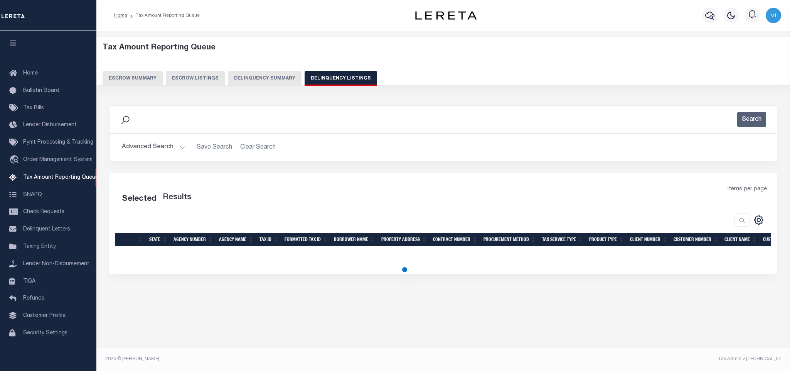
select select "100"
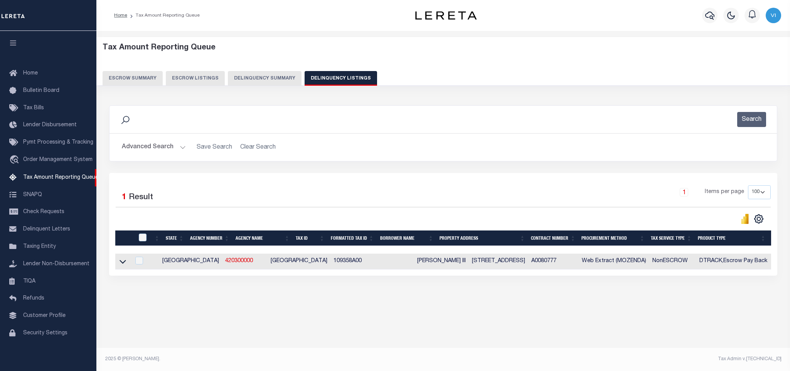
click at [132, 152] on button "Advanced Search" at bounding box center [154, 147] width 64 height 15
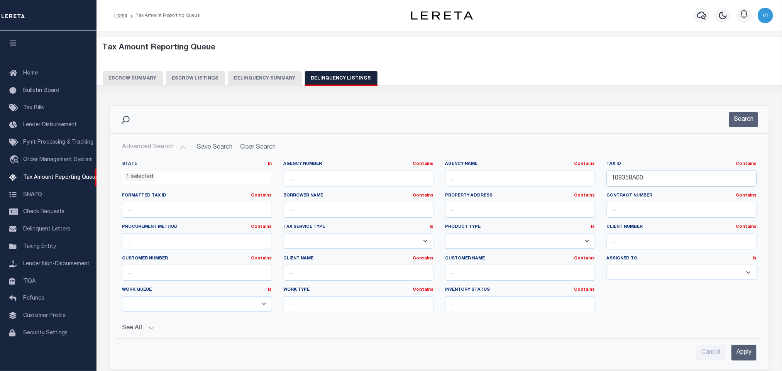
click at [695, 181] on input "109358A00" at bounding box center [681, 179] width 150 height 16
paste input "Z000011586"
type input "Z000011586"
click at [740, 356] on input "Apply" at bounding box center [743, 353] width 25 height 16
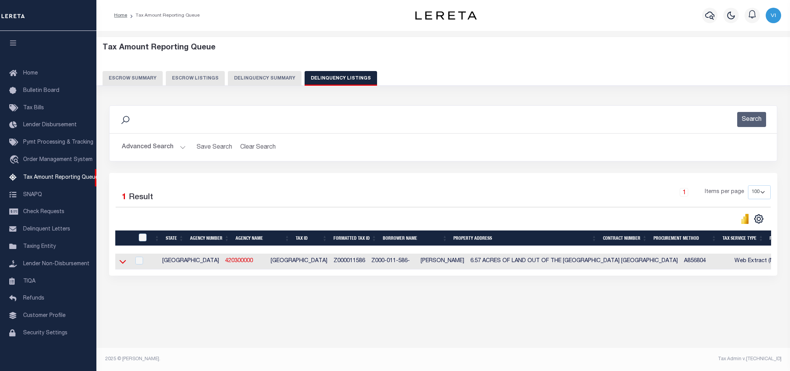
click at [123, 265] on icon at bounding box center [123, 261] width 7 height 8
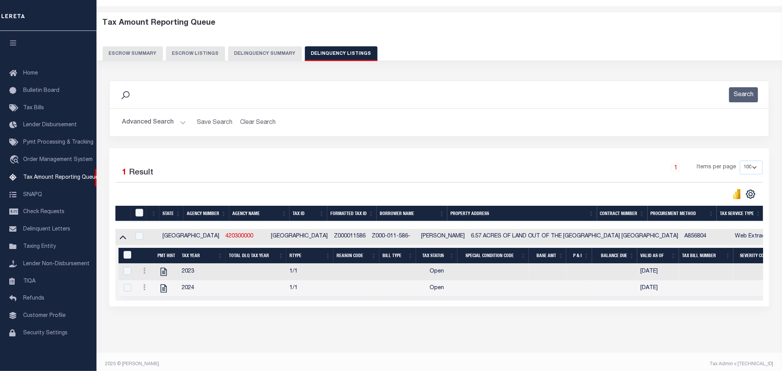
scroll to position [39, 0]
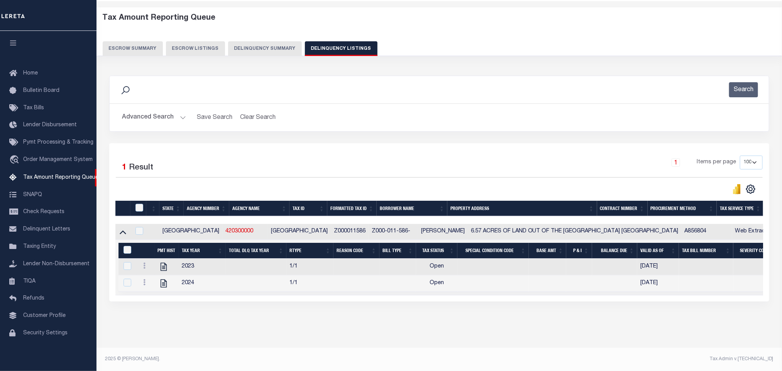
click at [253, 329] on div "Tax Amount Reporting Queue Escrow Summary Escrow Listings In" at bounding box center [439, 178] width 681 height 339
click at [162, 266] on icon "" at bounding box center [164, 267] width 10 height 10
checkbox input "true"
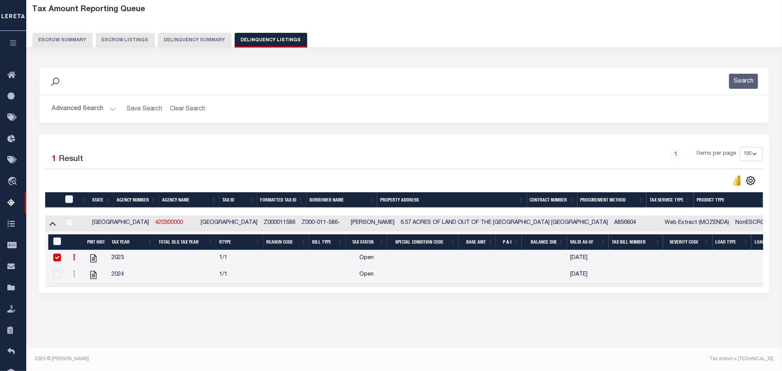
click at [86, 111] on button "Advanced Search" at bounding box center [84, 108] width 64 height 15
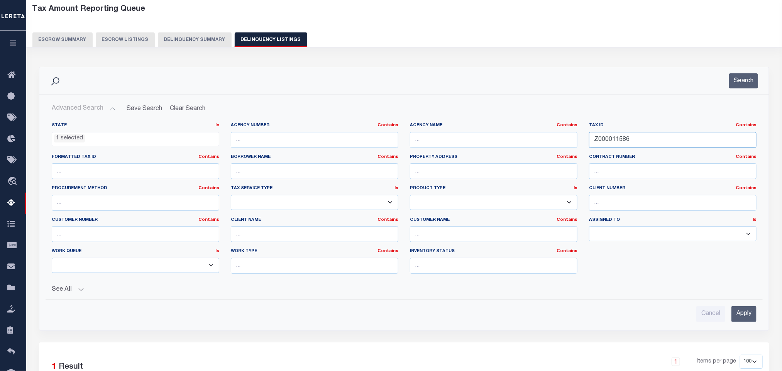
click at [633, 132] on input "Z000011586" at bounding box center [672, 140] width 167 height 16
paste input "8510"
type input "8510"
click at [748, 318] on input "Apply" at bounding box center [743, 314] width 25 height 16
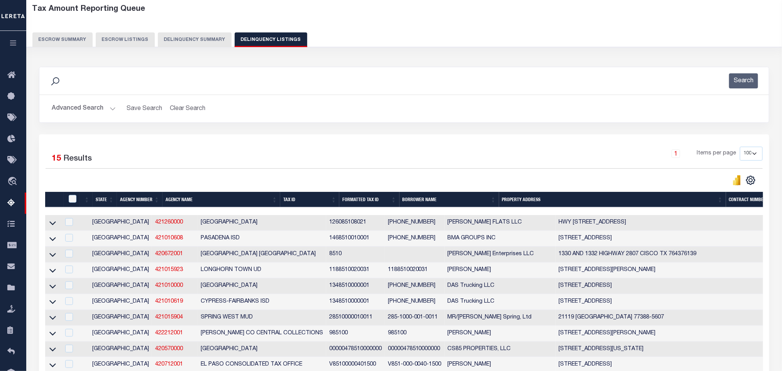
scroll to position [96, 0]
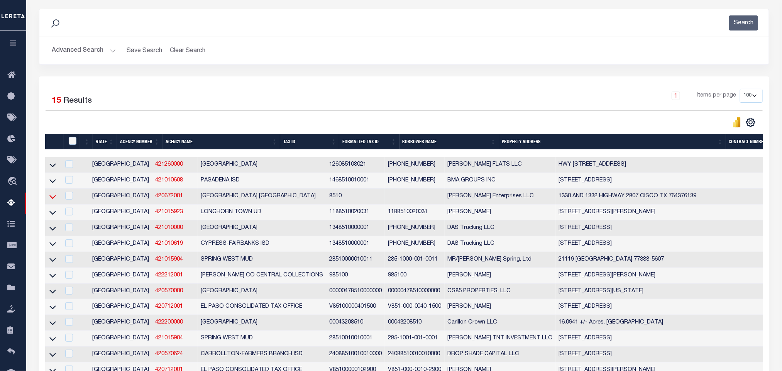
click at [51, 201] on icon at bounding box center [52, 197] width 7 height 8
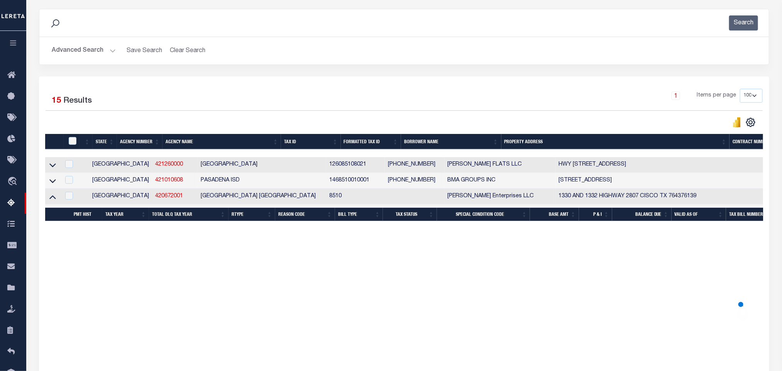
scroll to position [205, 0]
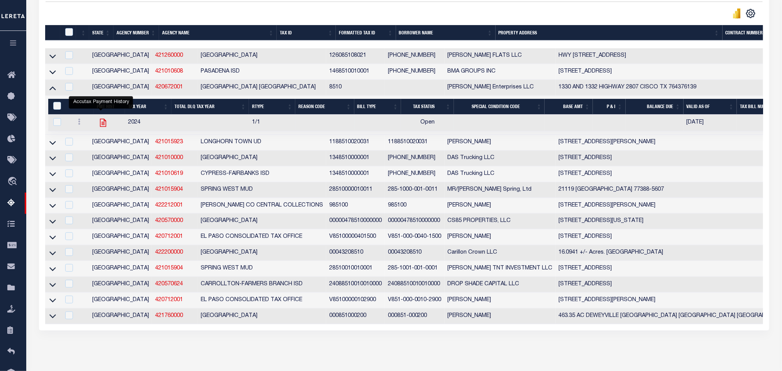
click at [103, 127] on icon "" at bounding box center [103, 122] width 6 height 8
checkbox input "true"
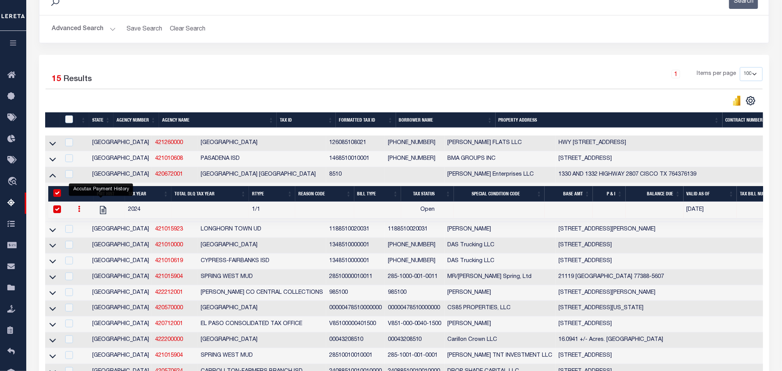
scroll to position [0, 0]
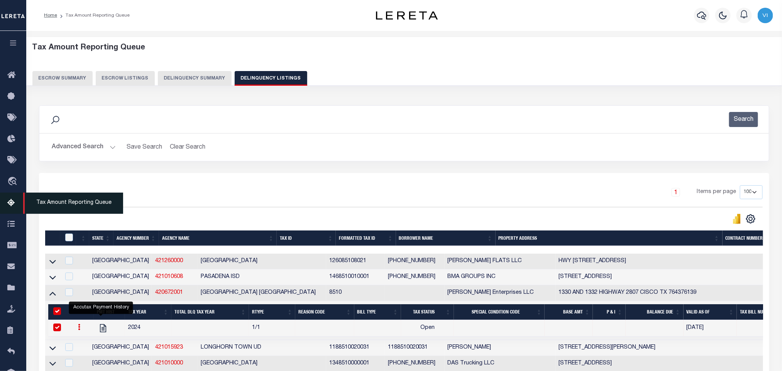
click at [12, 202] on icon at bounding box center [13, 203] width 12 height 10
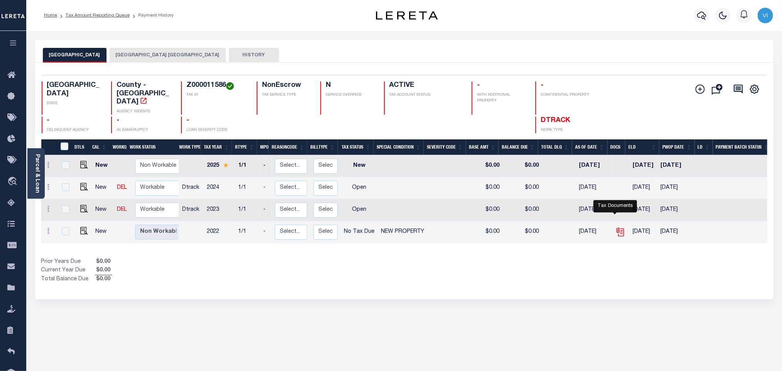
click at [617, 227] on icon "" at bounding box center [620, 232] width 10 height 10
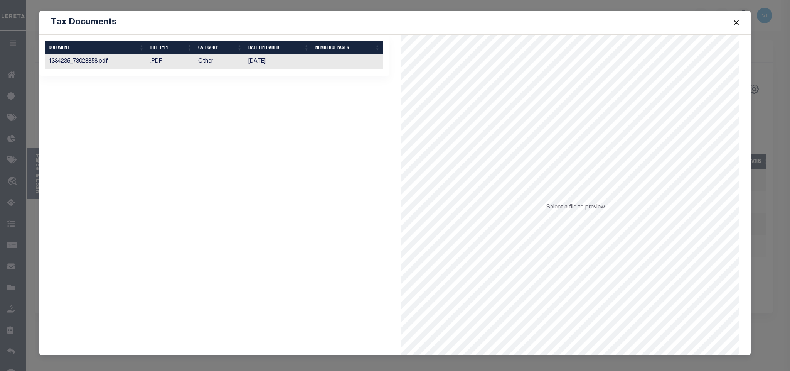
click at [302, 63] on td "[DATE]" at bounding box center [278, 61] width 67 height 15
click at [738, 25] on button "Close" at bounding box center [736, 22] width 10 height 10
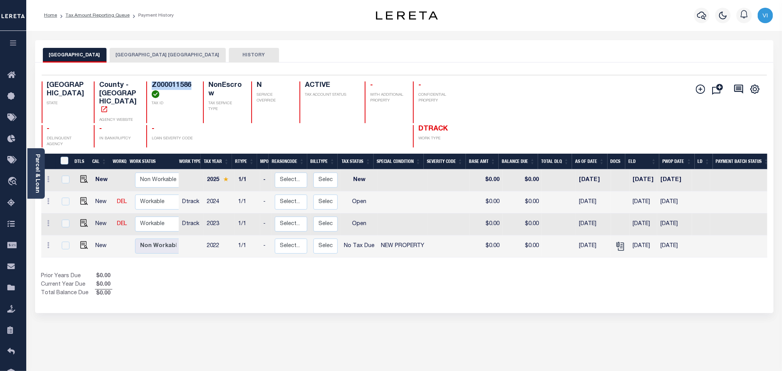
drag, startPoint x: 145, startPoint y: 96, endPoint x: 137, endPoint y: 88, distance: 11.2
click at [146, 88] on div "Z000011586 TAX ID" at bounding box center [169, 102] width 47 height 42
copy h4 "Z000011586"
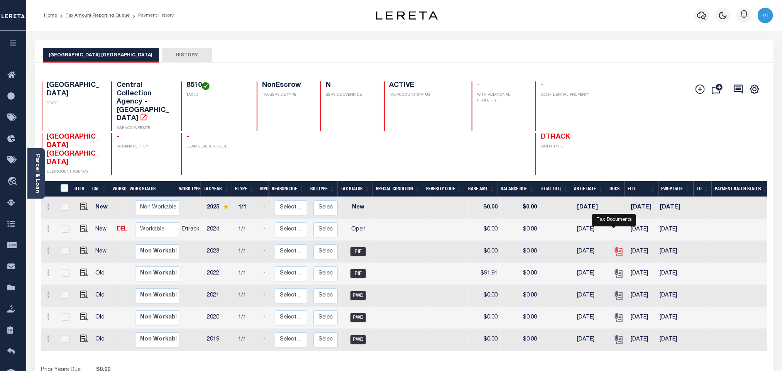
click at [616, 247] on icon "" at bounding box center [618, 252] width 10 height 10
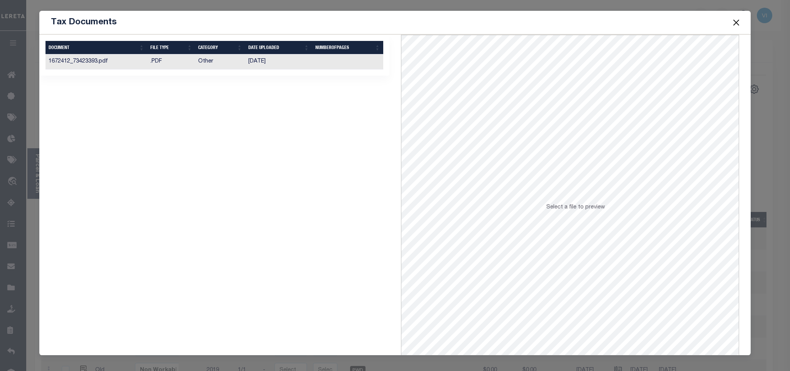
click at [278, 63] on td "[DATE]" at bounding box center [278, 61] width 67 height 15
click at [737, 25] on button "Close" at bounding box center [736, 22] width 10 height 10
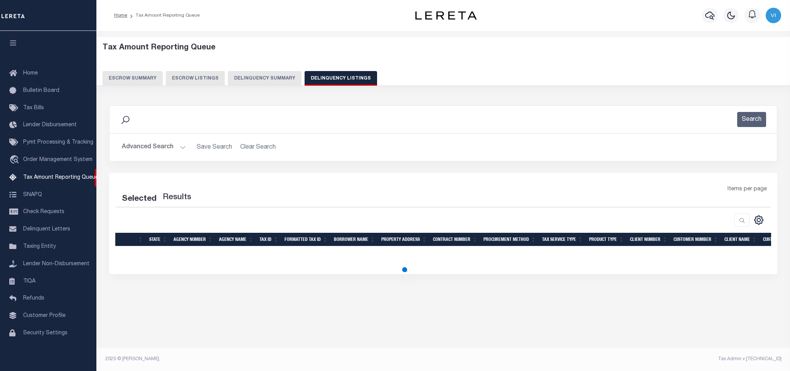
click at [145, 153] on button "Advanced Search" at bounding box center [154, 147] width 64 height 15
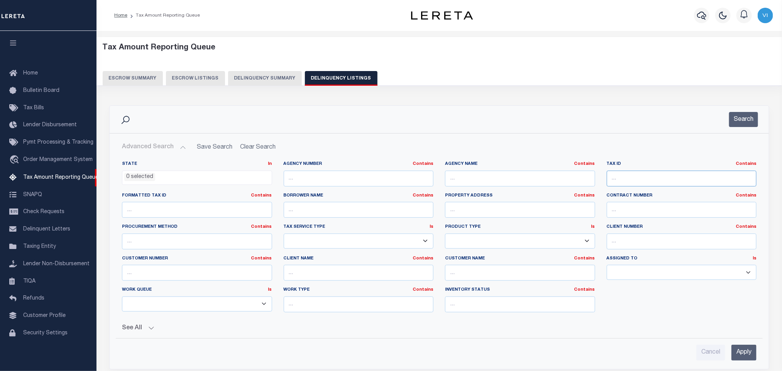
click at [633, 181] on input "text" at bounding box center [681, 179] width 150 height 16
click at [132, 80] on button "Escrow Summary" at bounding box center [133, 78] width 60 height 15
click at [193, 79] on button "Escrow Listings" at bounding box center [195, 78] width 59 height 15
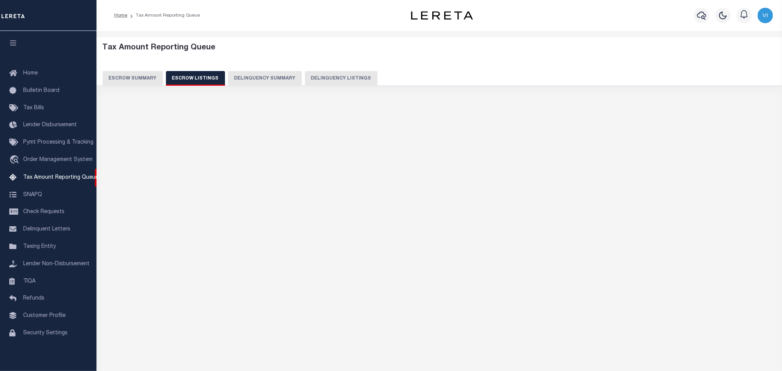
click at [265, 72] on button "Delinquency Summary" at bounding box center [265, 78] width 74 height 15
click at [335, 78] on button "Delinquency Listings" at bounding box center [341, 78] width 73 height 15
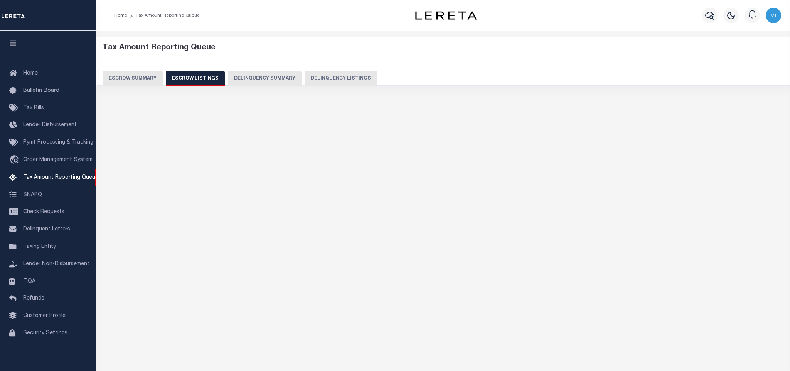
select select "100"
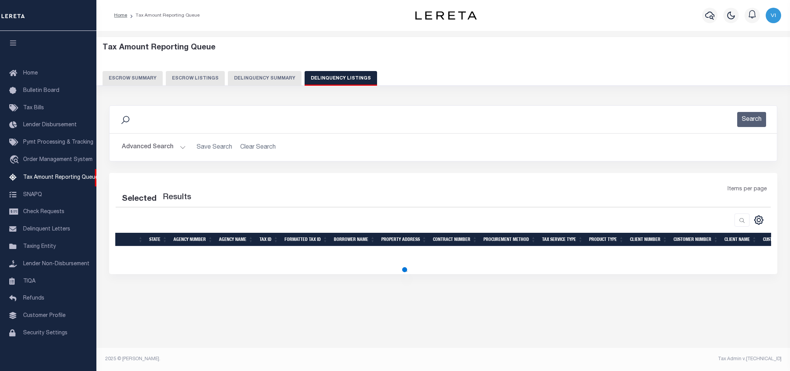
click at [149, 150] on button "Advanced Search" at bounding box center [154, 147] width 64 height 15
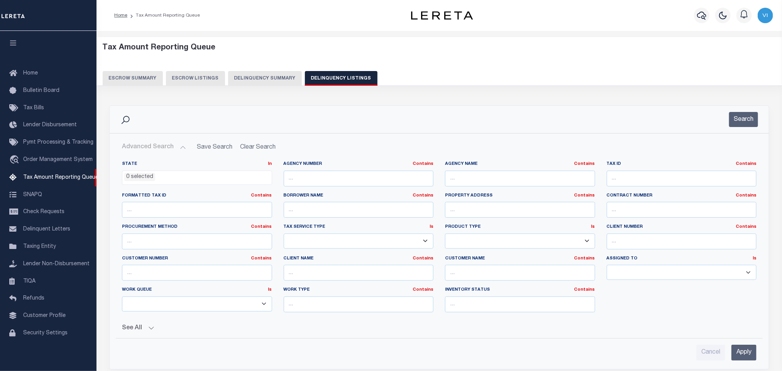
click at [640, 190] on div "Tax ID Contains Contains Is" at bounding box center [682, 177] width 162 height 32
click at [638, 182] on input "text" at bounding box center [681, 179] width 150 height 16
paste input "156"
type input "156"
select select "100"
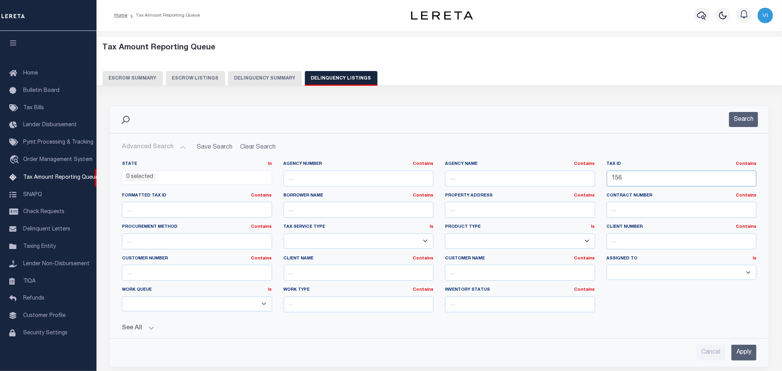
type input "156"
click at [740, 353] on input "Apply" at bounding box center [743, 353] width 25 height 16
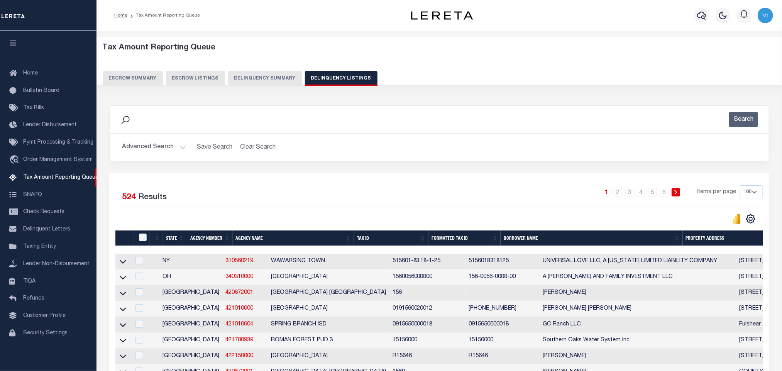
scroll to position [116, 0]
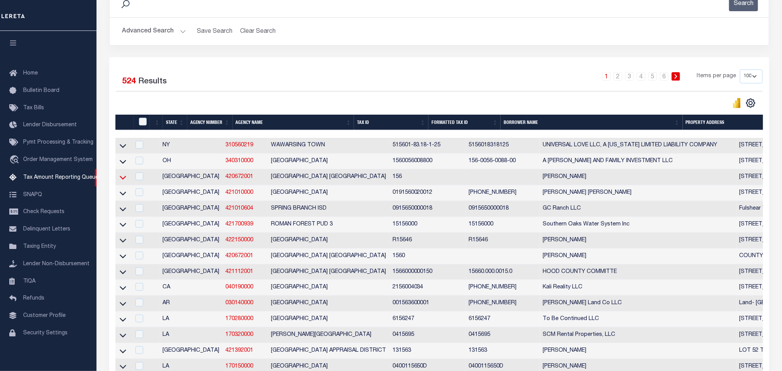
click at [122, 181] on icon at bounding box center [123, 177] width 7 height 8
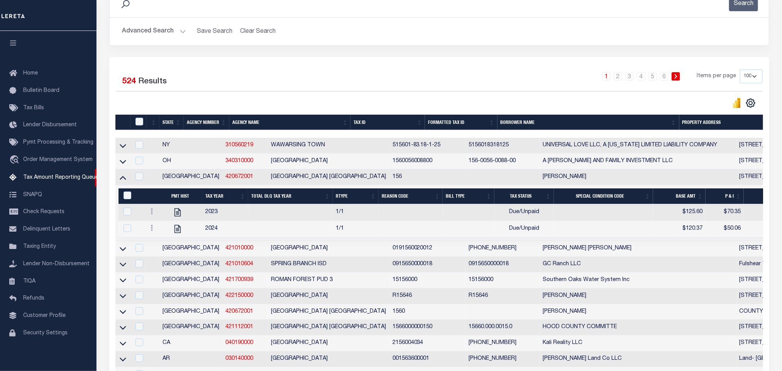
click at [331, 89] on div "1 2 3 4 5 6 Items per page 10 25 50 100 500" at bounding box center [521, 79] width 482 height 20
click at [123, 181] on icon at bounding box center [123, 177] width 7 height 8
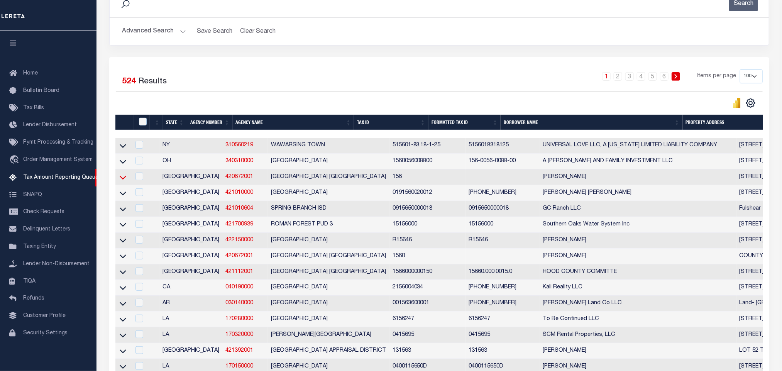
click at [123, 181] on icon at bounding box center [123, 177] width 7 height 8
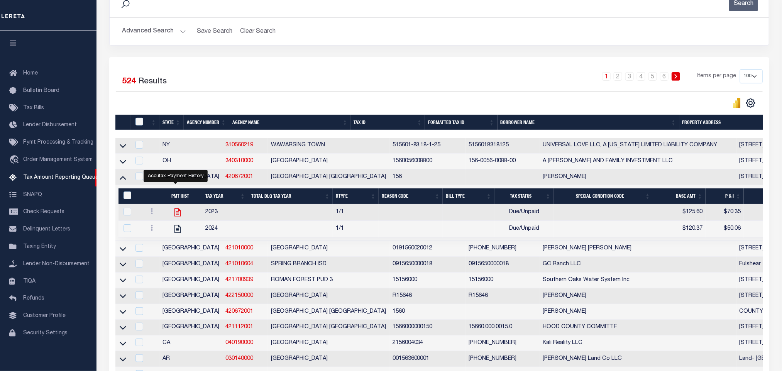
click at [176, 216] on icon "" at bounding box center [177, 212] width 6 height 8
checkbox input "true"
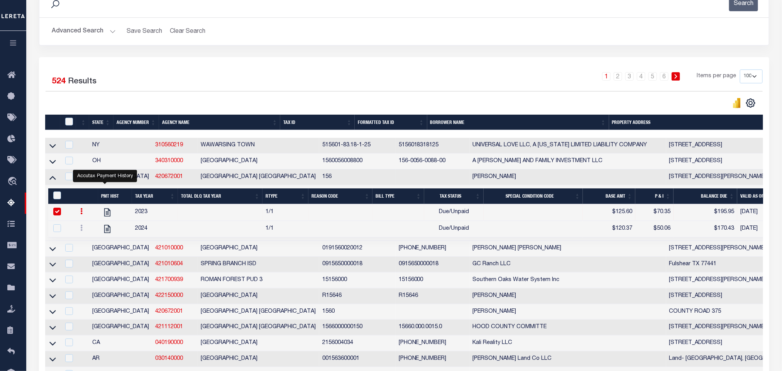
click at [80, 32] on button "Advanced Search" at bounding box center [84, 31] width 64 height 15
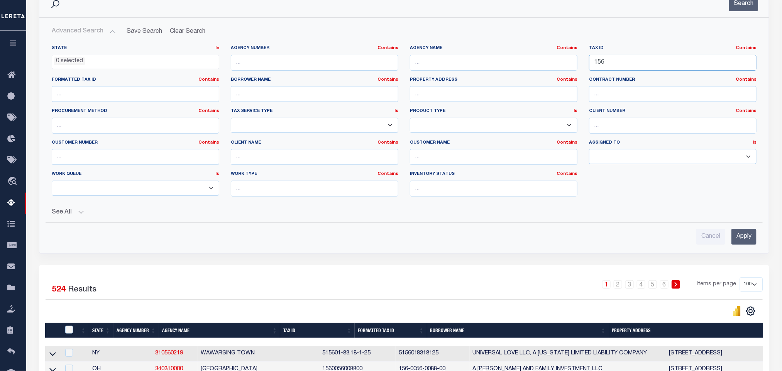
click at [635, 68] on input "156" at bounding box center [672, 63] width 167 height 16
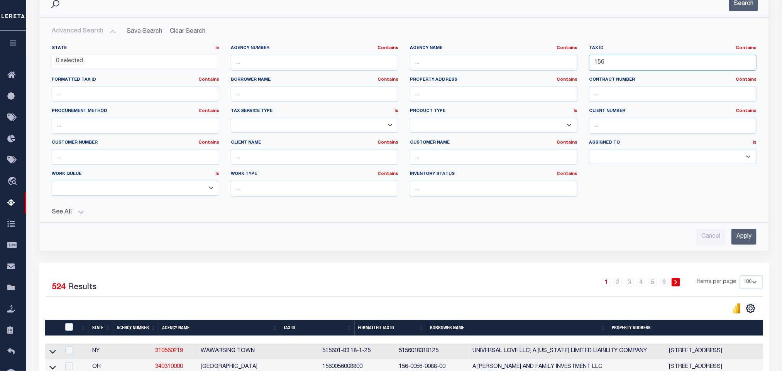
paste input "2677"
type input "2677"
click at [734, 235] on input "Apply" at bounding box center [743, 237] width 25 height 16
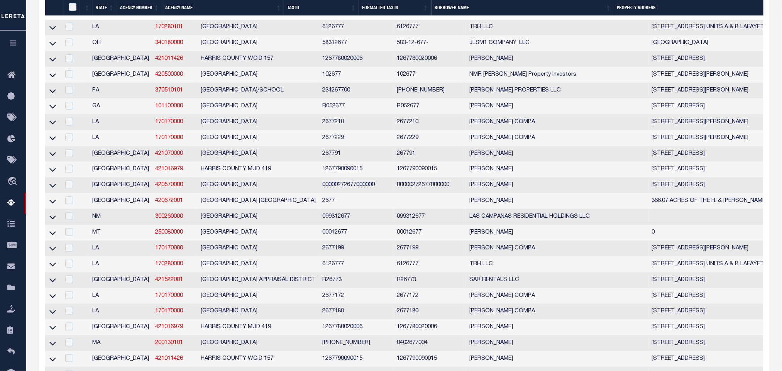
scroll to position [242, 0]
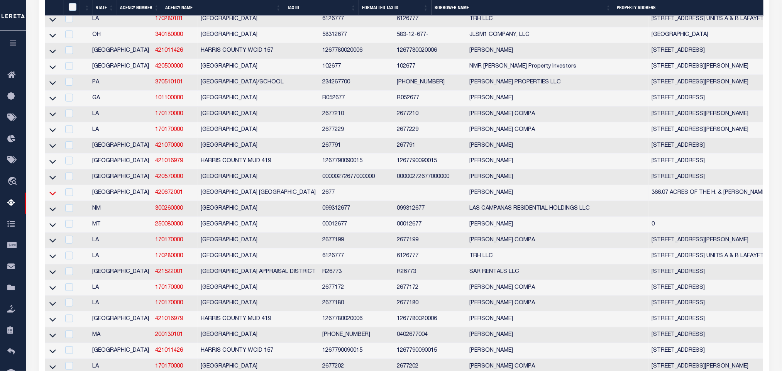
click at [52, 197] on icon at bounding box center [52, 193] width 7 height 8
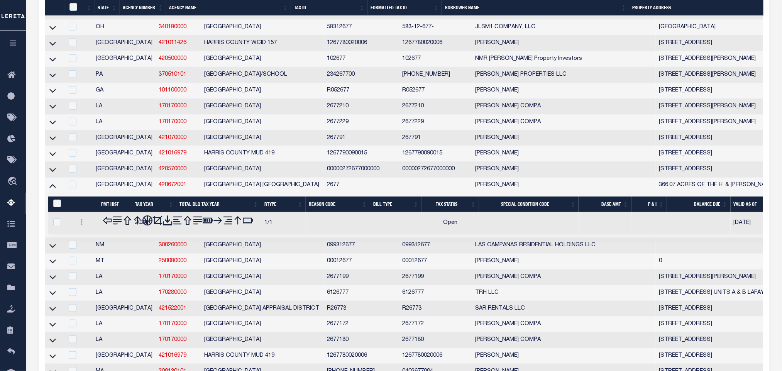
scroll to position [300, 0]
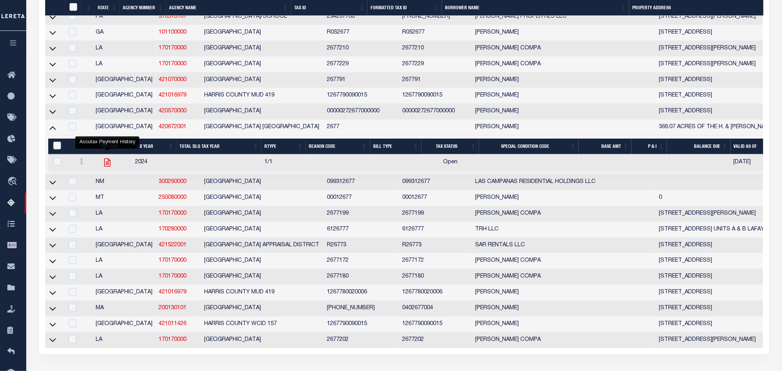
click at [108, 166] on icon "" at bounding box center [107, 162] width 6 height 8
checkbox input "true"
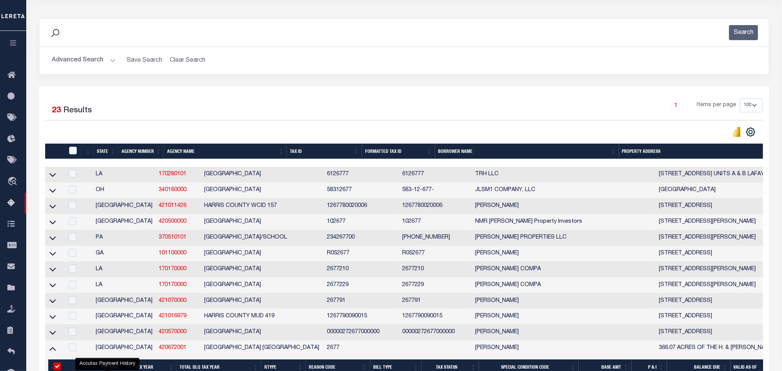
scroll to position [0, 0]
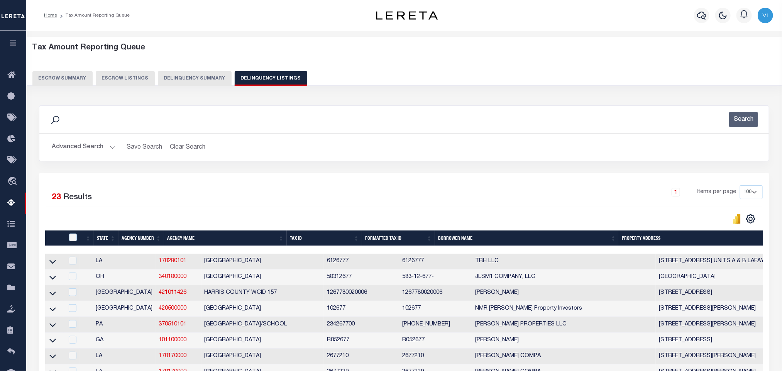
click at [62, 148] on button "Advanced Search" at bounding box center [84, 147] width 64 height 15
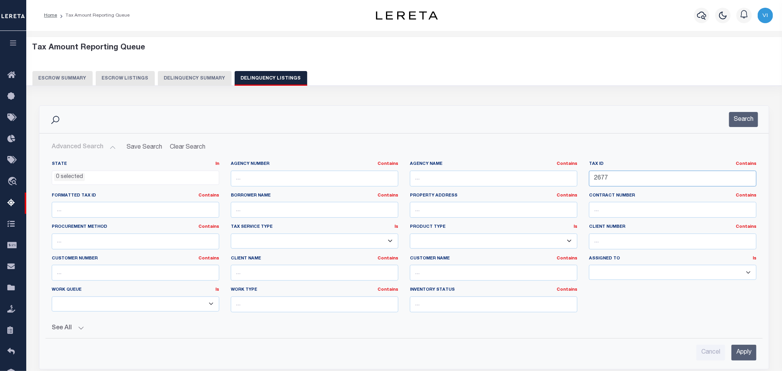
click at [638, 184] on input "2677" at bounding box center [672, 179] width 167 height 16
paste input "935"
click at [737, 360] on input "Apply" at bounding box center [743, 353] width 25 height 16
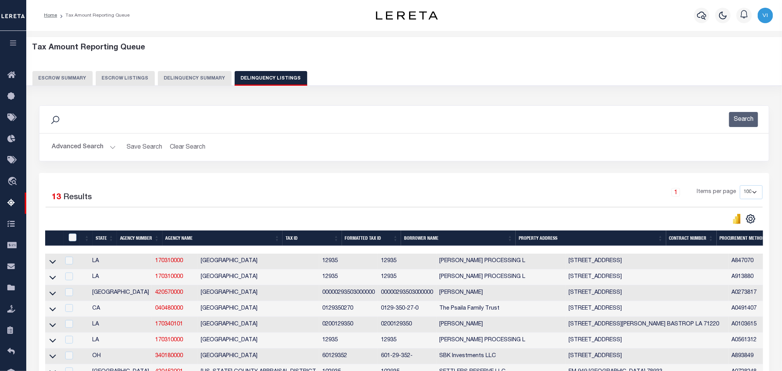
scroll to position [116, 0]
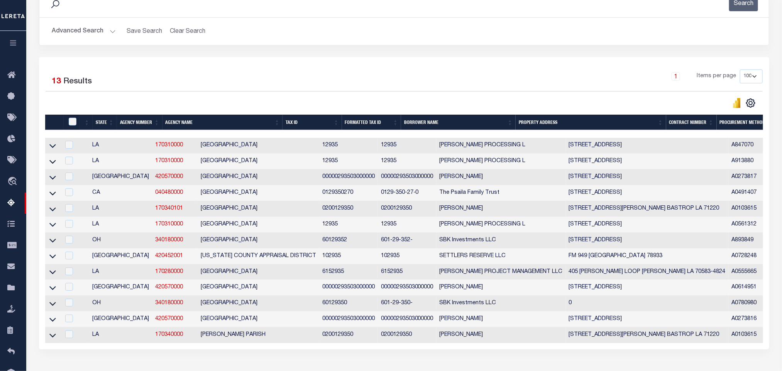
click at [352, 73] on div "1 Items per page 10 25 50 100 500" at bounding box center [495, 79] width 535 height 20
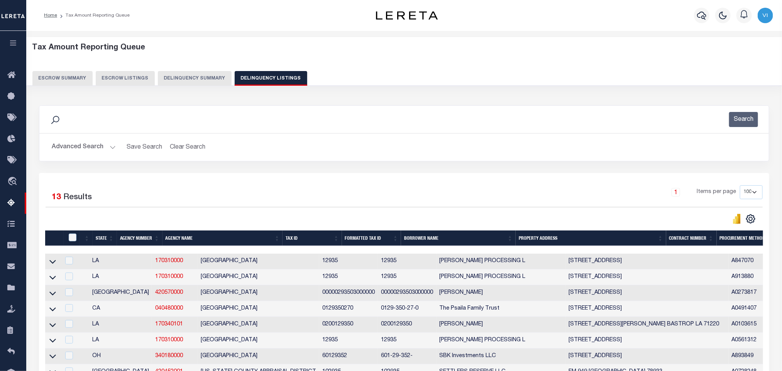
click at [76, 153] on button "Advanced Search" at bounding box center [84, 147] width 64 height 15
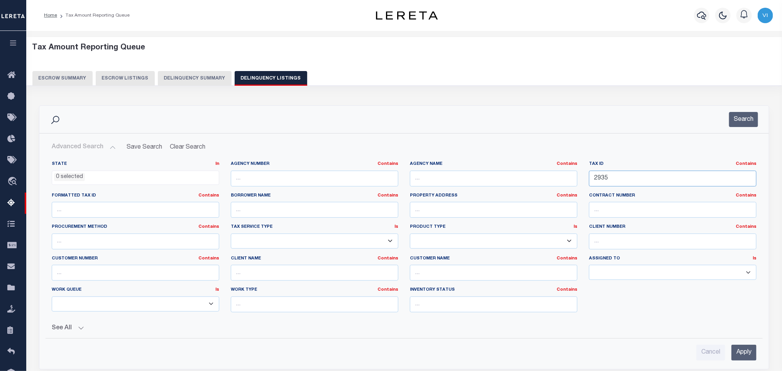
click at [638, 183] on input "2935" at bounding box center [672, 179] width 167 height 16
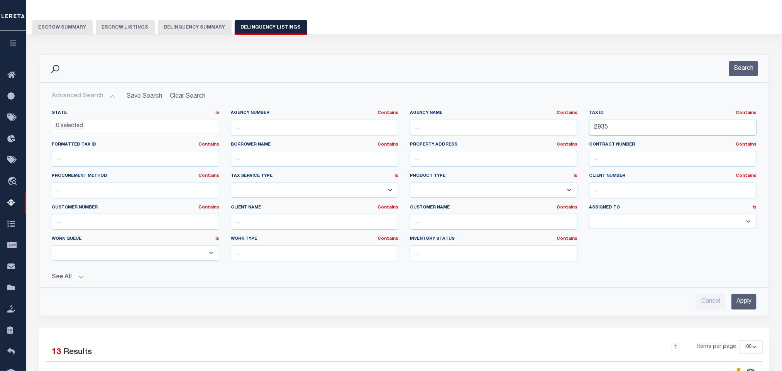
scroll to position [58, 0]
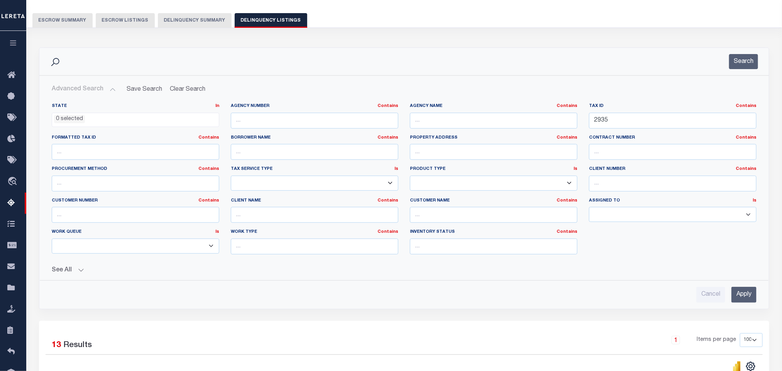
click at [746, 299] on input "Apply" at bounding box center [743, 295] width 25 height 16
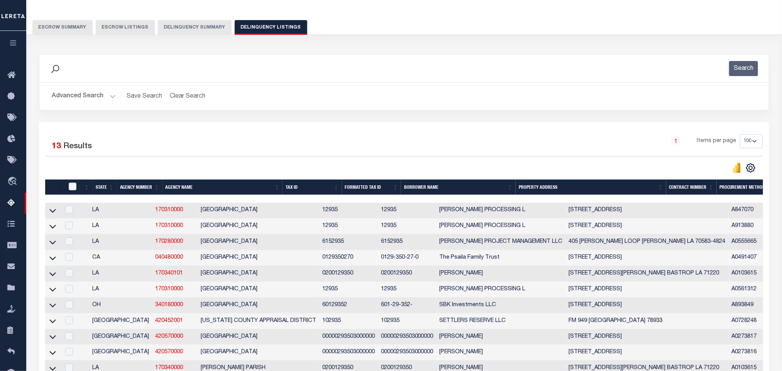
scroll to position [0, 0]
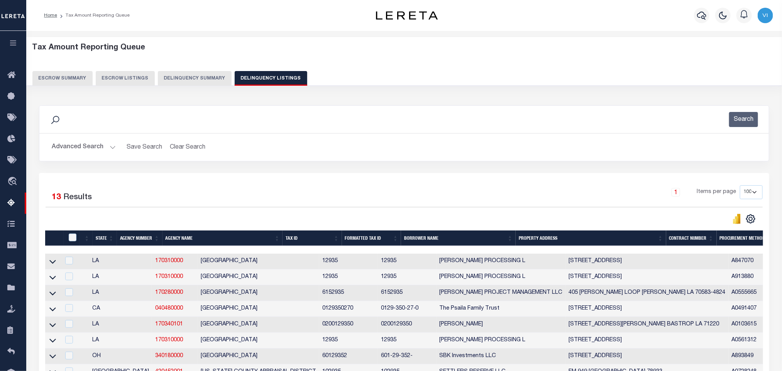
click at [66, 143] on button "Advanced Search" at bounding box center [84, 147] width 64 height 15
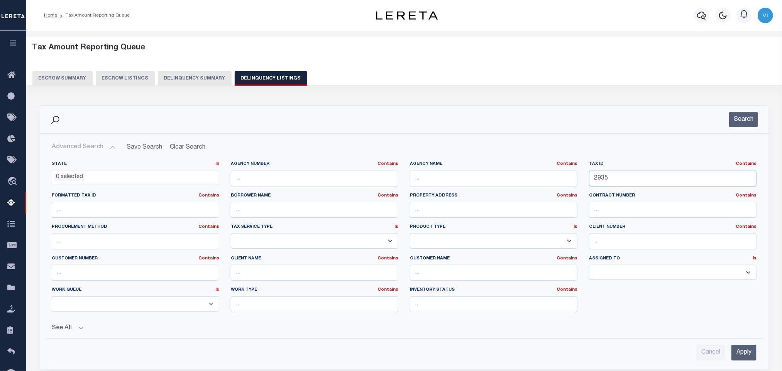
click at [630, 182] on input "2935" at bounding box center [672, 179] width 167 height 16
paste input "9178"
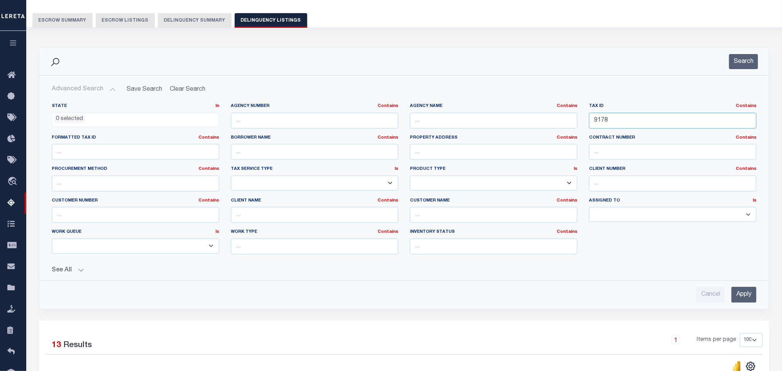
type input "9178"
click at [739, 296] on input "Apply" at bounding box center [743, 295] width 25 height 16
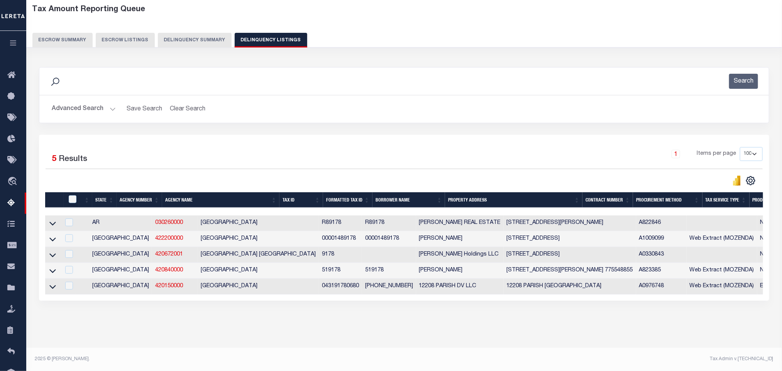
scroll to position [46, 0]
click at [53, 251] on icon at bounding box center [52, 255] width 7 height 8
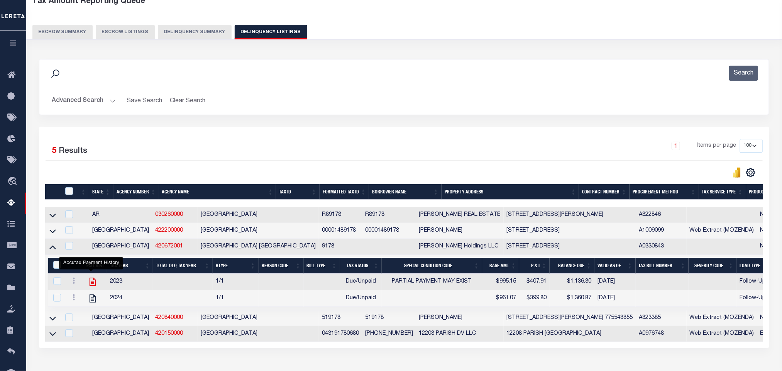
click at [94, 285] on icon "" at bounding box center [93, 281] width 6 height 8
checkbox input "true"
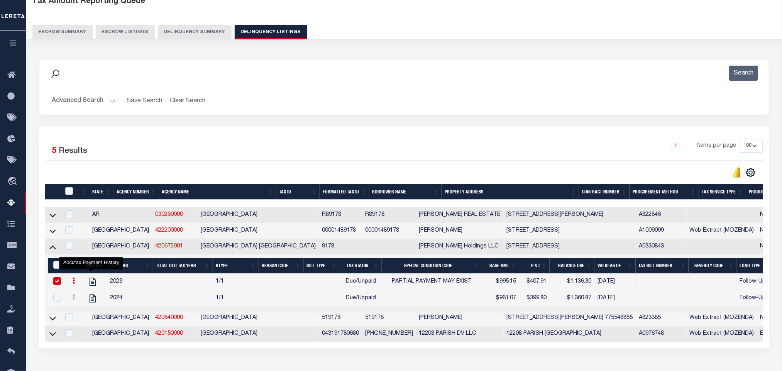
scroll to position [0, 0]
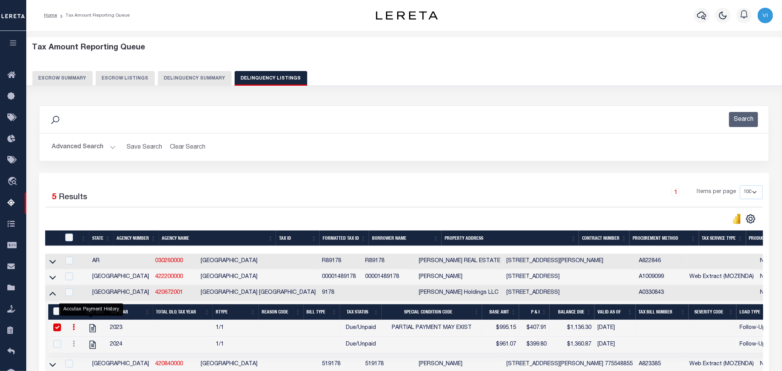
click at [73, 152] on button "Advanced Search" at bounding box center [84, 147] width 64 height 15
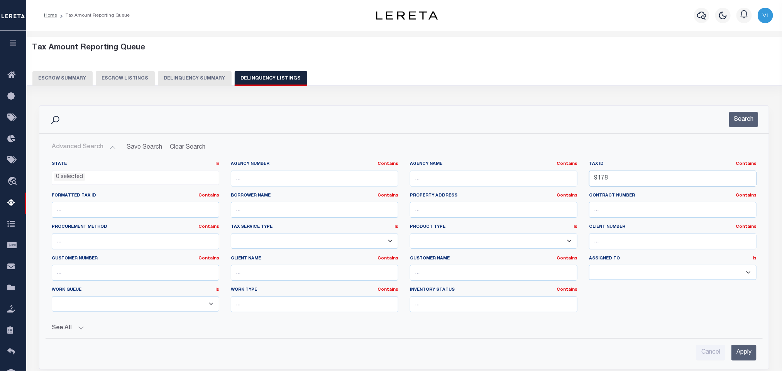
click at [639, 182] on input "9178" at bounding box center [672, 179] width 167 height 16
paste input "1824"
type input "1824"
click at [741, 353] on input "Apply" at bounding box center [743, 353] width 25 height 16
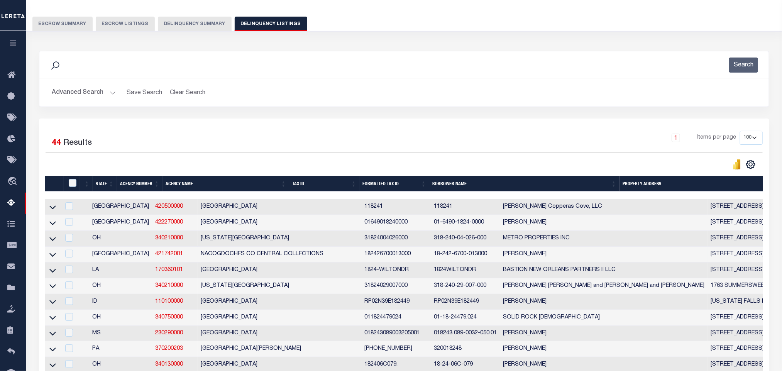
scroll to position [116, 0]
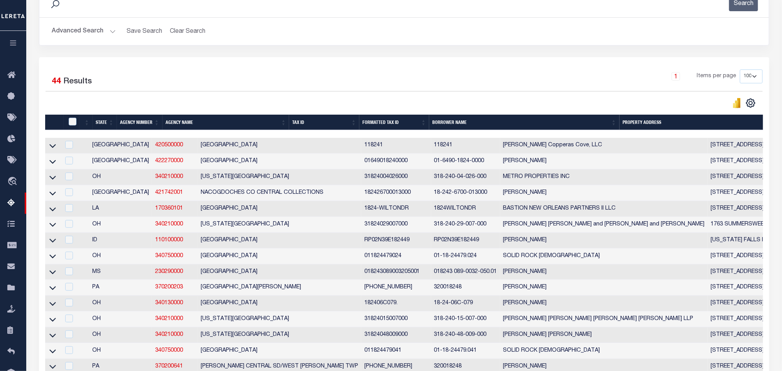
click at [69, 27] on button "Advanced Search" at bounding box center [84, 31] width 64 height 15
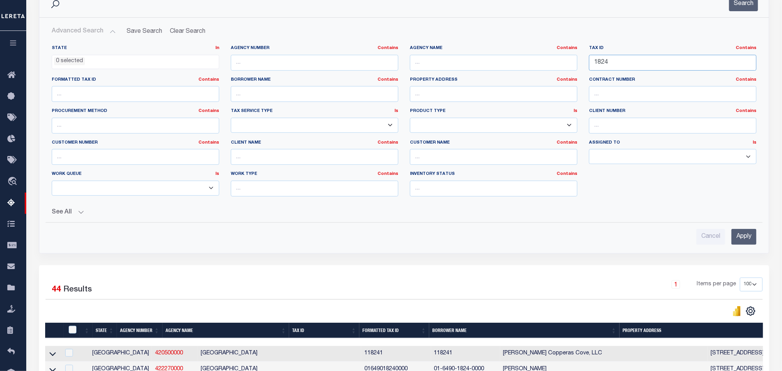
click at [652, 60] on input "1824" at bounding box center [672, 63] width 167 height 16
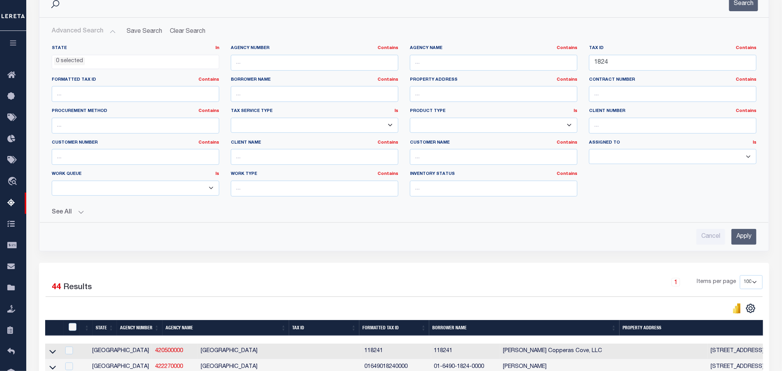
click at [71, 61] on li "0 selected" at bounding box center [69, 61] width 31 height 8
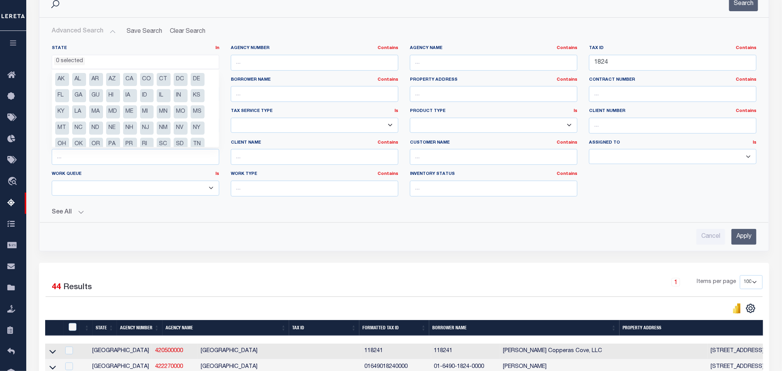
scroll to position [23, 0]
click at [60, 139] on li "[GEOGRAPHIC_DATA]" at bounding box center [62, 137] width 14 height 13
select select "[GEOGRAPHIC_DATA]"
click at [139, 261] on div "Search Advanced Search Save Search Clear Search tblassign_wrapper_dynamictable_…" at bounding box center [403, 126] width 741 height 273
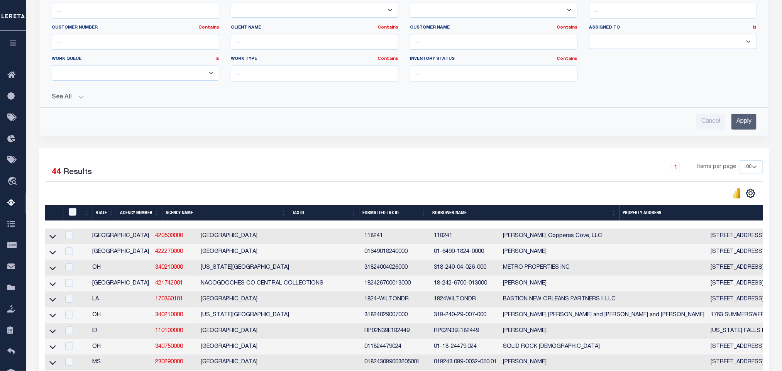
scroll to position [231, 0]
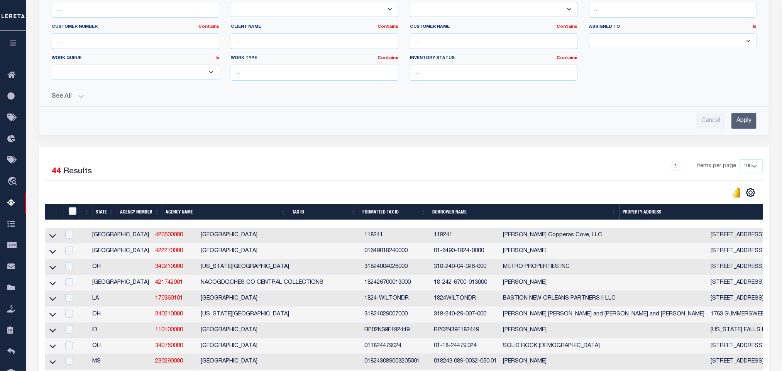
click at [743, 129] on input "Apply" at bounding box center [743, 121] width 25 height 16
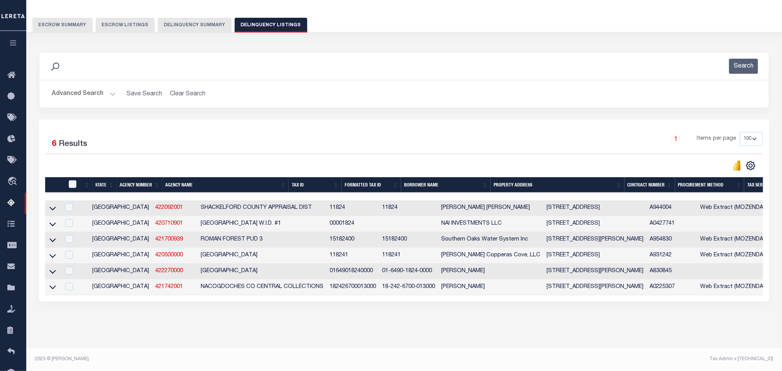
scroll to position [62, 0]
click at [52, 220] on icon at bounding box center [52, 224] width 7 height 8
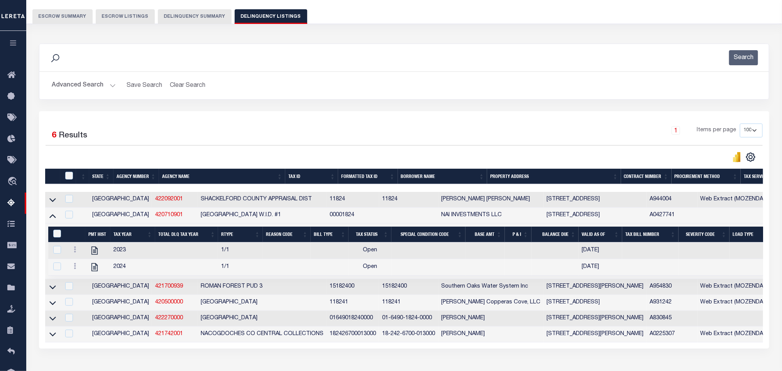
click at [240, 120] on div "Selected 6 Results 1 Items per page 10 25 50 100 500" at bounding box center [404, 229] width 730 height 237
click at [93, 255] on icon "" at bounding box center [94, 251] width 6 height 8
checkbox input "true"
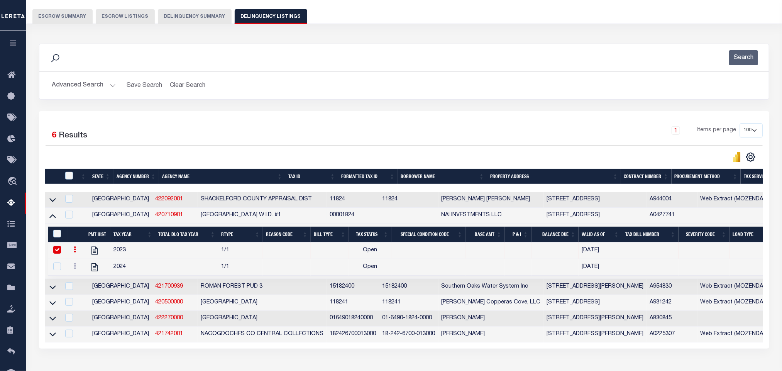
click at [83, 80] on button "Advanced Search" at bounding box center [84, 85] width 64 height 15
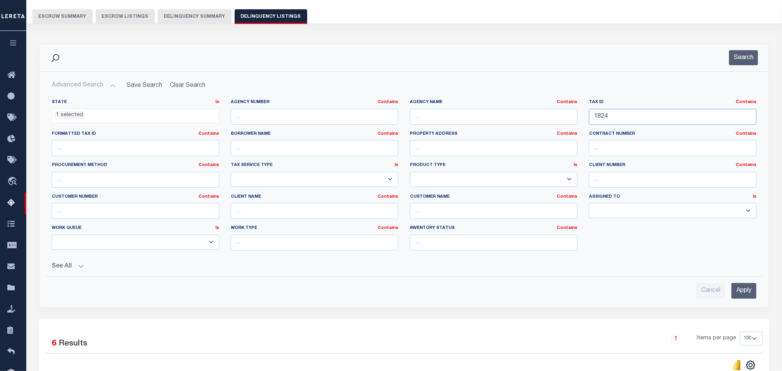
click at [633, 122] on input "1824" at bounding box center [672, 117] width 167 height 16
paste input "018032"
type input "1018032"
click at [741, 293] on input "Apply" at bounding box center [743, 291] width 25 height 16
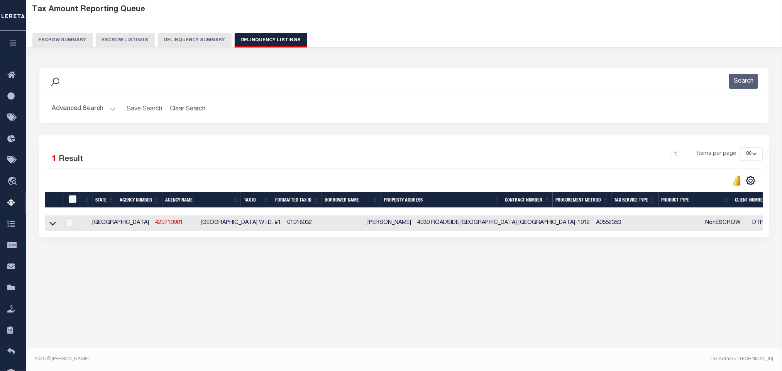
scroll to position [38, 0]
click at [54, 226] on icon at bounding box center [52, 224] width 7 height 4
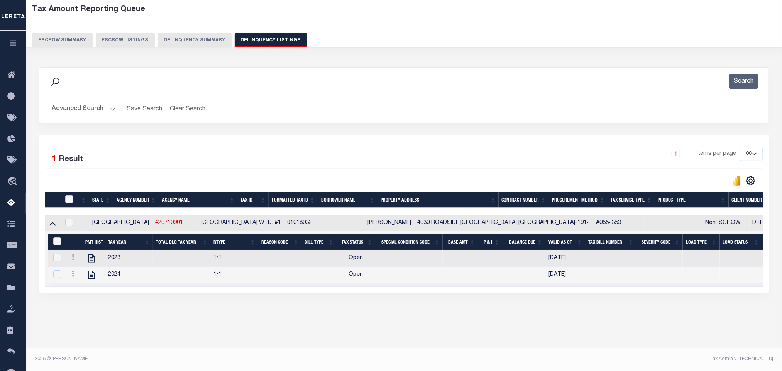
scroll to position [39, 0]
click at [245, 349] on footer "2025 © LERETA. Tax Admin v.1.0.0.1" at bounding box center [403, 359] width 755 height 23
click at [89, 260] on icon "" at bounding box center [91, 258] width 10 height 10
checkbox input "true"
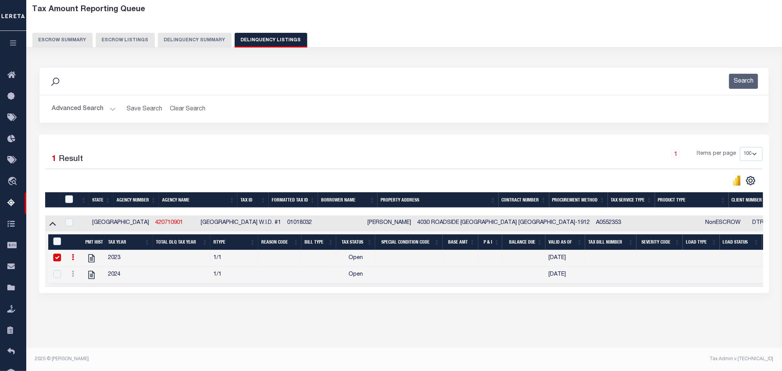
click at [79, 110] on button "Advanced Search" at bounding box center [84, 108] width 64 height 15
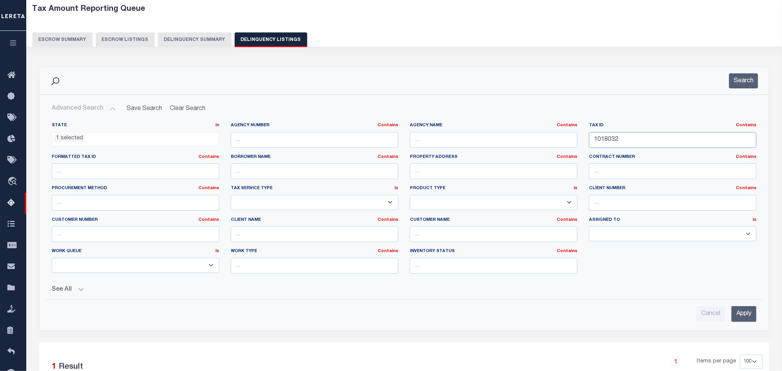
click at [651, 139] on input "1018032" at bounding box center [672, 140] width 167 height 16
paste input "38105280"
type input "38105280"
click at [746, 321] on input "Apply" at bounding box center [743, 314] width 25 height 16
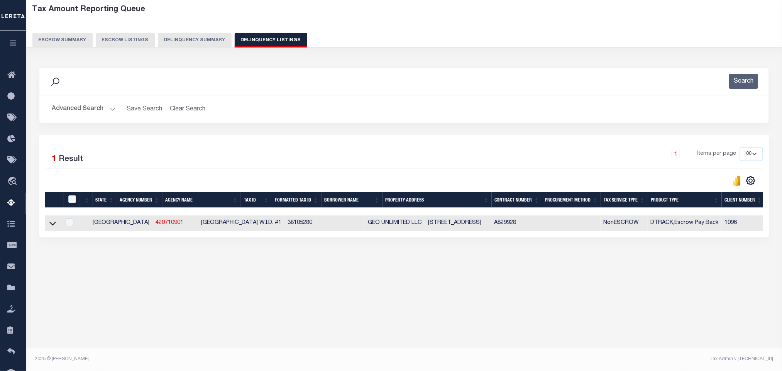
scroll to position [38, 0]
click at [52, 226] on icon at bounding box center [52, 223] width 7 height 8
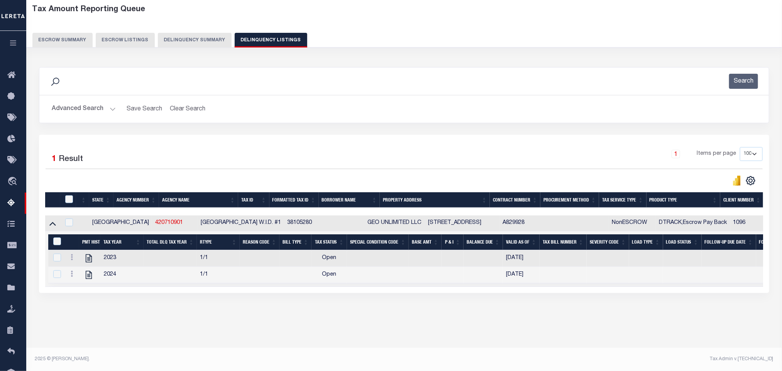
scroll to position [39, 0]
click at [150, 334] on div "Tax Amount Reporting Queue Escrow Summary Escrow Listings In" at bounding box center [404, 169] width 751 height 339
click at [93, 263] on icon "" at bounding box center [89, 258] width 10 height 10
checkbox input "true"
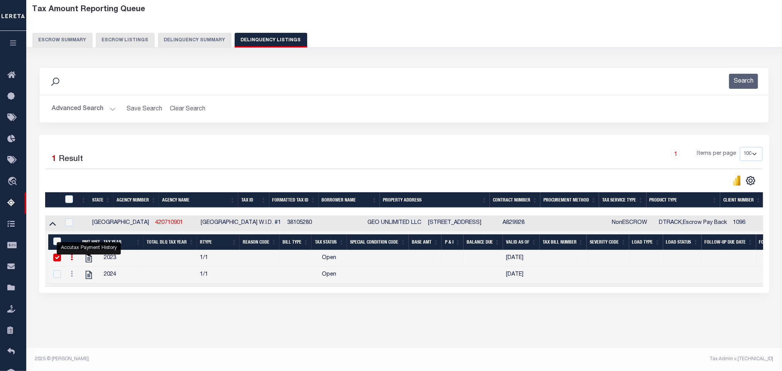
scroll to position [0, 0]
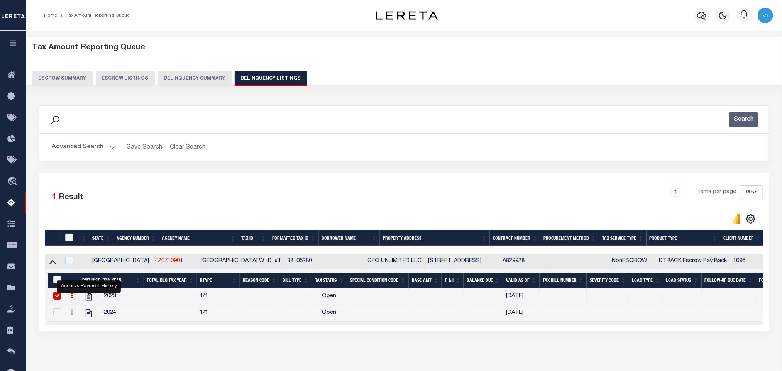
click at [73, 138] on div "Advanced Search Save Search Clear Search tblassign_wrapper_dynamictable_____Def…" at bounding box center [403, 146] width 729 height 27
click at [66, 148] on button "Advanced Search" at bounding box center [84, 147] width 64 height 15
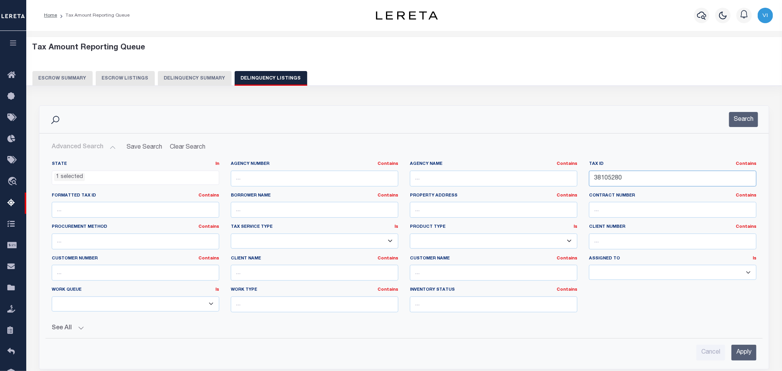
click at [633, 174] on input "38105280" at bounding box center [672, 179] width 167 height 16
paste input "216136"
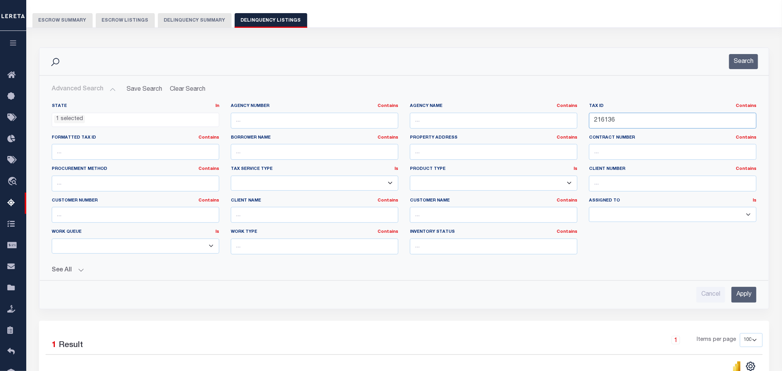
type input "216136"
click at [750, 296] on input "Apply" at bounding box center [743, 295] width 25 height 16
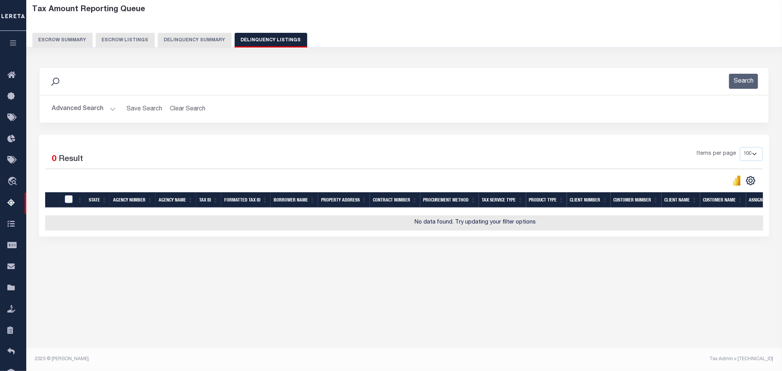
scroll to position [38, 0]
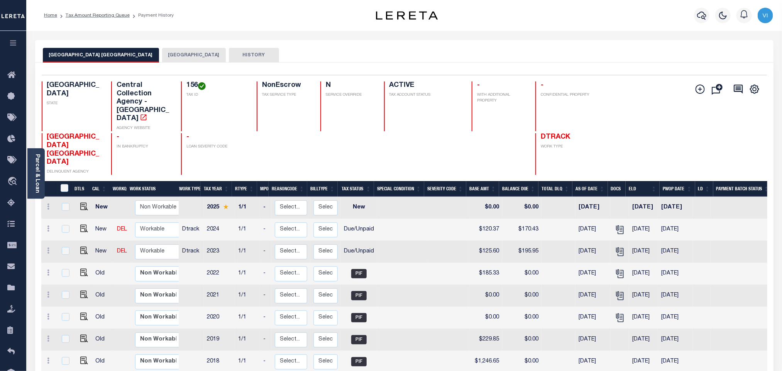
drag, startPoint x: 193, startPoint y: 86, endPoint x: 201, endPoint y: 88, distance: 9.3
click at [201, 88] on h4 "156" at bounding box center [216, 85] width 61 height 8
click at [184, 84] on div "156 TAX ID" at bounding box center [214, 106] width 66 height 50
click at [188, 88] on h4 "156" at bounding box center [216, 85] width 61 height 8
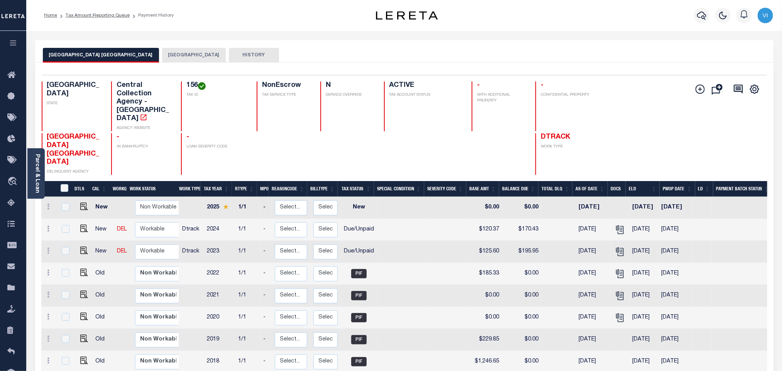
click at [188, 88] on h4 "156" at bounding box center [216, 85] width 61 height 8
click at [616, 247] on icon "" at bounding box center [620, 252] width 10 height 10
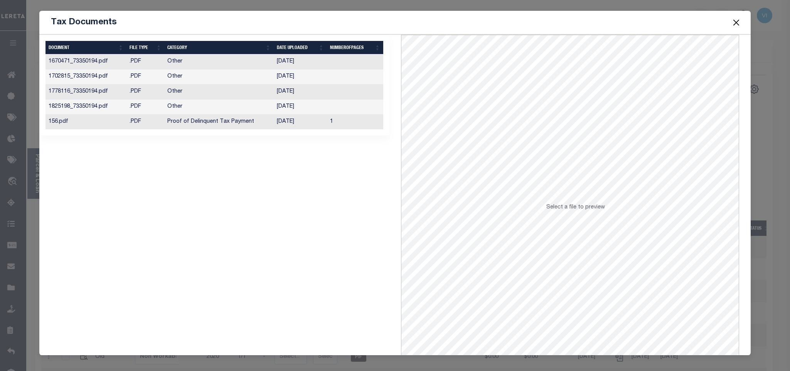
click at [317, 128] on td "[DATE]" at bounding box center [300, 122] width 53 height 15
click at [736, 25] on button "Close" at bounding box center [736, 22] width 10 height 10
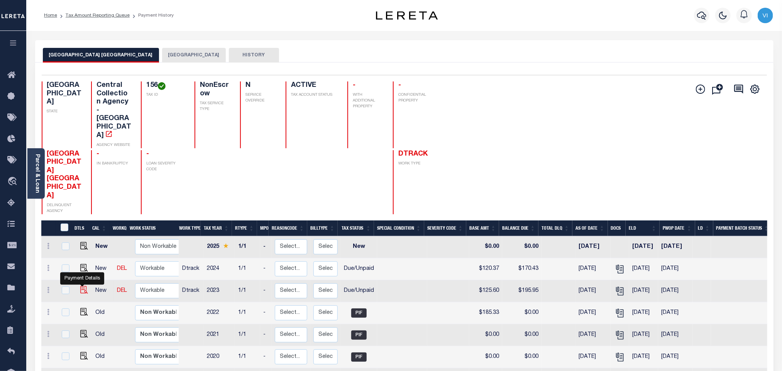
click at [80, 286] on img "" at bounding box center [84, 290] width 8 height 8
checkbox input "true"
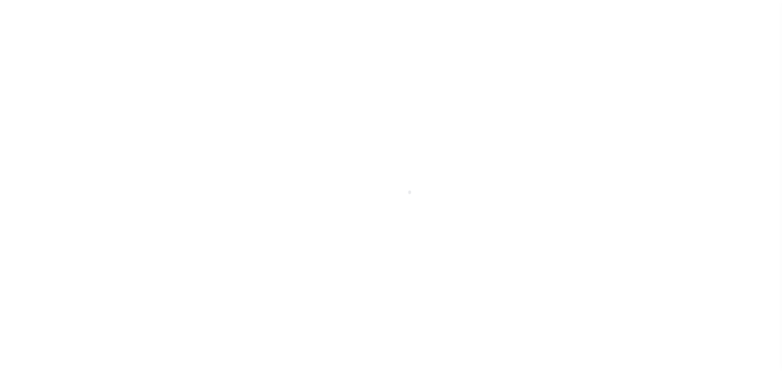
select select "DUE"
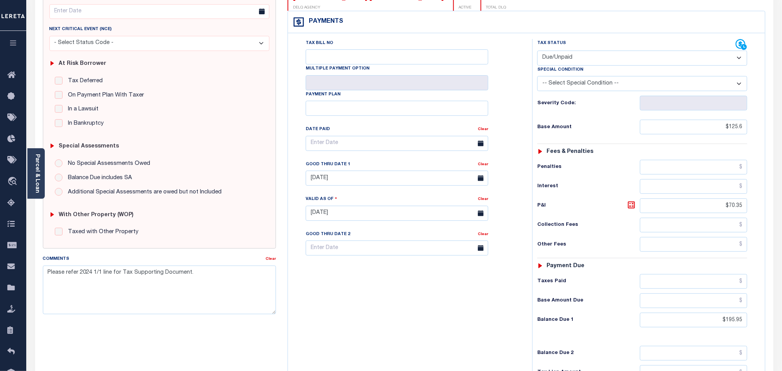
scroll to position [221, 0]
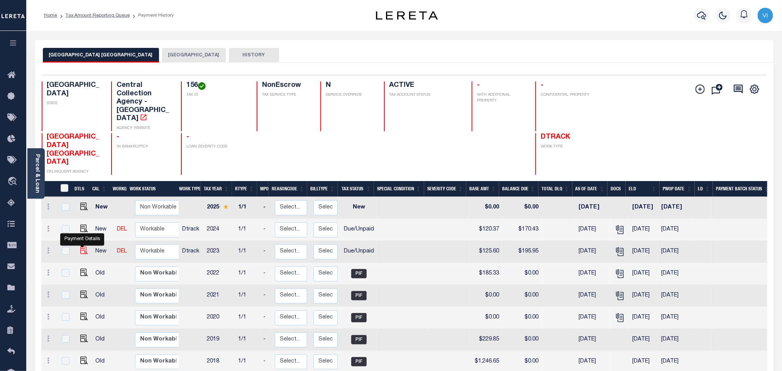
click at [82, 247] on img "" at bounding box center [84, 251] width 8 height 8
checkbox input "true"
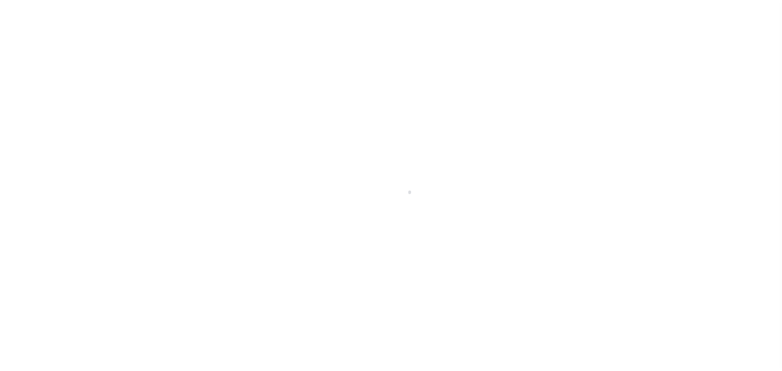
select select "DUE"
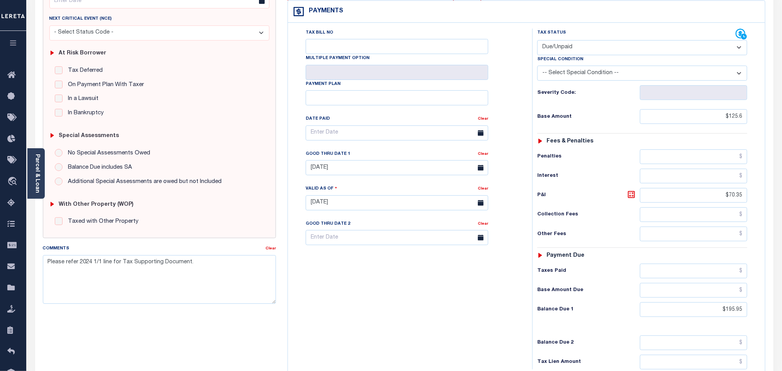
scroll to position [221, 0]
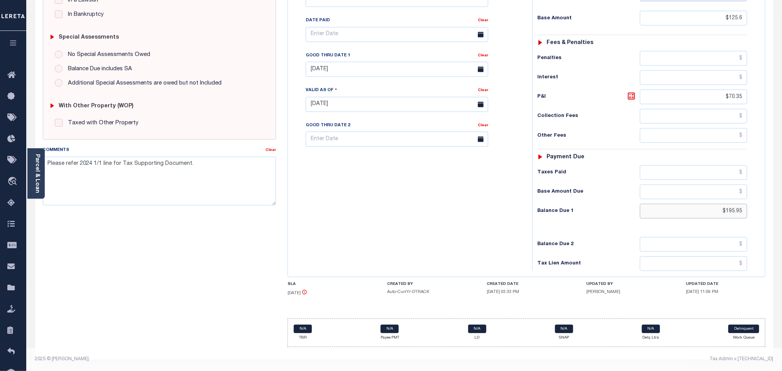
click at [736, 209] on input "$195.95" at bounding box center [694, 211] width 108 height 15
paste input "8"
type input "$198.95"
type input "[DATE]"
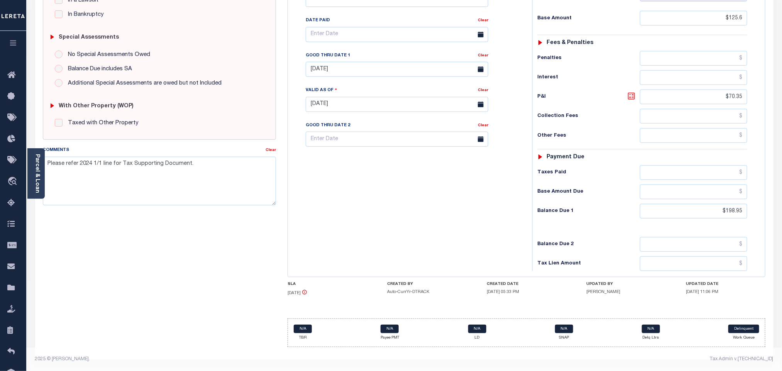
click at [631, 95] on icon at bounding box center [631, 96] width 5 height 5
type input "$73.35"
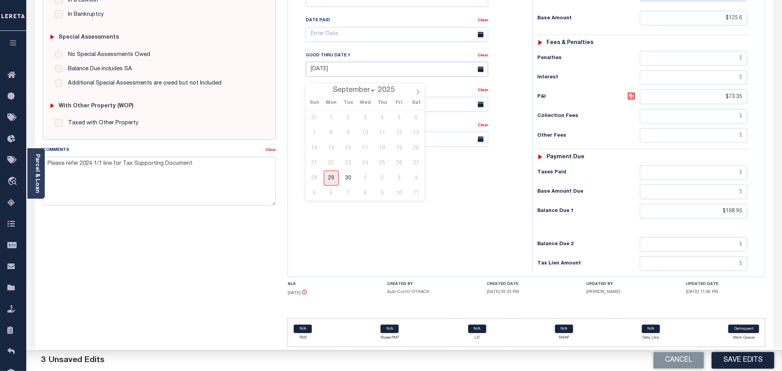
click at [315, 65] on input "07/31/2025" at bounding box center [397, 69] width 182 height 15
click at [346, 174] on span "30" at bounding box center [348, 178] width 15 height 15
type input "09/30/2025"
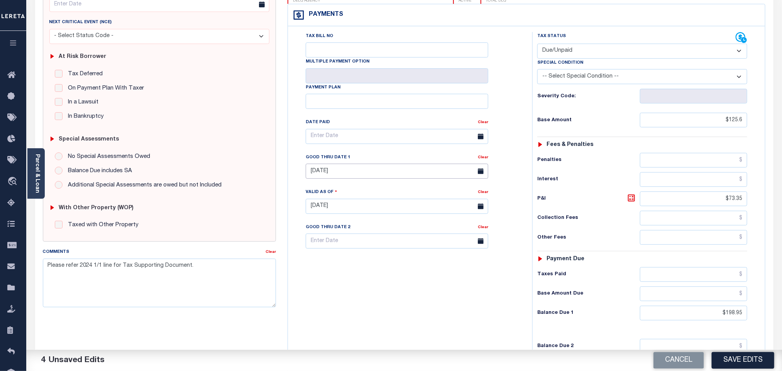
scroll to position [0, 0]
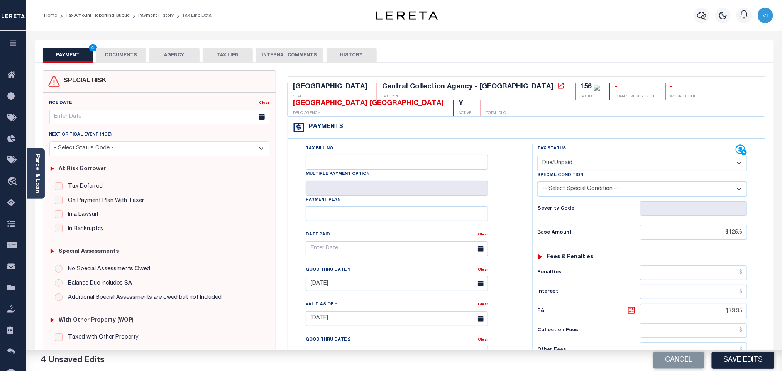
click at [575, 88] on div "156 TAX ID" at bounding box center [587, 91] width 25 height 17
copy div "156"
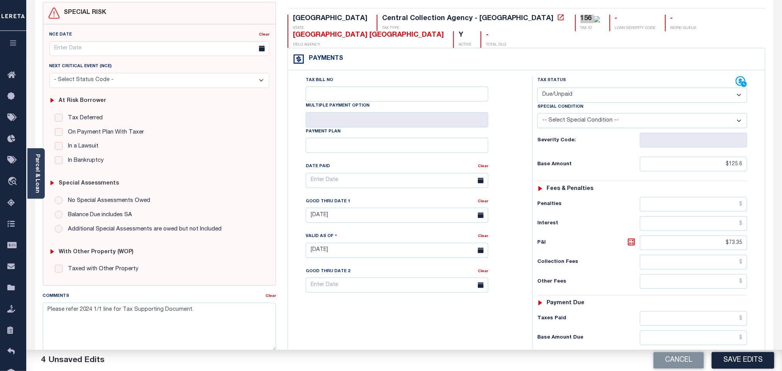
scroll to position [221, 0]
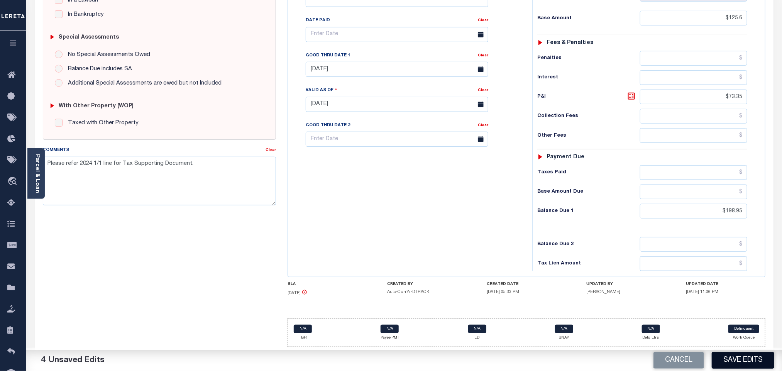
click at [741, 360] on button "Save Edits" at bounding box center [742, 360] width 62 height 17
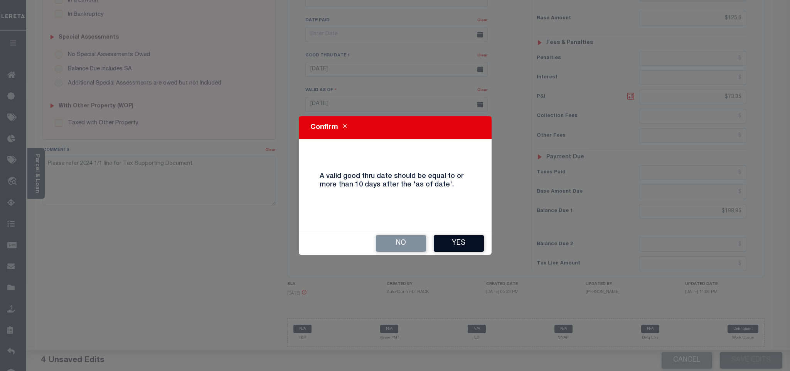
click at [468, 248] on button "Yes" at bounding box center [459, 243] width 50 height 17
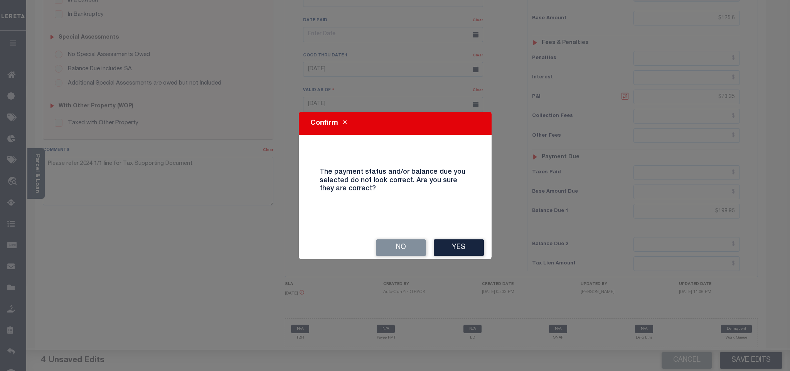
click at [476, 257] on div "No Yes" at bounding box center [395, 247] width 193 height 23
click at [463, 252] on button "Yes" at bounding box center [459, 247] width 50 height 17
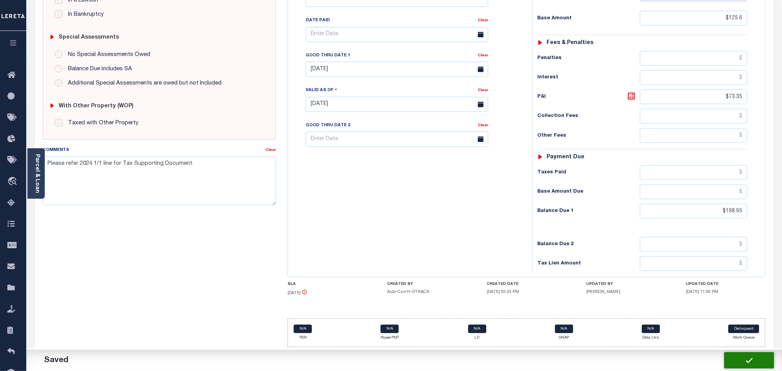
checkbox input "false"
type textarea "Please refer 2024 1/1 line for Tax Supporting Document."
type input "$125.6"
type input "$73.35"
type input "$198.95"
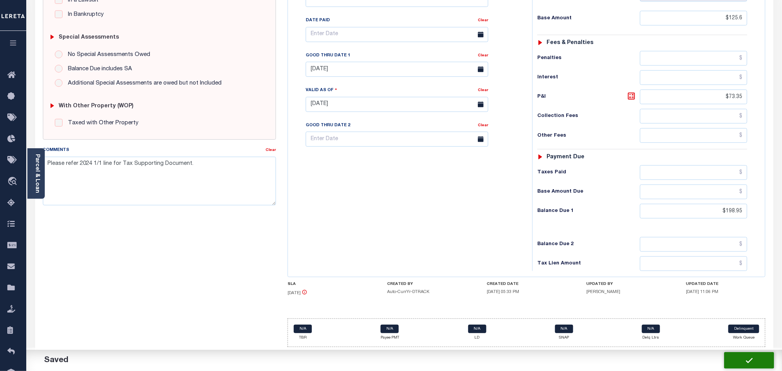
scroll to position [220, 0]
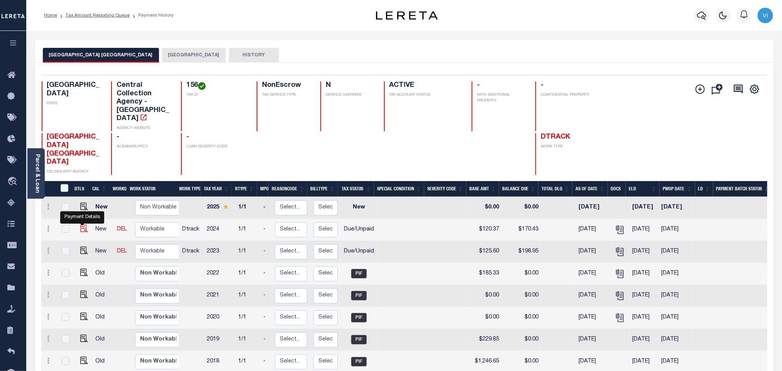
click at [84, 225] on img "" at bounding box center [84, 229] width 8 height 8
checkbox input "true"
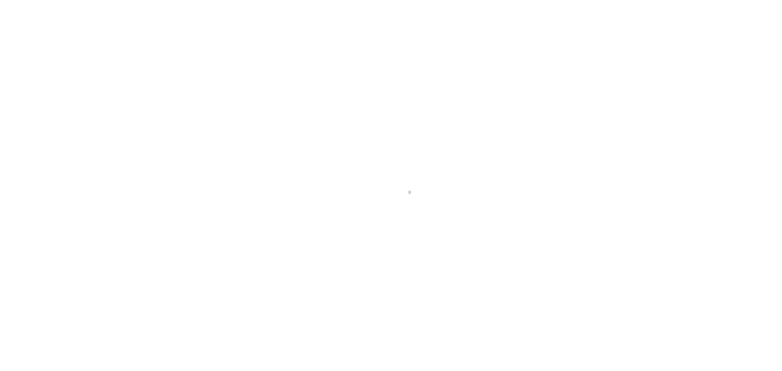
checkbox input "false"
type input "[DATE]"
select select "DUE"
type input "$120.37"
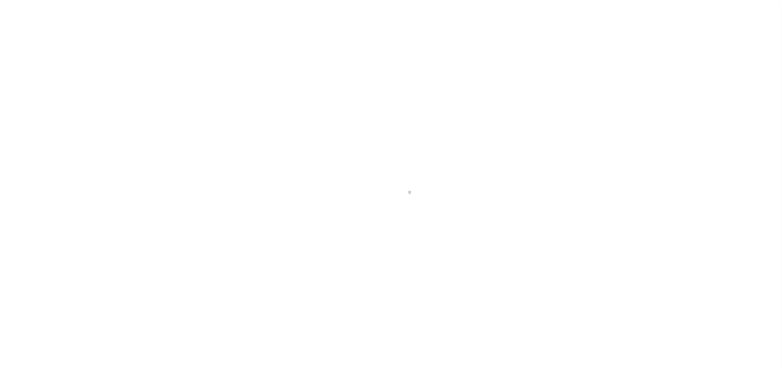
type input "$50.06"
type input "$170.43"
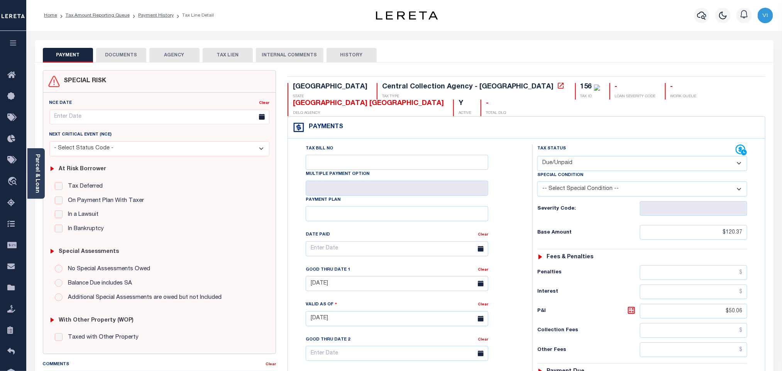
click at [132, 59] on button "DOCUMENTS" at bounding box center [121, 55] width 50 height 15
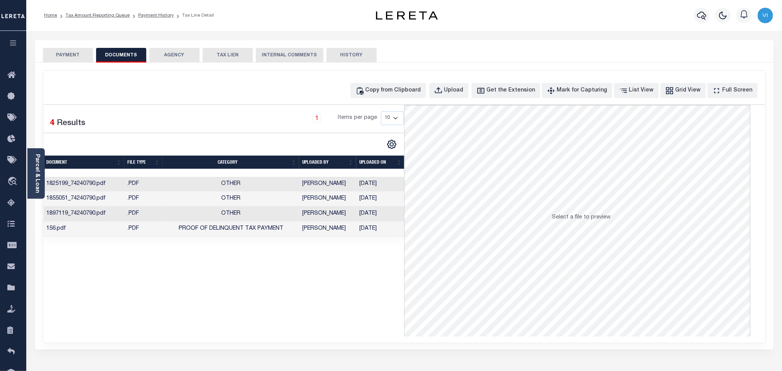
click at [461, 99] on div "Copy from Clipboard Upload Get the Extension Mark for Capturing Got it List Vie…" at bounding box center [404, 207] width 722 height 272
click at [462, 94] on div "Upload" at bounding box center [453, 90] width 19 height 8
select select "POP"
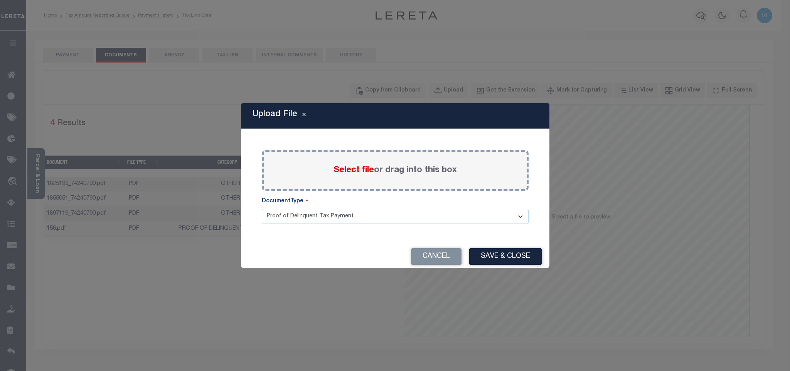
click at [349, 168] on span "Select file" at bounding box center [354, 170] width 41 height 8
click at [0, 0] on input "Select file or drag into this box" at bounding box center [0, 0] width 0 height 0
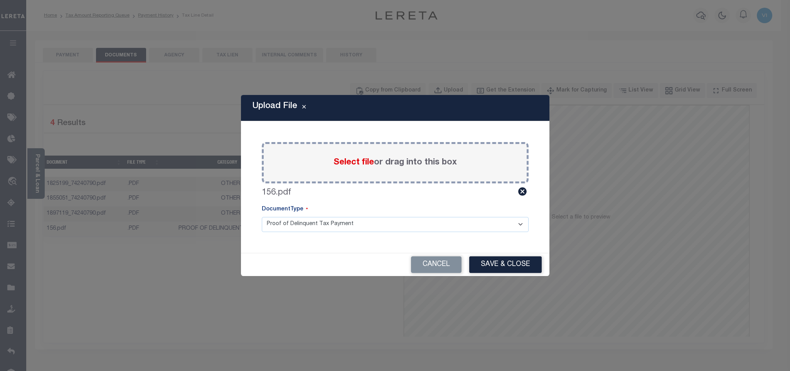
drag, startPoint x: 281, startPoint y: 225, endPoint x: 282, endPoint y: 231, distance: 7.0
click at [281, 225] on select "Proof of Delinquent Tax Payment" at bounding box center [395, 224] width 267 height 15
click at [262, 217] on select "Proof of Delinquent Tax Payment" at bounding box center [395, 224] width 267 height 15
click at [503, 264] on button "Save & Close" at bounding box center [505, 264] width 73 height 17
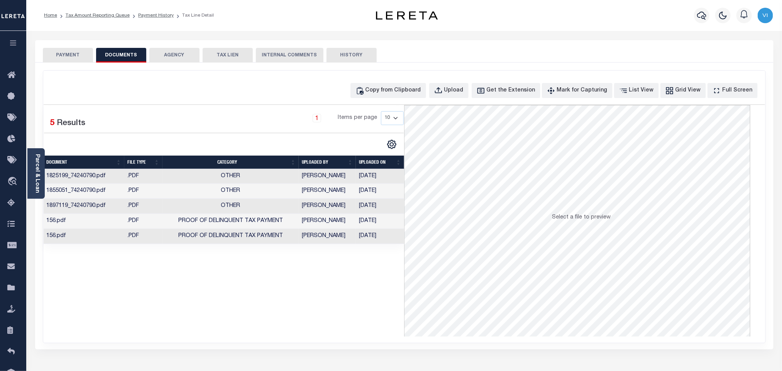
click at [66, 54] on button "PAYMENT" at bounding box center [68, 55] width 50 height 15
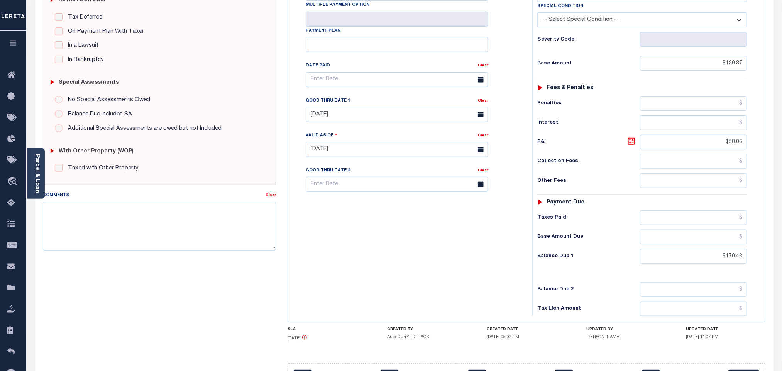
scroll to position [219, 0]
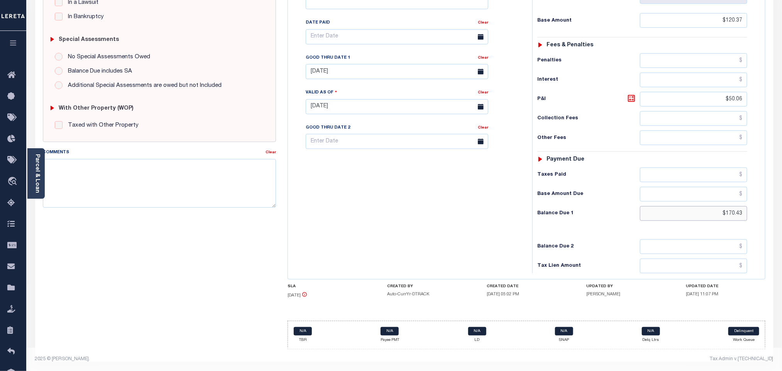
click at [735, 214] on input "$170.43" at bounding box center [694, 213] width 108 height 15
paste input "3.34"
type input "$173.34"
type input "[DATE]"
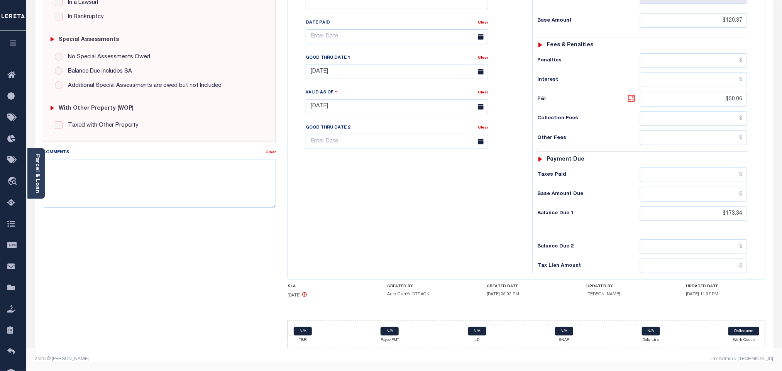
click at [633, 96] on icon at bounding box center [631, 98] width 5 height 5
type input "$52.97"
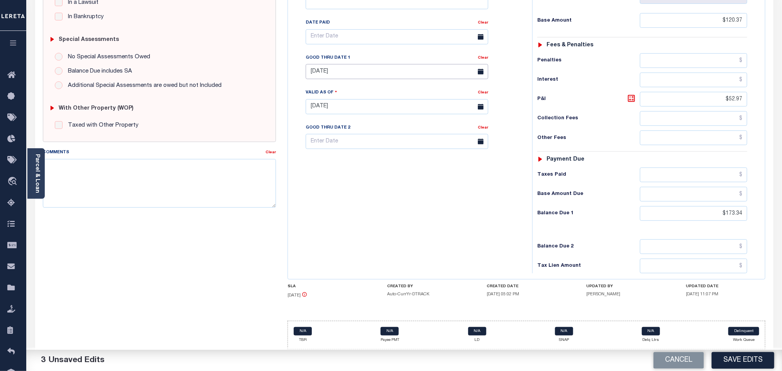
click at [313, 66] on input "[DATE]" at bounding box center [397, 71] width 182 height 15
click at [348, 175] on span "30" at bounding box center [348, 180] width 15 height 15
type input "[DATE]"
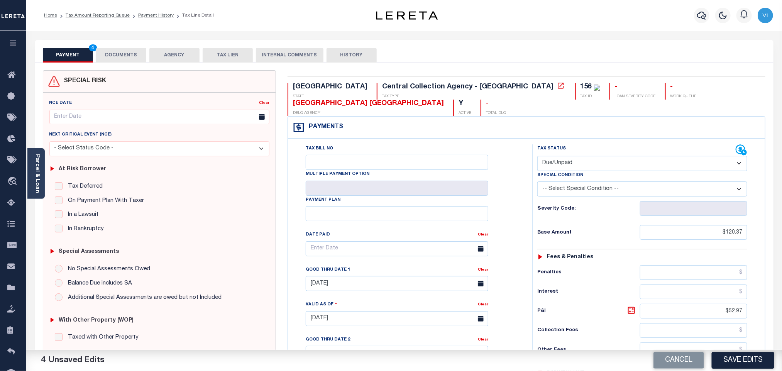
drag, startPoint x: 118, startPoint y: 51, endPoint x: 118, endPoint y: 56, distance: 4.3
click at [118, 52] on button "DOCUMENTS" at bounding box center [121, 55] width 50 height 15
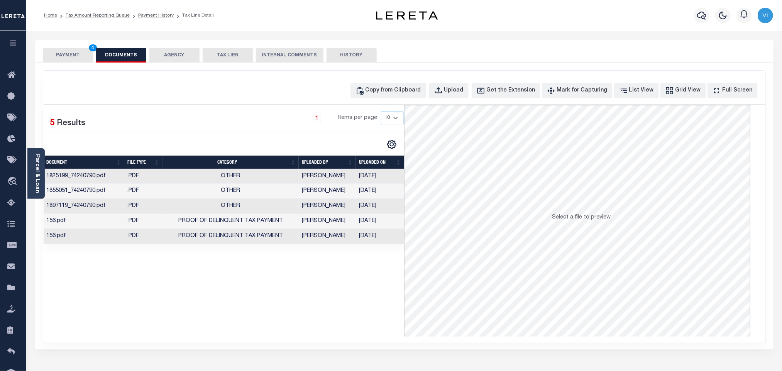
click at [357, 248] on div "Selected 5 Results 1 Items per page 10 25 50 100" at bounding box center [224, 220] width 361 height 231
click at [73, 57] on button "PAYMENT 4" at bounding box center [68, 55] width 50 height 15
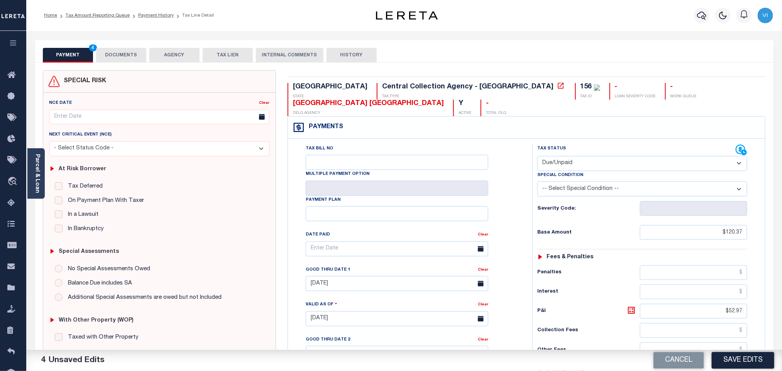
click at [519, 279] on div "Tax Bill No Multiple Payment Option Payment Plan Clear" at bounding box center [408, 252] width 225 height 216
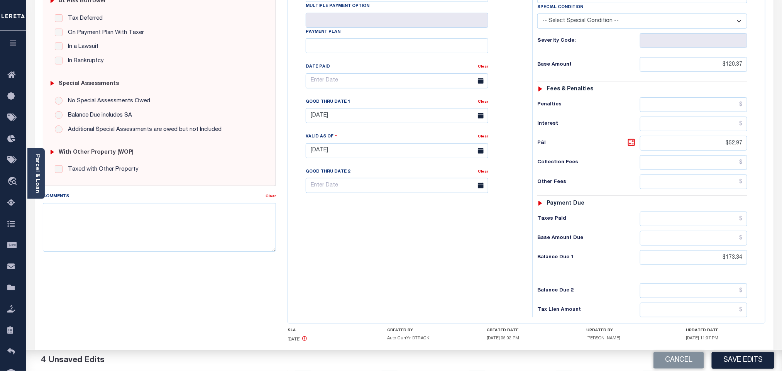
scroll to position [219, 0]
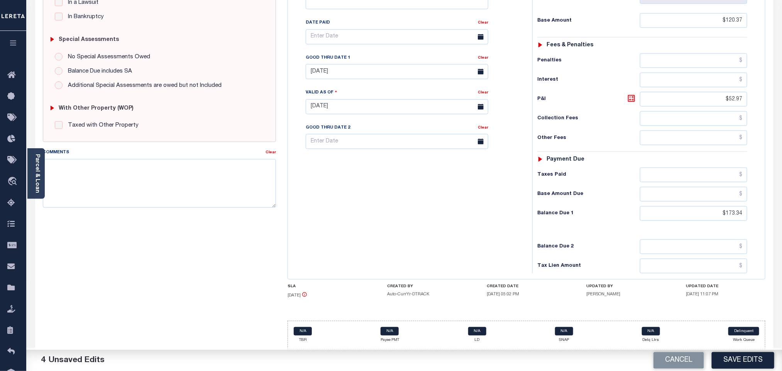
click at [707, 350] on div "Cancel Save Edits" at bounding box center [593, 361] width 378 height 22
click at [728, 367] on button "Save Edits" at bounding box center [742, 360] width 62 height 17
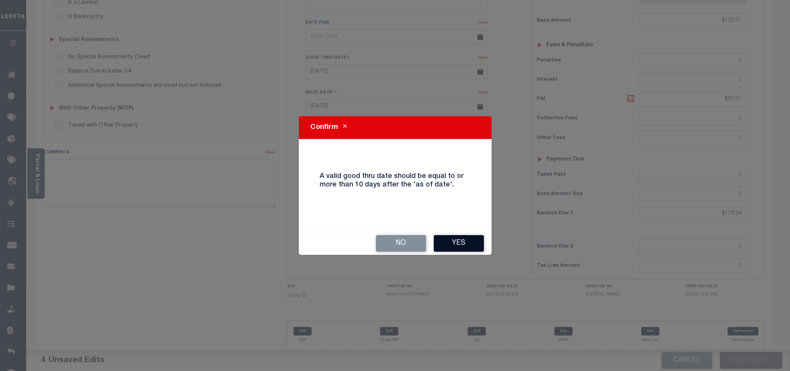
click at [459, 242] on button "Yes" at bounding box center [459, 243] width 50 height 17
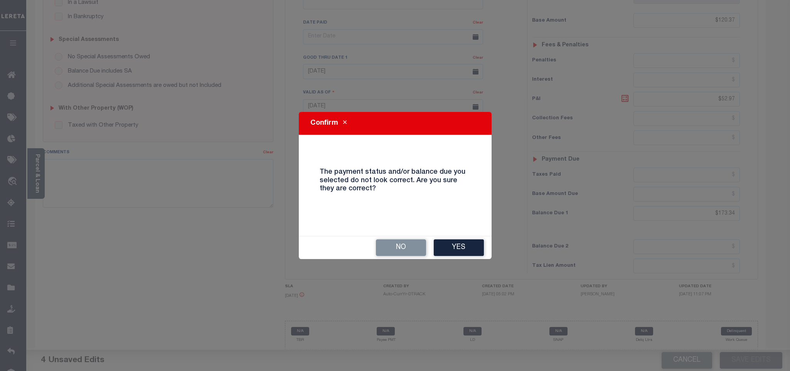
click at [459, 242] on button "Yes" at bounding box center [459, 247] width 50 height 17
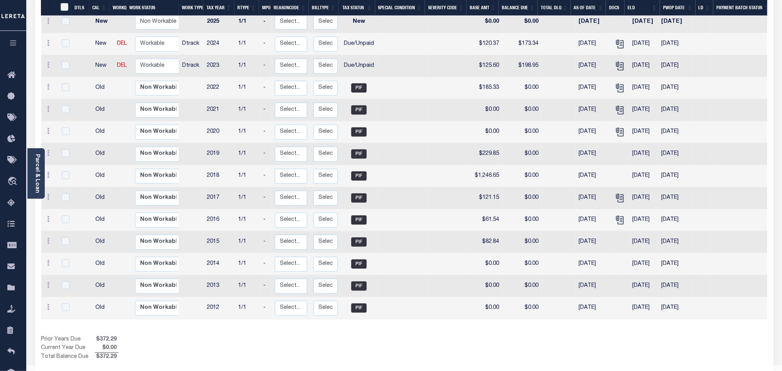
scroll to position [186, 0]
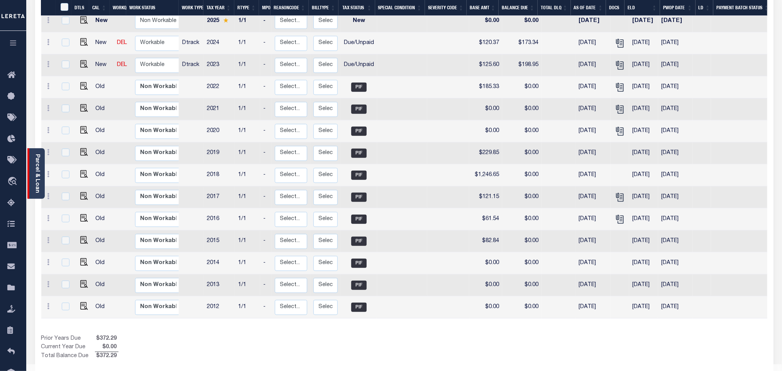
click at [41, 172] on div "Parcel & Loan" at bounding box center [35, 173] width 17 height 51
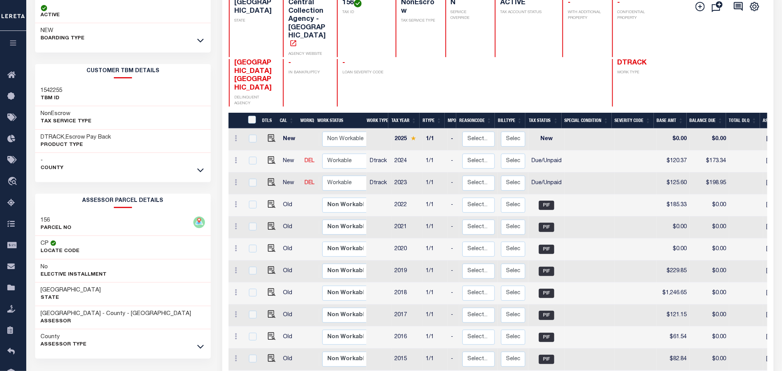
scroll to position [0, 0]
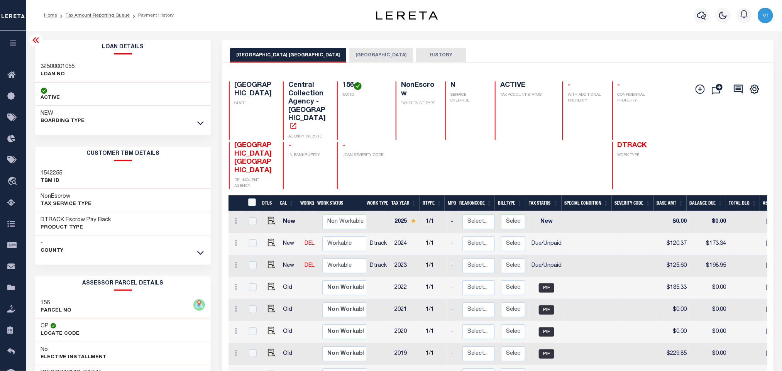
click at [27, 57] on div "Parcel & Loan Loan Details 32500001055 LOAN NO ACTIVE NEW A0096023" at bounding box center [403, 309] width 755 height 557
copy h3 "32500001055"
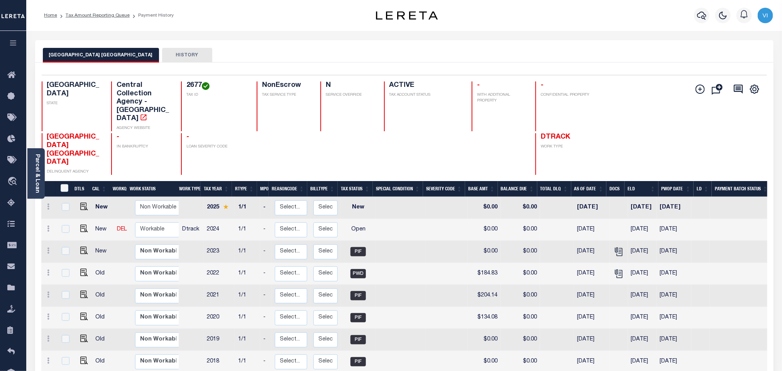
click at [187, 86] on h4 "2677" at bounding box center [216, 85] width 61 height 8
copy h4 "2677"
click at [82, 225] on img "" at bounding box center [84, 229] width 8 height 8
checkbox input "true"
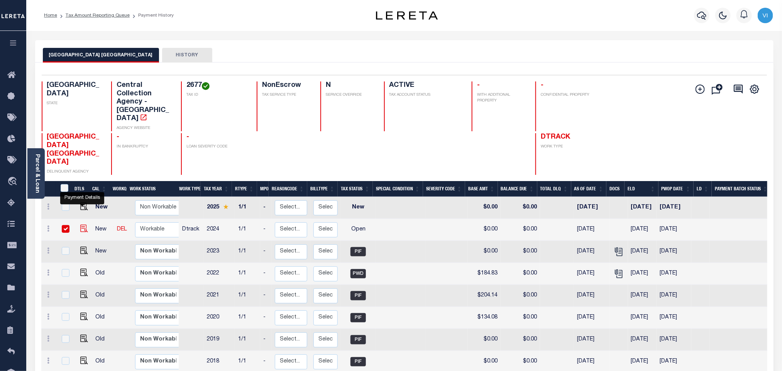
checkbox input "true"
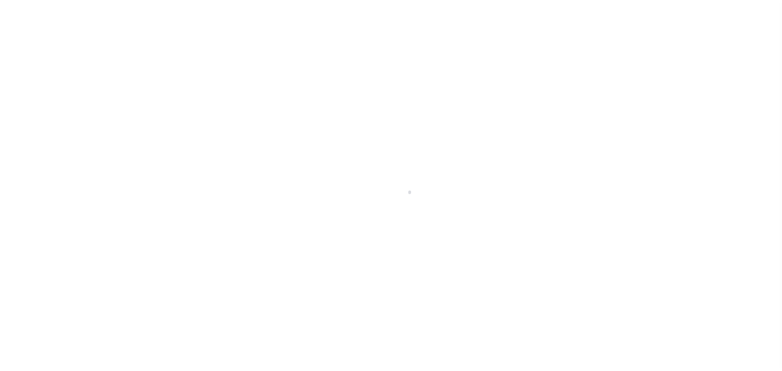
select select "OP2"
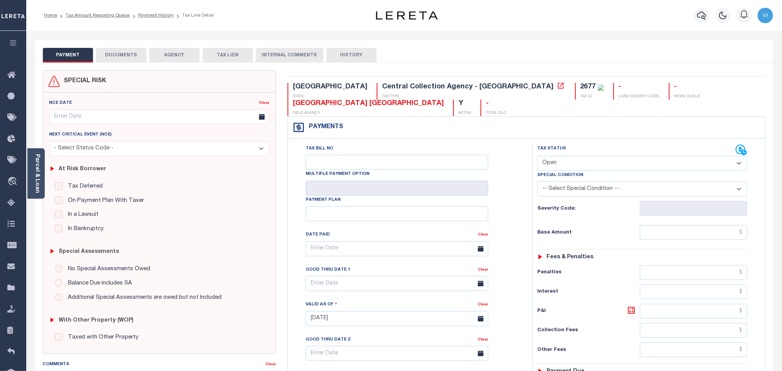
click at [124, 63] on div "SPECIAL RISK NCE Date Clear" at bounding box center [404, 316] width 738 height 509
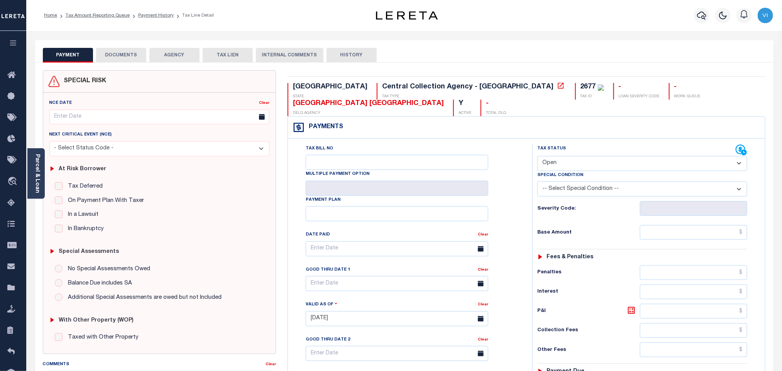
click at [131, 62] on div "SPECIAL RISK NCE Date Clear" at bounding box center [404, 316] width 738 height 509
click at [105, 50] on button "DOCUMENTS" at bounding box center [121, 55] width 50 height 15
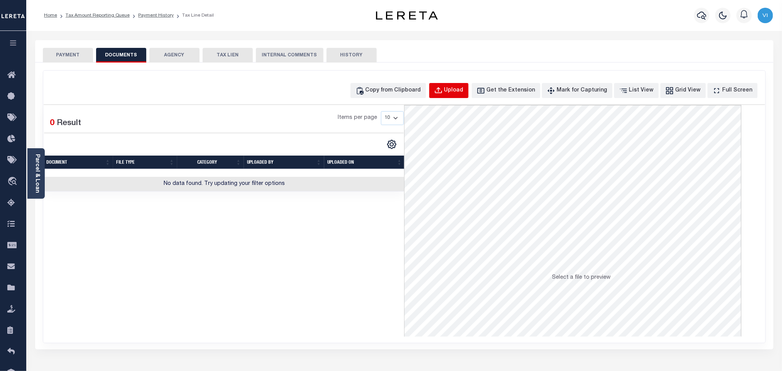
click at [456, 91] on button "Upload" at bounding box center [448, 90] width 39 height 15
select select "POP"
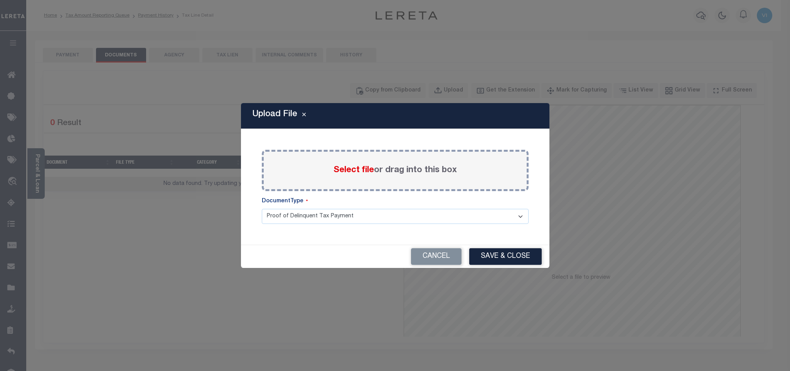
click at [343, 174] on span "Select file" at bounding box center [354, 170] width 41 height 8
click at [0, 0] on input "Select file or drag into this box" at bounding box center [0, 0] width 0 height 0
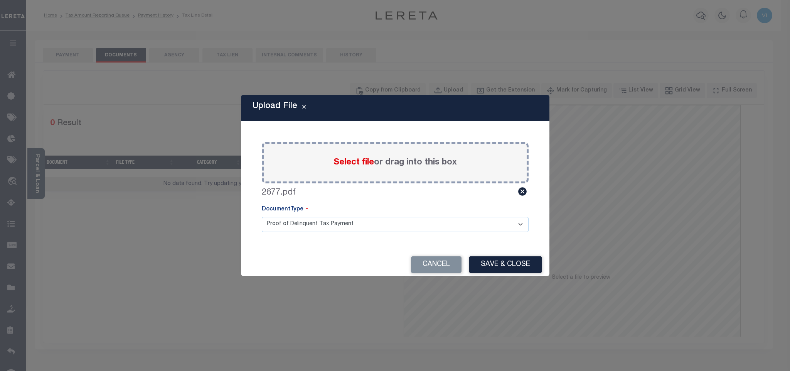
click at [282, 228] on select "Proof of Delinquent Tax Payment" at bounding box center [395, 224] width 267 height 15
click at [262, 217] on select "Proof of Delinquent Tax Payment" at bounding box center [395, 224] width 267 height 15
click at [494, 263] on button "Save & Close" at bounding box center [505, 264] width 73 height 17
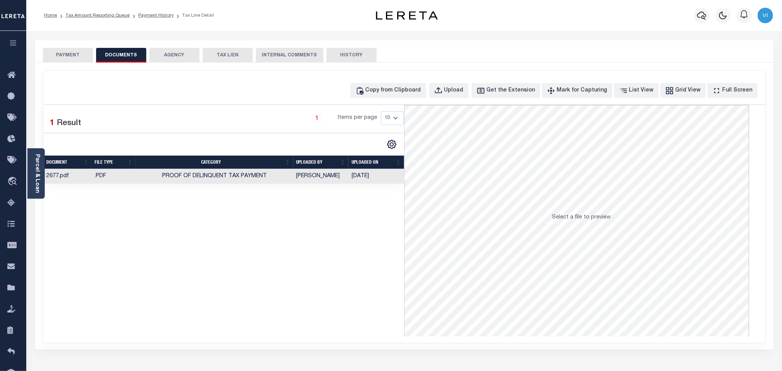
click at [86, 51] on button "PAYMENT" at bounding box center [68, 55] width 50 height 15
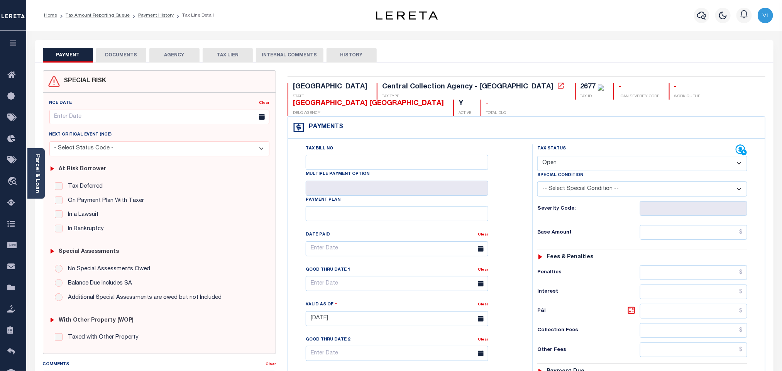
click at [561, 159] on select "- Select Status Code - Open Due/Unpaid Paid Incomplete No Tax Due Internal Refu…" at bounding box center [642, 163] width 210 height 15
select select "PYD"
click at [537, 157] on select "- Select Status Code - Open Due/Unpaid Paid Incomplete No Tax Due Internal Refu…" at bounding box center [642, 163] width 210 height 15
type input "[DATE]"
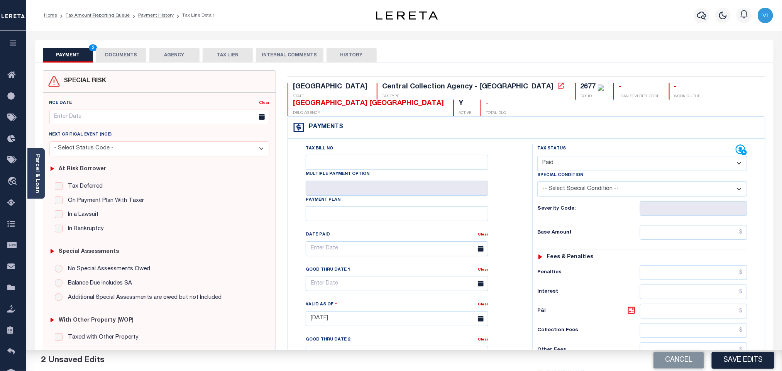
click at [94, 52] on div "PAYMENT 2 DOCUMENTS AGENCY DELINQUENT PAYEE TAX LIEN HISTORY" at bounding box center [404, 55] width 723 height 14
click at [111, 57] on button "DOCUMENTS" at bounding box center [121, 55] width 50 height 15
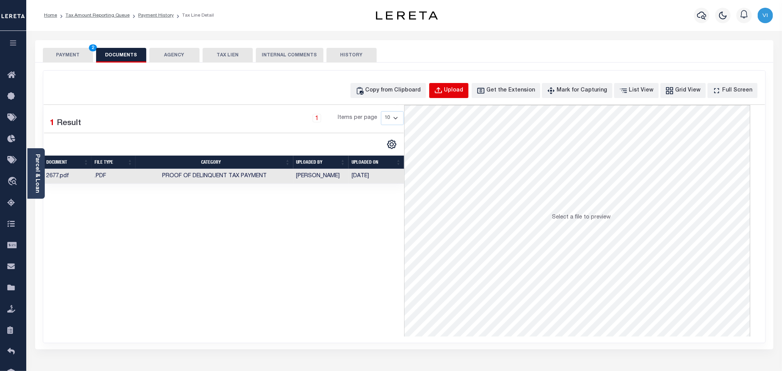
click at [458, 87] on div "Upload" at bounding box center [453, 90] width 19 height 8
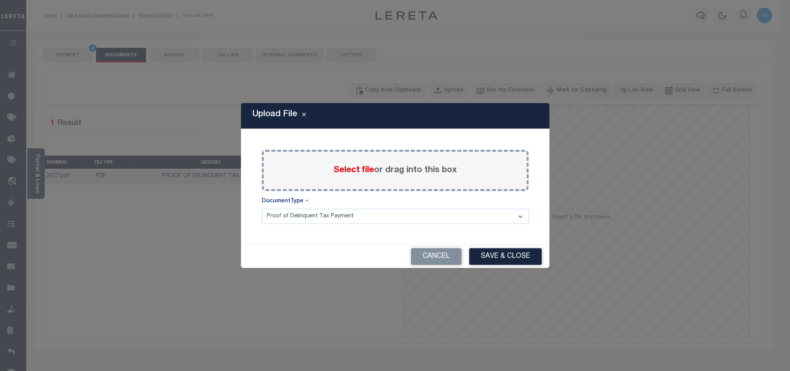
click at [355, 174] on span "Select file" at bounding box center [354, 170] width 41 height 8
click at [0, 0] on input "Select file or drag into this box" at bounding box center [0, 0] width 0 height 0
click at [420, 258] on button "Cancel" at bounding box center [436, 256] width 51 height 17
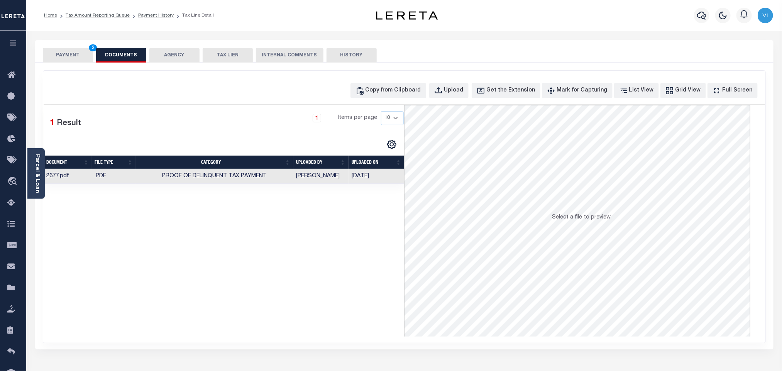
click at [62, 59] on button "PAYMENT 2" at bounding box center [68, 55] width 50 height 15
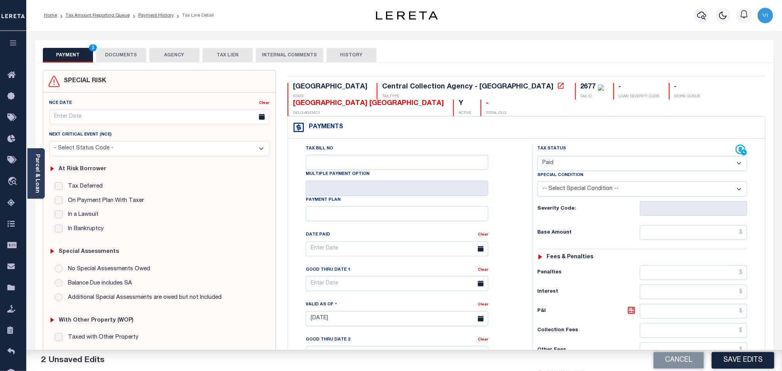
click at [575, 88] on div "2677 TAX ID" at bounding box center [589, 91] width 29 height 17
copy div "2677"
click at [104, 62] on div "SPECIAL RISK NCE Date Clear" at bounding box center [404, 316] width 738 height 509
click at [113, 62] on div "SPECIAL RISK NCE Date Clear" at bounding box center [404, 316] width 738 height 509
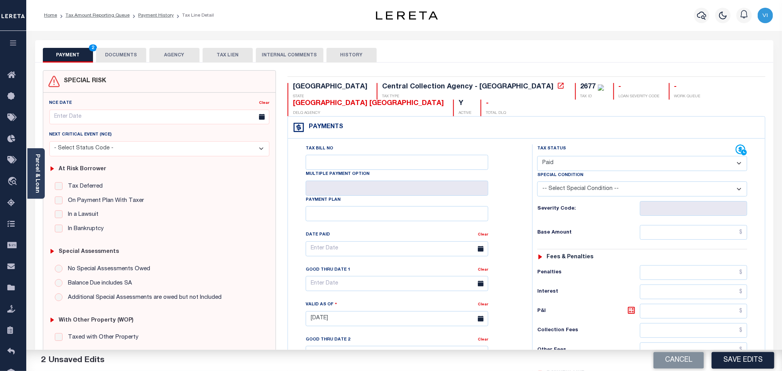
click at [106, 58] on button "DOCUMENTS" at bounding box center [121, 55] width 50 height 15
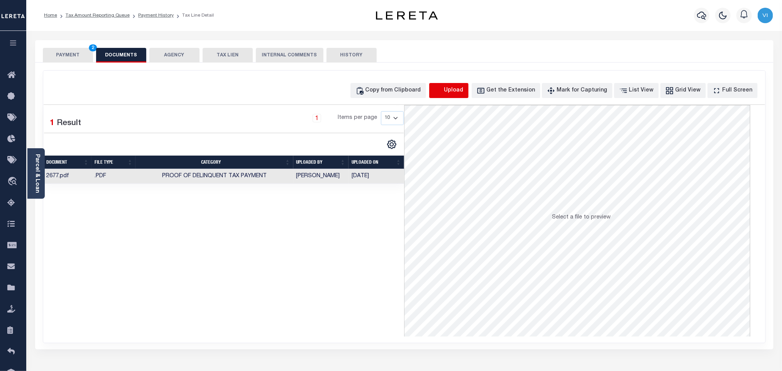
click at [442, 95] on icon "button" at bounding box center [438, 90] width 8 height 8
select select "POP"
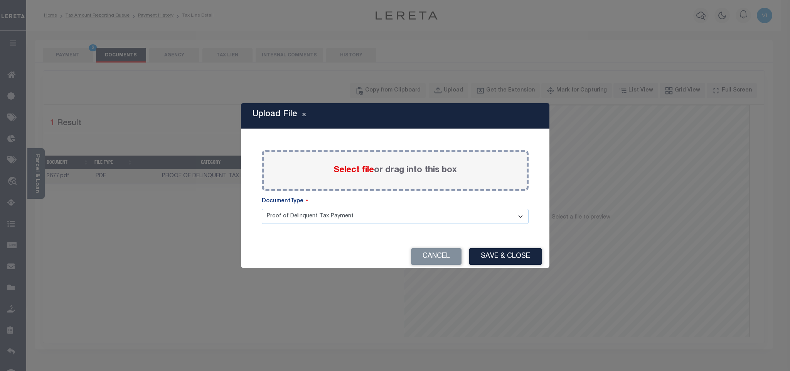
click at [337, 171] on span "Select file" at bounding box center [354, 170] width 41 height 8
click at [0, 0] on input "Select file or drag into this box" at bounding box center [0, 0] width 0 height 0
click at [348, 187] on div "Select file or drag into this box" at bounding box center [395, 170] width 267 height 41
click at [345, 174] on span "Select file" at bounding box center [354, 170] width 41 height 8
click at [0, 0] on input "Select file or drag into this box" at bounding box center [0, 0] width 0 height 0
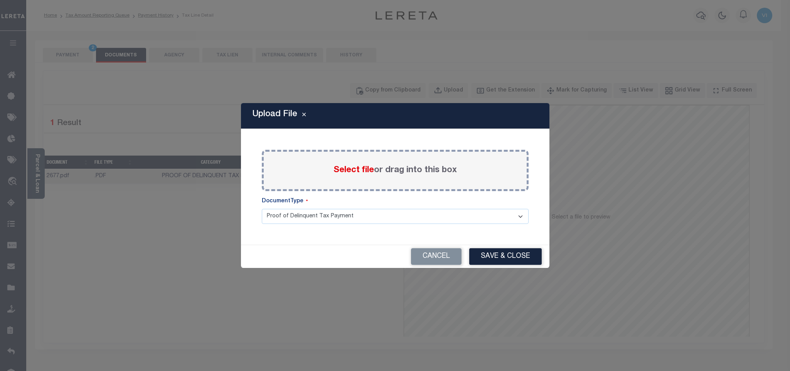
click at [282, 224] on select "Proof of Delinquent Tax Payment" at bounding box center [395, 216] width 267 height 15
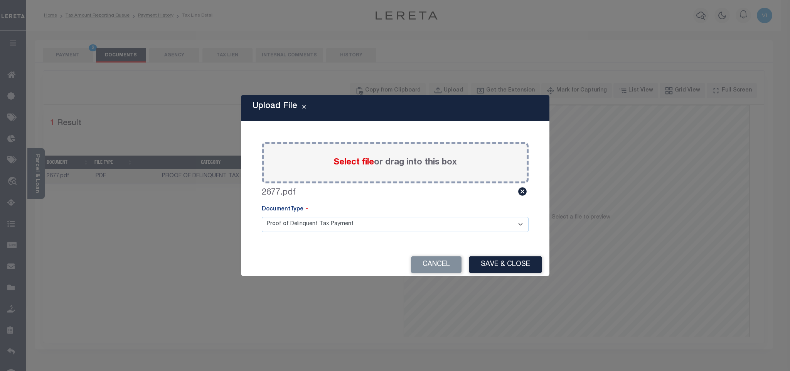
click at [262, 217] on select "Proof of Delinquent Tax Payment" at bounding box center [395, 224] width 267 height 15
click at [486, 273] on div "Cancel Save & Close" at bounding box center [395, 264] width 309 height 23
click at [504, 270] on button "Save & Close" at bounding box center [505, 264] width 73 height 17
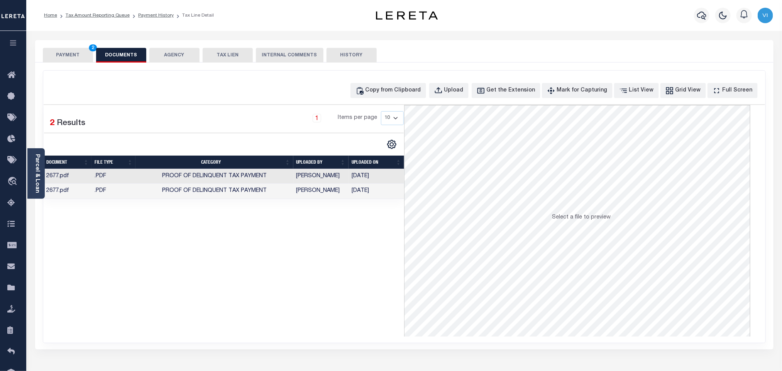
click at [78, 49] on button "PAYMENT 2" at bounding box center [68, 55] width 50 height 15
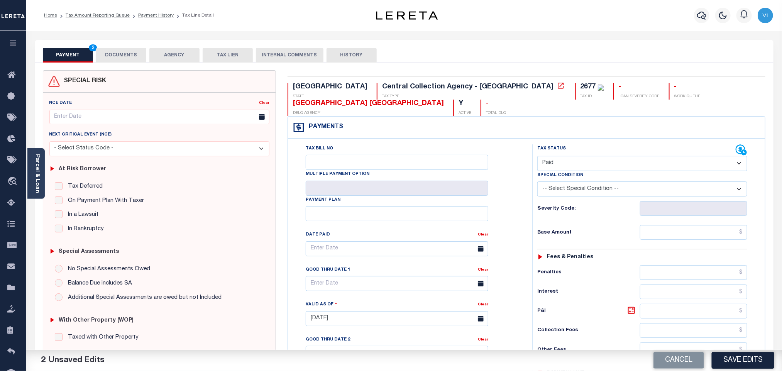
click at [555, 165] on select "- Select Status Code - Open Due/Unpaid Paid Incomplete No Tax Due Internal Refu…" at bounding box center [642, 163] width 210 height 15
click at [537, 157] on select "- Select Status Code - Open Due/Unpaid Paid Incomplete No Tax Due Internal Refu…" at bounding box center [642, 163] width 210 height 15
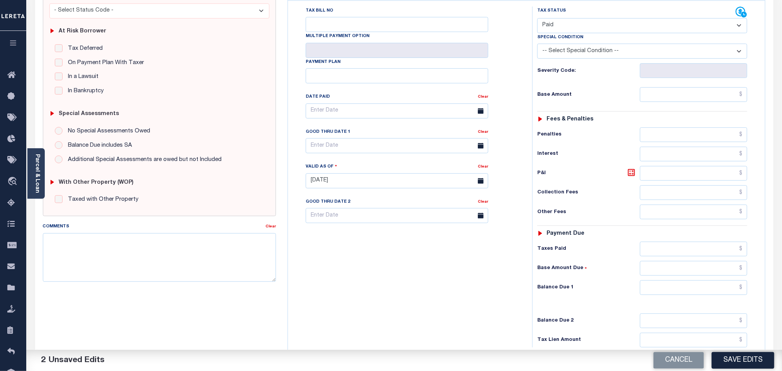
scroll to position [218, 0]
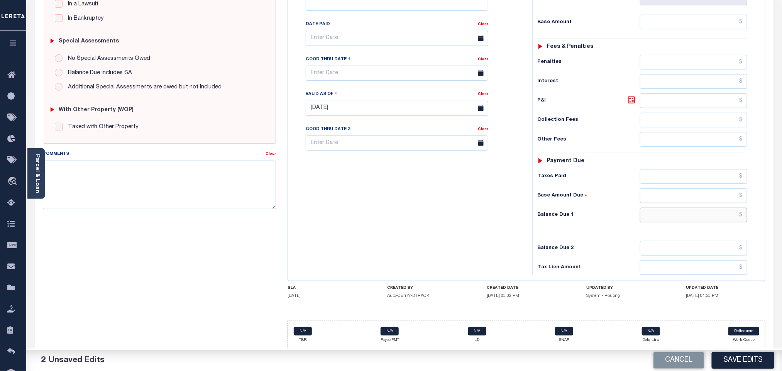
click at [692, 212] on input "text" at bounding box center [694, 215] width 108 height 15
type input "$0.00"
click at [748, 356] on button "Save Edits" at bounding box center [742, 360] width 62 height 17
checkbox input "false"
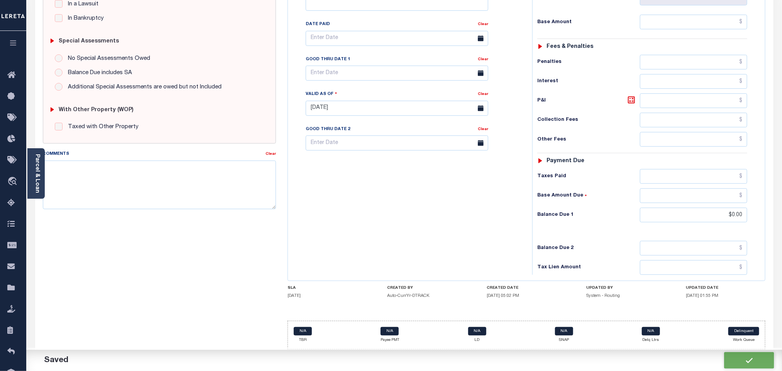
checkbox input "false"
type input "$0"
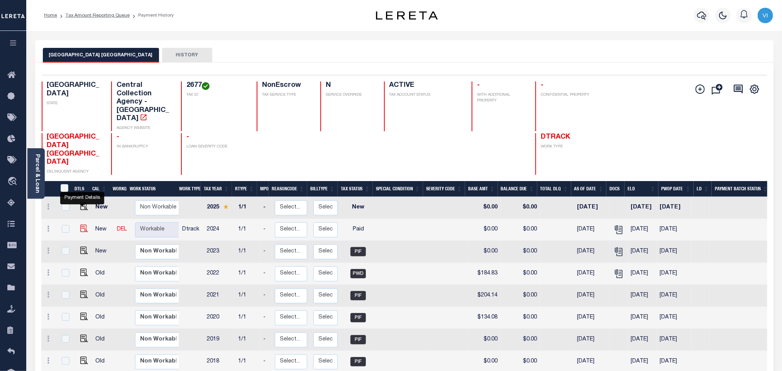
click at [83, 225] on img "" at bounding box center [84, 229] width 8 height 8
checkbox input "true"
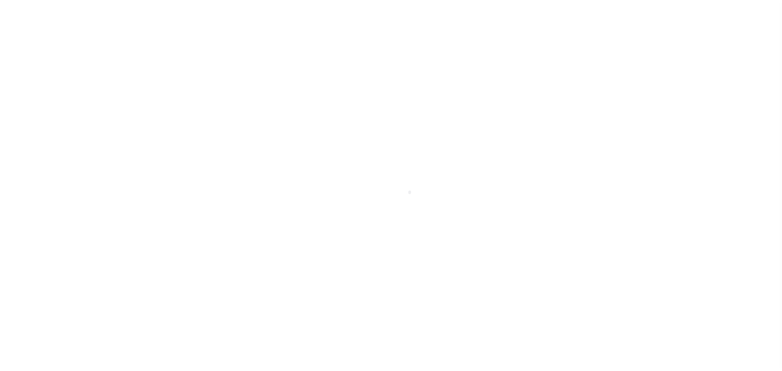
select select "PYD"
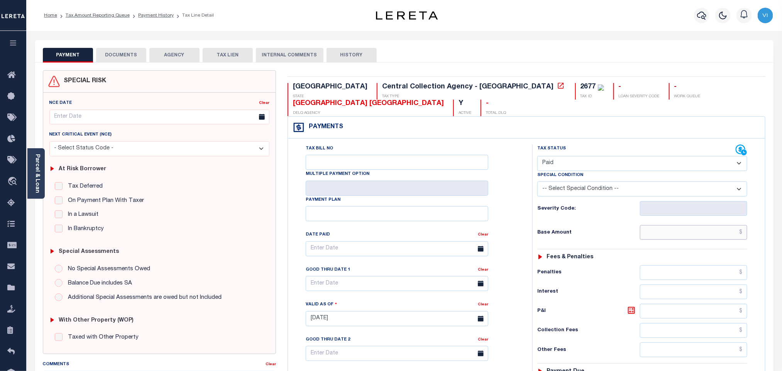
click at [654, 238] on input "text" at bounding box center [694, 232] width 108 height 15
paste input "$198.30"
type input "$198.30"
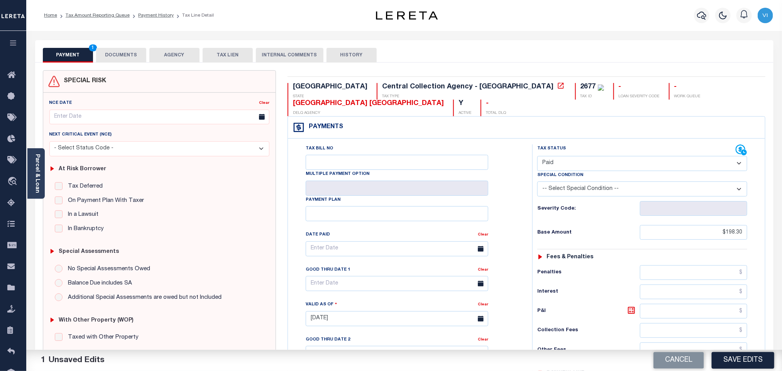
click at [575, 87] on div "2677 TAX ID" at bounding box center [589, 91] width 29 height 17
copy div "2677"
click at [127, 62] on button "DOCUMENTS" at bounding box center [121, 55] width 50 height 15
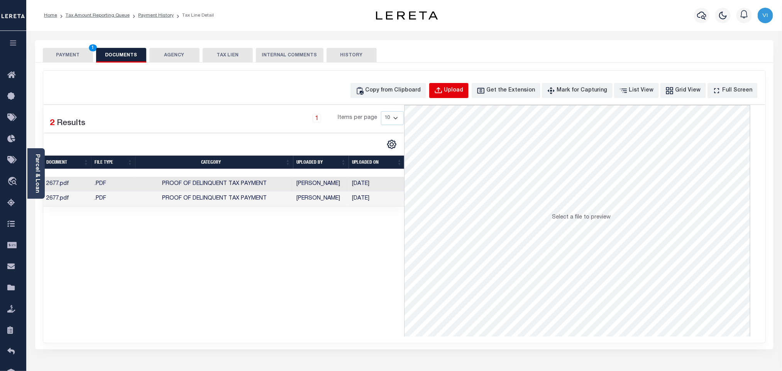
click at [463, 88] on div "Upload" at bounding box center [453, 90] width 19 height 8
select select "POP"
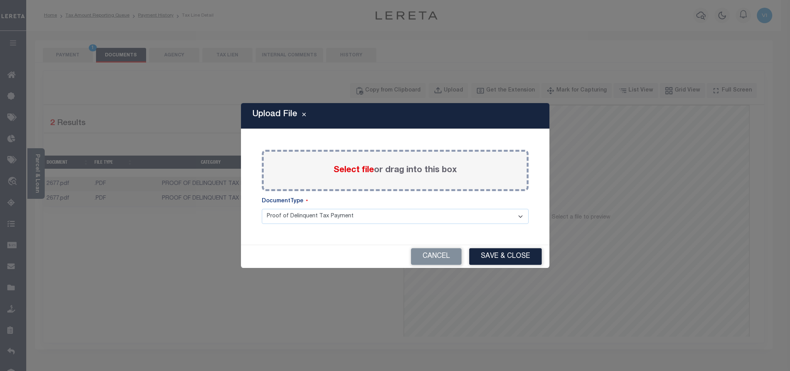
click at [361, 171] on span "Select file" at bounding box center [354, 170] width 41 height 8
click at [0, 0] on input "Select file or drag into this box" at bounding box center [0, 0] width 0 height 0
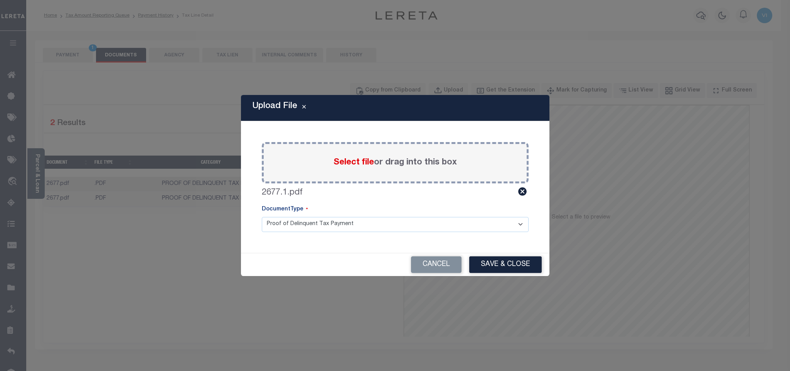
drag, startPoint x: 285, startPoint y: 228, endPoint x: 288, endPoint y: 231, distance: 4.6
click at [285, 228] on select "Proof of Delinquent Tax Payment" at bounding box center [395, 224] width 267 height 15
click at [262, 217] on select "Proof of Delinquent Tax Payment" at bounding box center [395, 224] width 267 height 15
click at [521, 271] on button "Save & Close" at bounding box center [505, 264] width 73 height 17
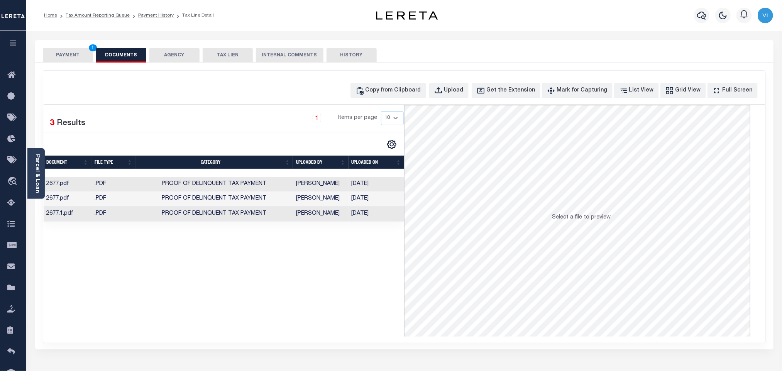
click at [74, 57] on button "PAYMENT 1" at bounding box center [68, 55] width 50 height 15
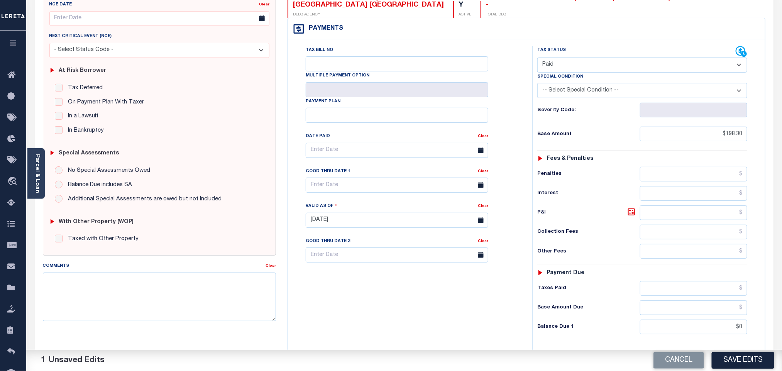
scroll to position [218, 0]
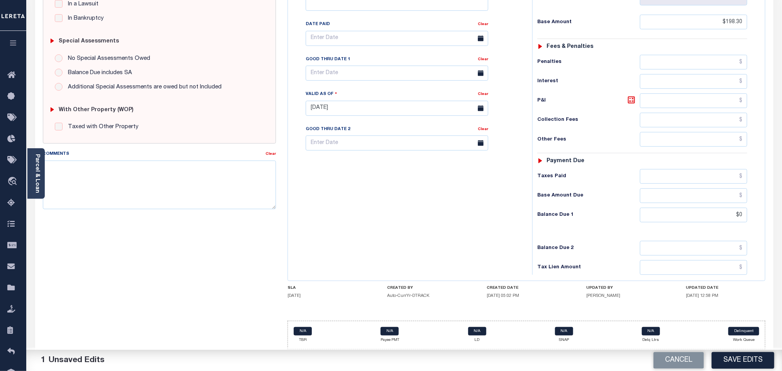
click at [509, 263] on div "Tax Bill No Multiple Payment Option Payment Plan Clear" at bounding box center [408, 104] width 236 height 341
click at [733, 361] on button "Save Edits" at bounding box center [742, 360] width 62 height 17
checkbox input "false"
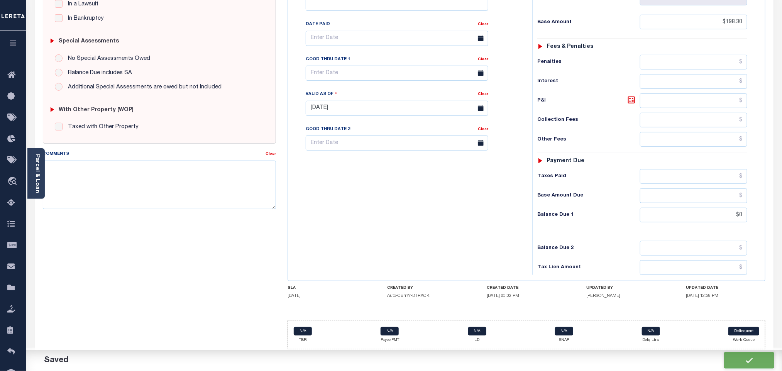
checkbox input "false"
type input "$198.3"
type input "$0"
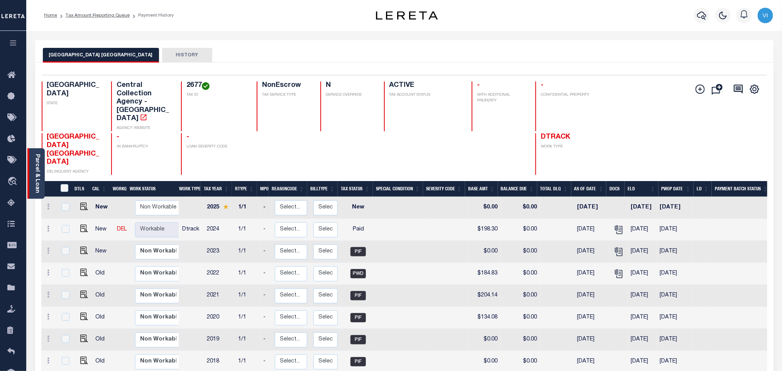
click at [37, 176] on link "Parcel & Loan" at bounding box center [36, 173] width 5 height 39
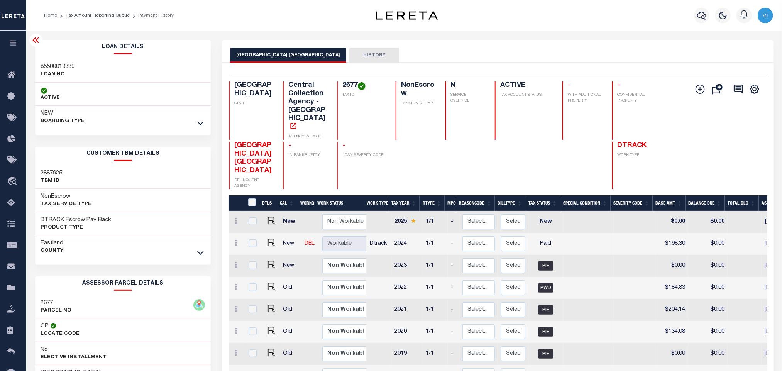
click at [35, 64] on div "85500013389 LOAN NO" at bounding box center [123, 71] width 176 height 24
copy h3 "85500013389"
click at [337, 86] on div "2677 TAX ID" at bounding box center [361, 110] width 49 height 58
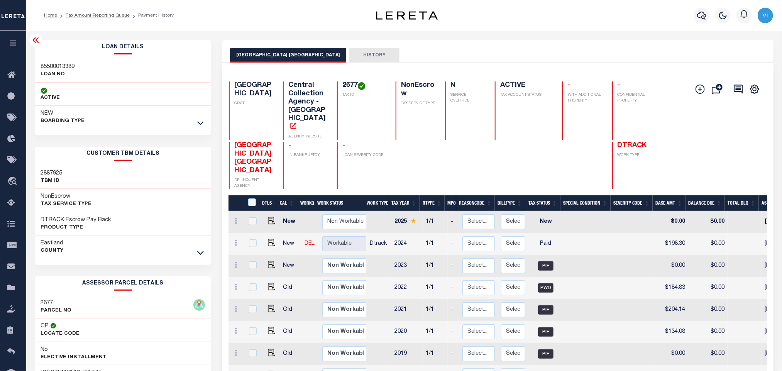
copy h4 "2677"
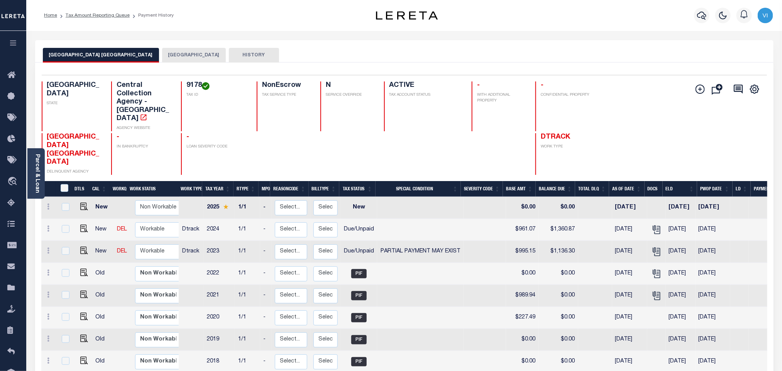
click at [182, 83] on div "9178 TAX ID" at bounding box center [214, 106] width 66 height 50
copy h4 "9178"
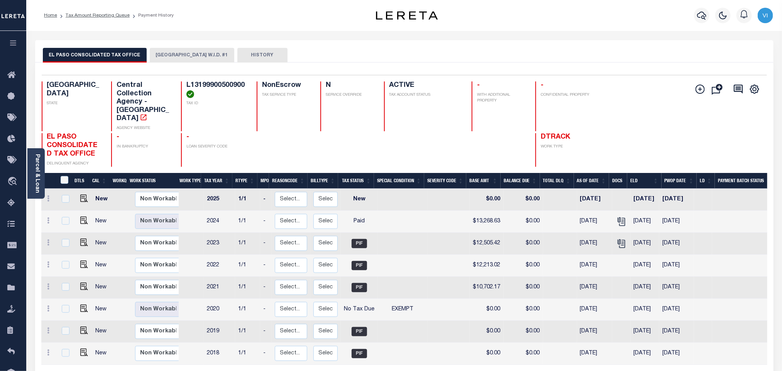
click at [174, 62] on button "[GEOGRAPHIC_DATA] W.I.D. #1" at bounding box center [192, 55] width 84 height 15
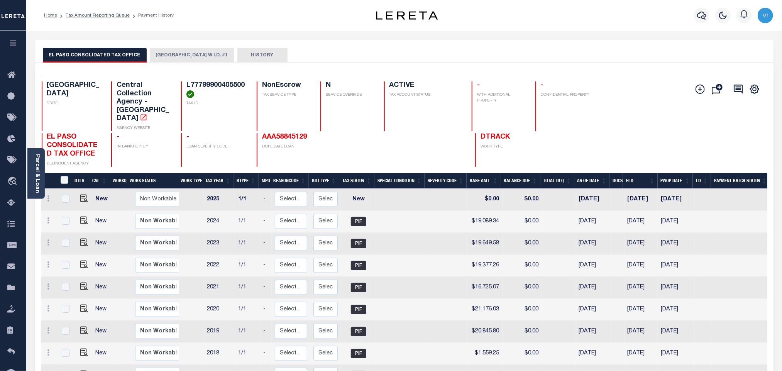
click at [171, 47] on div "EL PASO CONSOLIDATED TAX OFFICE [GEOGRAPHIC_DATA] W.I.D. #1 HISTORY" at bounding box center [404, 51] width 738 height 22
click at [189, 52] on button "[GEOGRAPHIC_DATA] W.I.D. #1" at bounding box center [192, 55] width 84 height 15
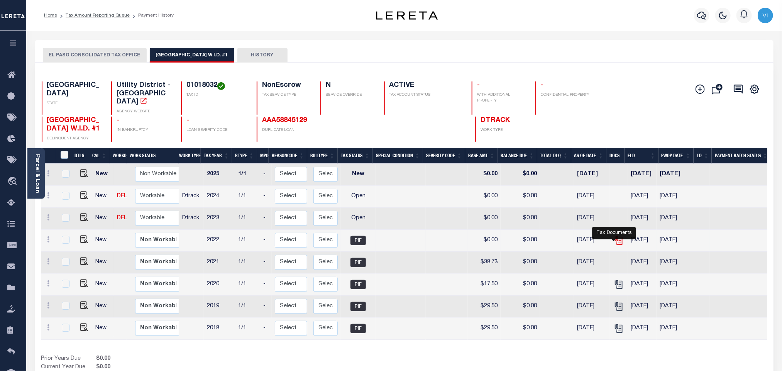
click at [616, 240] on icon "" at bounding box center [618, 240] width 10 height 10
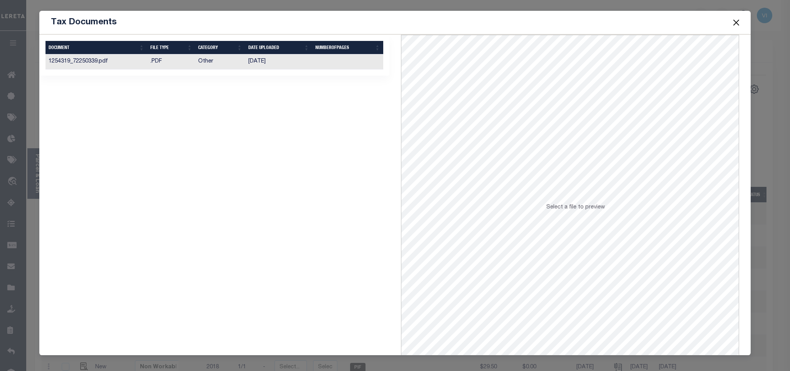
click at [300, 68] on td "[DATE]" at bounding box center [278, 61] width 67 height 15
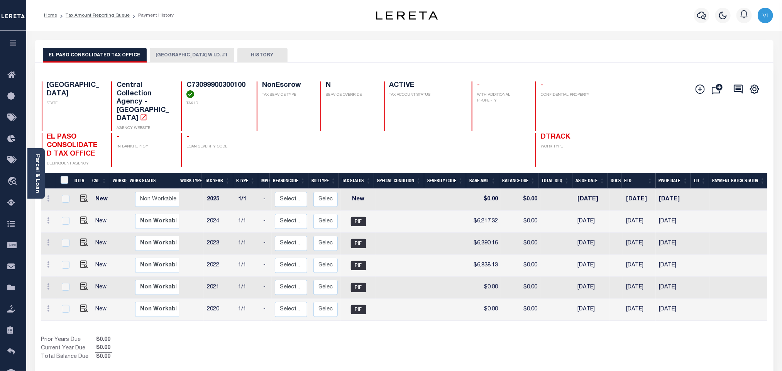
click at [168, 54] on button "[GEOGRAPHIC_DATA] W.I.D. #1" at bounding box center [192, 55] width 84 height 15
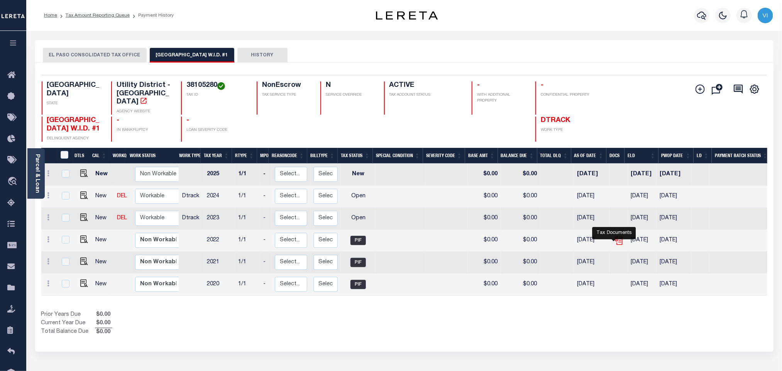
click at [615, 241] on icon "" at bounding box center [618, 239] width 6 height 6
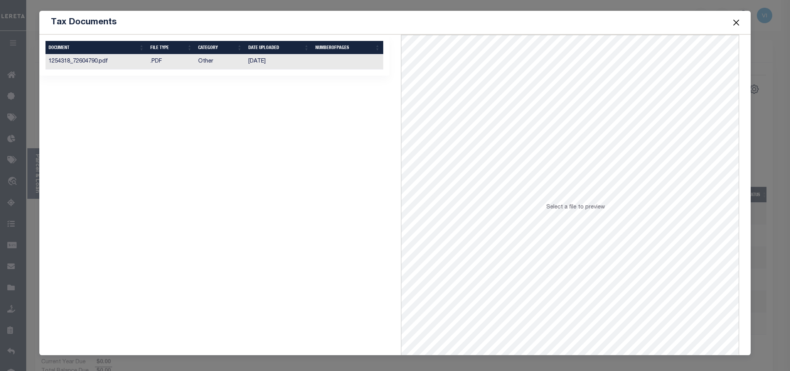
click at [304, 63] on td "[DATE]" at bounding box center [278, 61] width 67 height 15
click at [734, 26] on button "Close" at bounding box center [736, 22] width 10 height 10
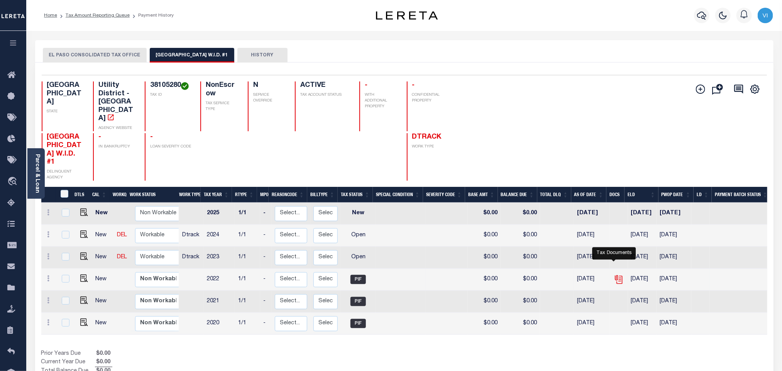
click at [616, 275] on icon "" at bounding box center [619, 279] width 6 height 8
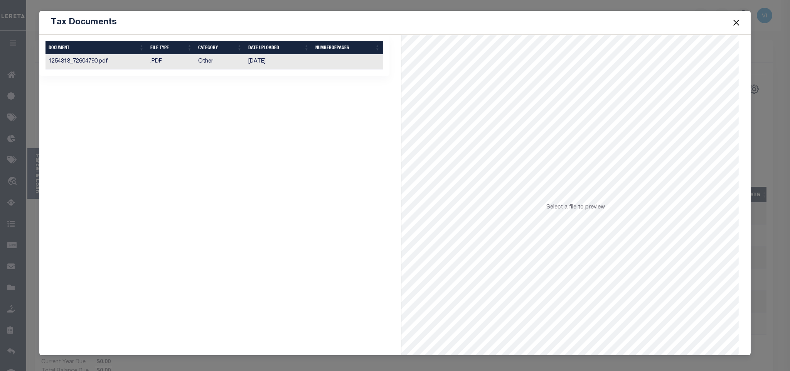
click at [256, 66] on td "[DATE]" at bounding box center [278, 61] width 67 height 15
click at [735, 25] on button "Close" at bounding box center [736, 22] width 10 height 10
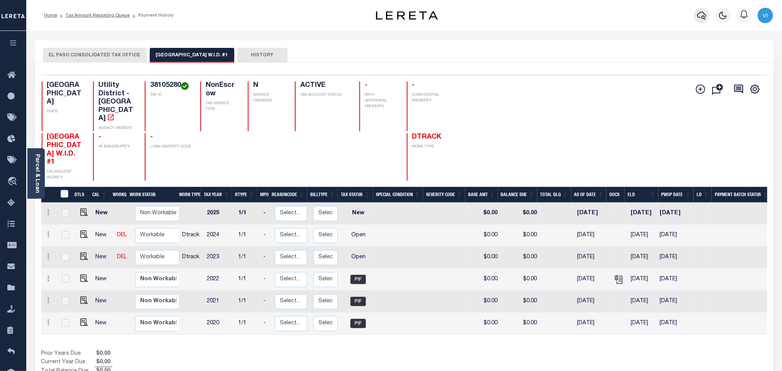
click at [702, 8] on button "button" at bounding box center [701, 15] width 15 height 15
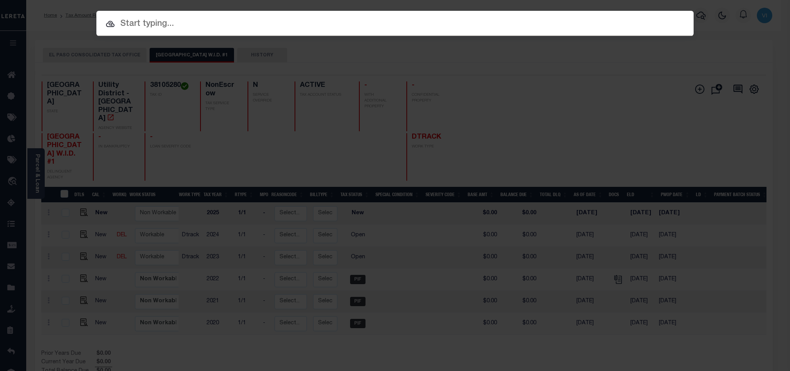
click at [662, 17] on div "Include Loans TBM Customers Borrowers Payments (Lender Non-Disb) Payments (Lend…" at bounding box center [395, 23] width 598 height 25
paste input "47500022687"
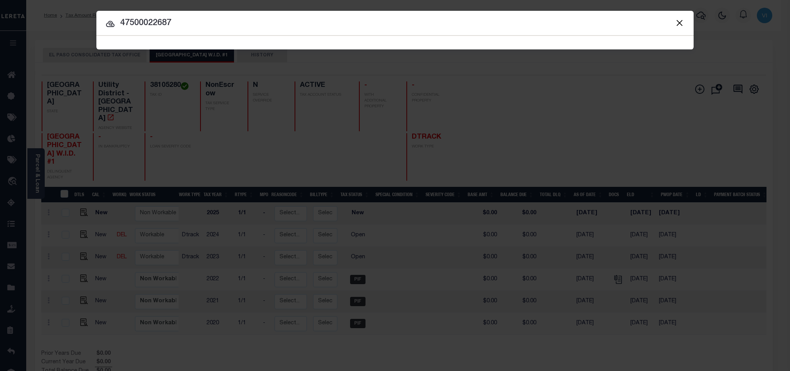
type input "47500022687"
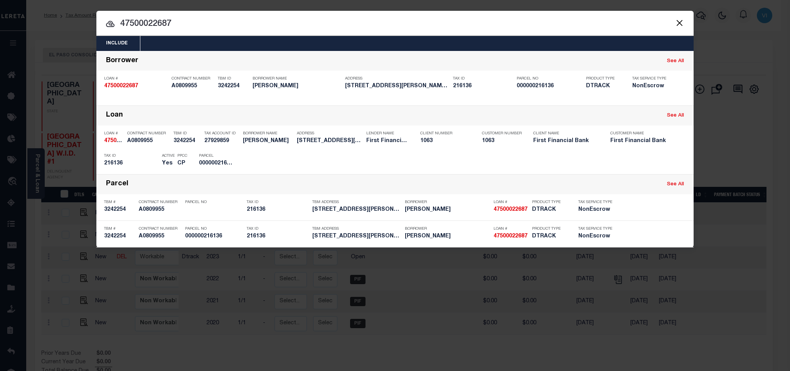
click at [264, 44] on div "Include Loans TBM Customers Borrowers Payments (Lender Non-Disb) Payments (Lend…" at bounding box center [395, 43] width 598 height 15
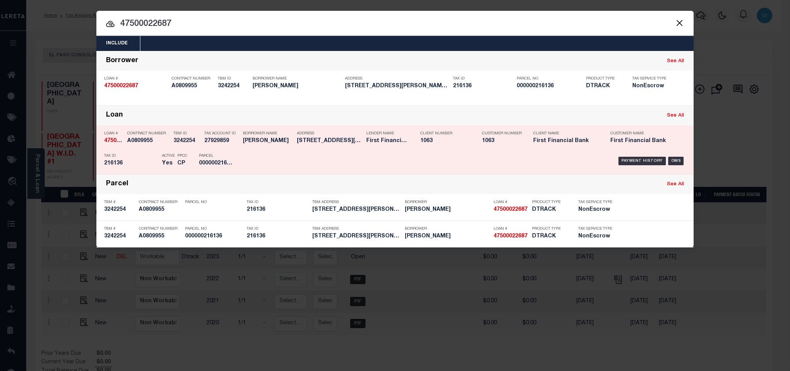
click at [251, 148] on div "Borrower Name FRANCISCO CASTILLO" at bounding box center [268, 138] width 50 height 22
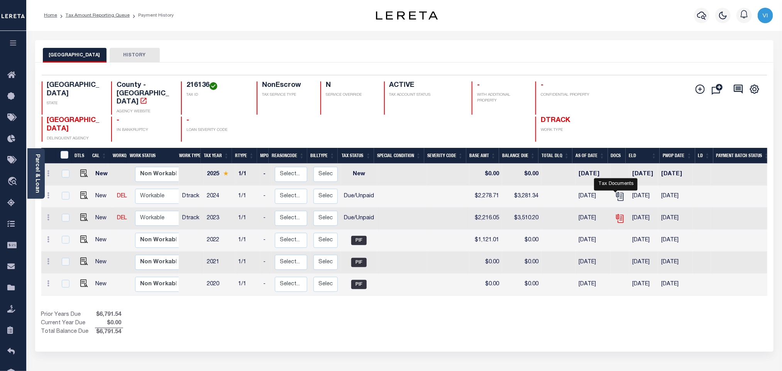
click at [619, 213] on icon "" at bounding box center [620, 218] width 10 height 10
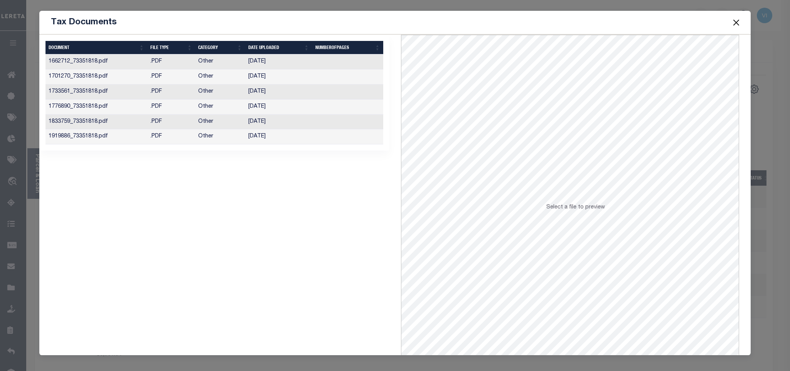
click at [302, 133] on td "[DATE]" at bounding box center [278, 136] width 67 height 15
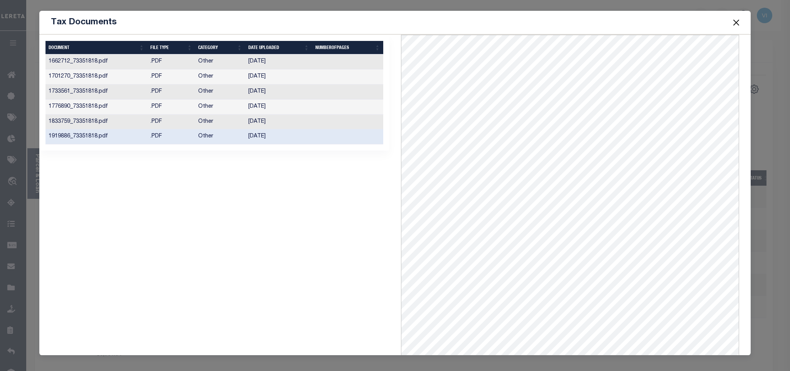
click at [732, 24] on button "Close" at bounding box center [736, 22] width 10 height 10
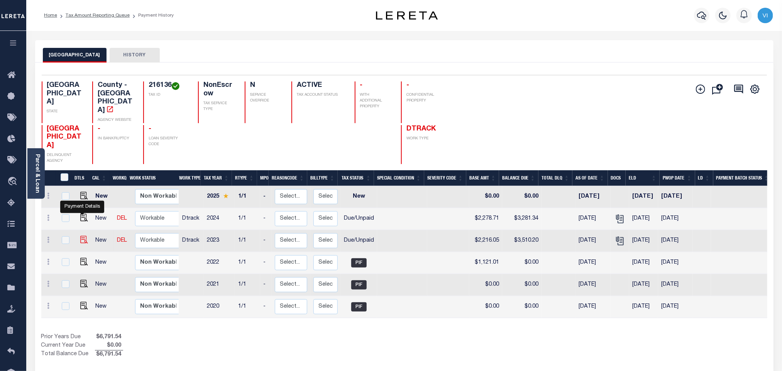
click at [85, 236] on img "" at bounding box center [84, 240] width 8 height 8
checkbox input "true"
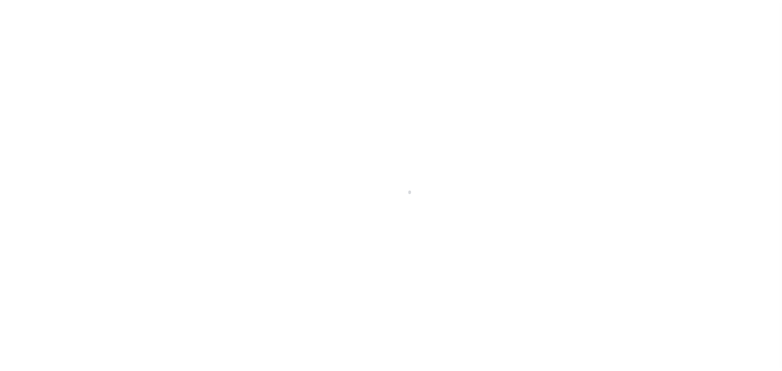
select select "DUE"
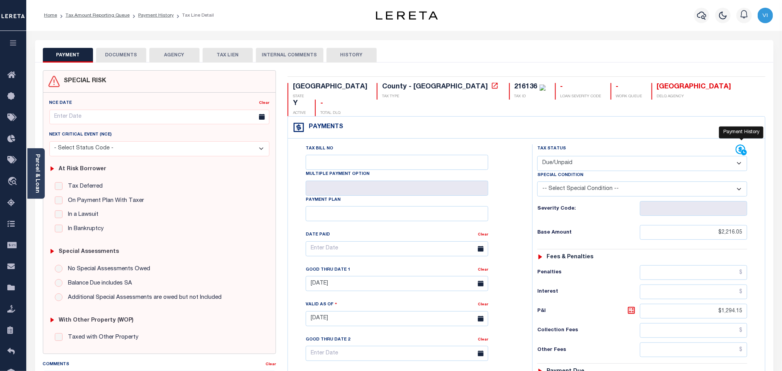
click at [743, 149] on icon at bounding box center [744, 152] width 6 height 6
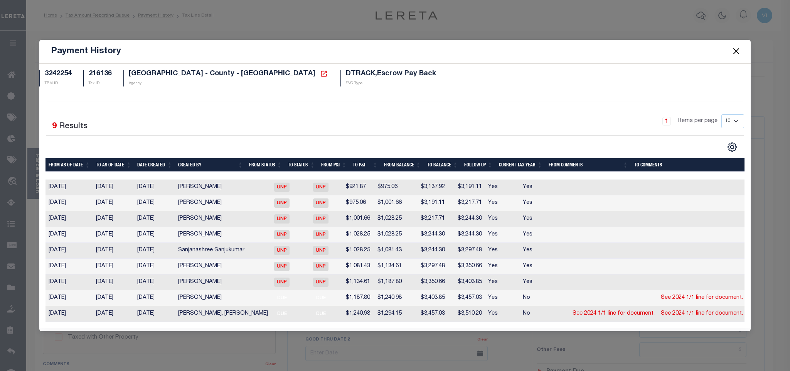
click at [734, 50] on button "Close" at bounding box center [736, 51] width 10 height 10
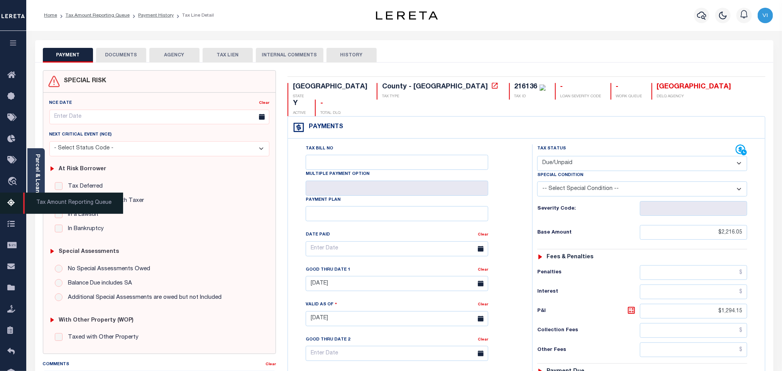
click at [16, 210] on link "Tax Amount Reporting Queue" at bounding box center [13, 203] width 26 height 21
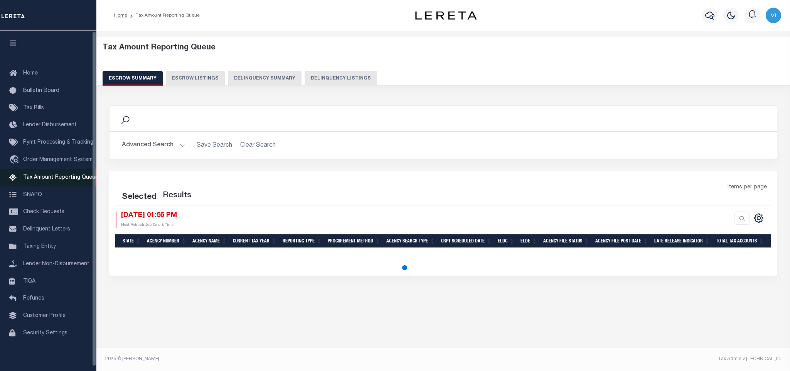
click at [55, 180] on span "Tax Amount Reporting Queue" at bounding box center [60, 177] width 75 height 5
click at [326, 73] on button "Delinquency Listings" at bounding box center [341, 78] width 73 height 15
select select "100"
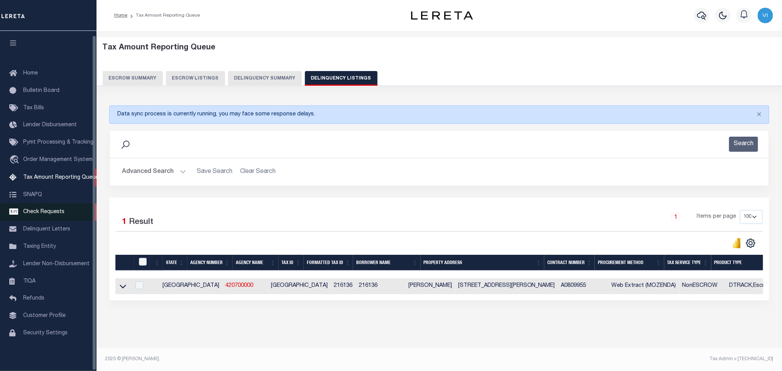
scroll to position [5, 0]
click at [149, 174] on button "Advanced Search" at bounding box center [154, 171] width 64 height 15
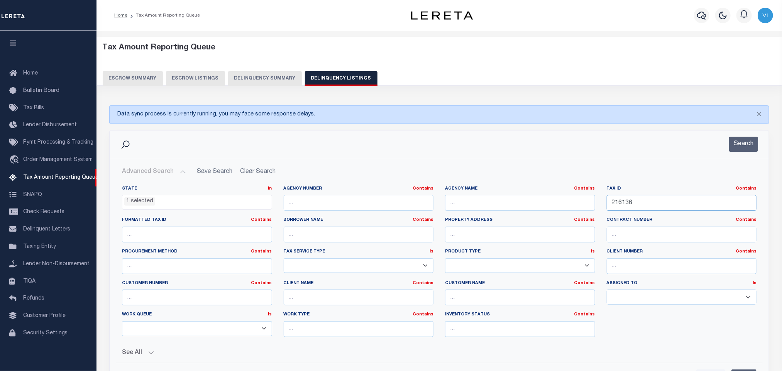
click at [634, 201] on input "216136" at bounding box center [681, 203] width 150 height 16
paste input "69900"
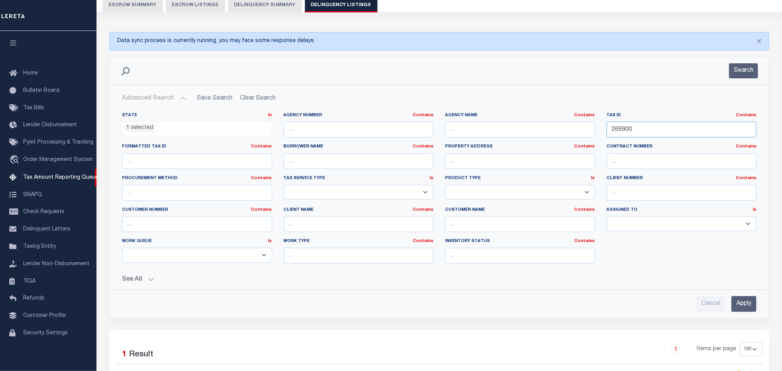
scroll to position [174, 0]
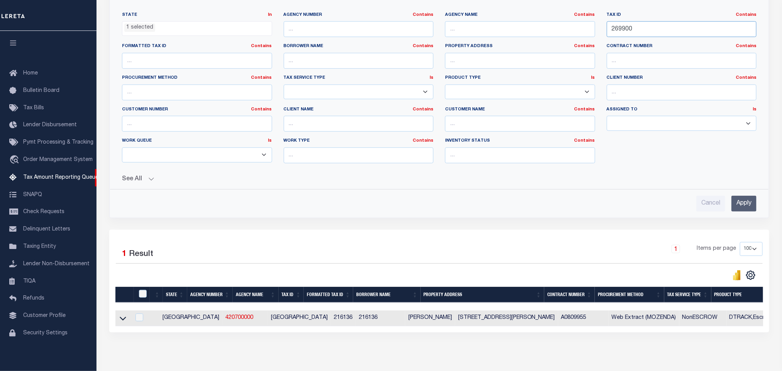
type input "269900"
click at [757, 199] on div "Cancel Apply" at bounding box center [439, 200] width 647 height 22
click at [749, 203] on input "Apply" at bounding box center [743, 204] width 25 height 16
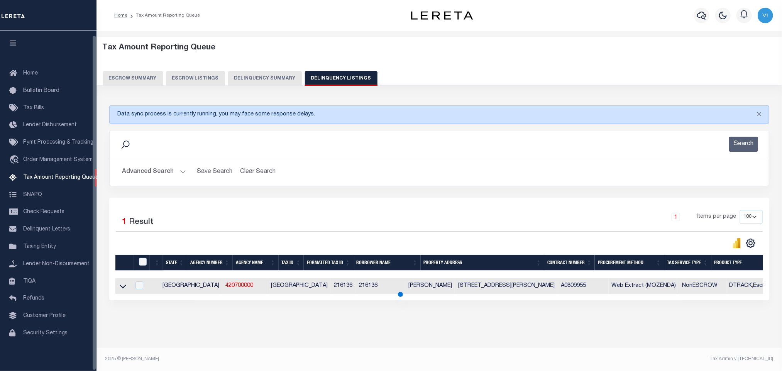
scroll to position [7, 0]
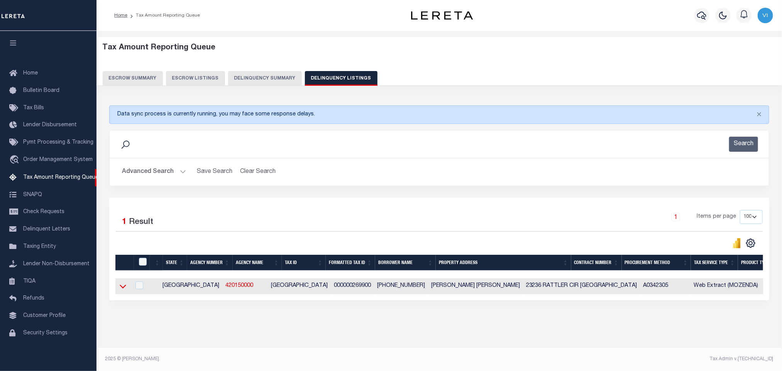
click at [124, 285] on icon at bounding box center [123, 286] width 7 height 8
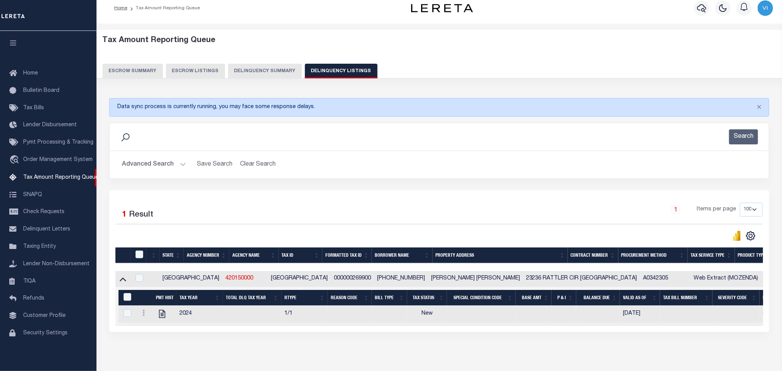
scroll to position [47, 0]
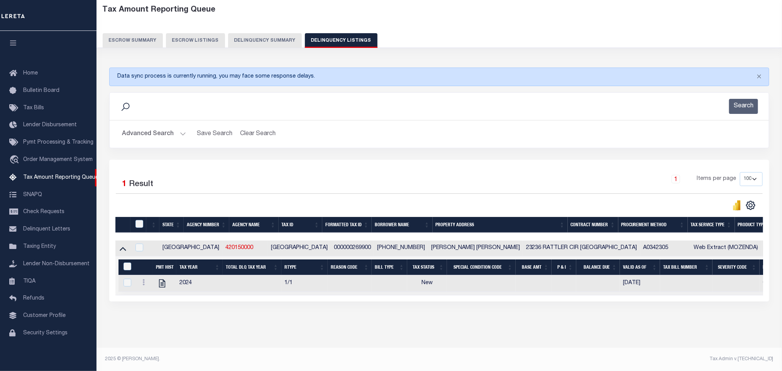
click at [253, 341] on div "Tax Amount Reporting Queue Escrow Summary Escrow Listings In" at bounding box center [439, 174] width 681 height 347
click at [161, 280] on icon "" at bounding box center [162, 283] width 10 height 10
checkbox input "true"
